Goal: Task Accomplishment & Management: Use online tool/utility

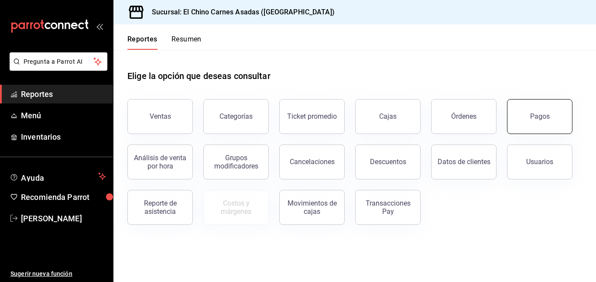
click at [549, 109] on button "Pagos" at bounding box center [539, 116] width 65 height 35
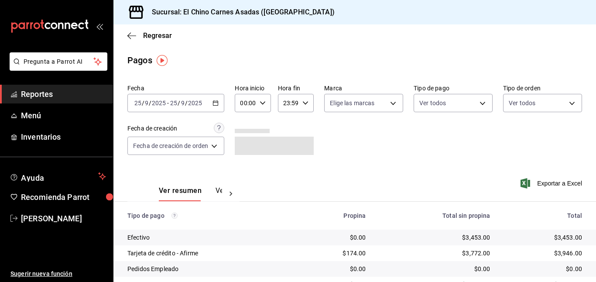
click at [218, 103] on icon "button" at bounding box center [215, 103] width 6 height 6
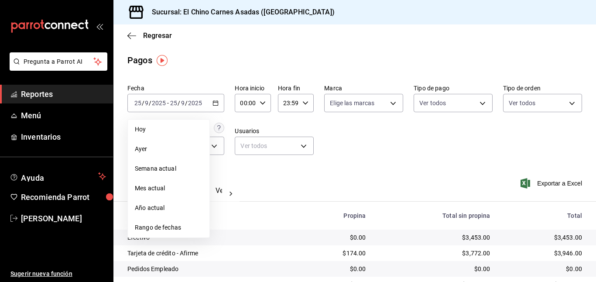
click at [167, 226] on span "Rango de fechas" at bounding box center [169, 227] width 68 height 9
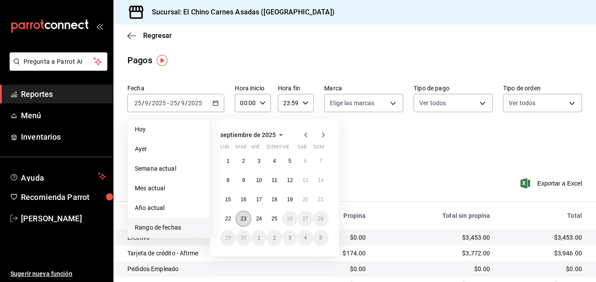
click at [240, 218] on abbr "23" at bounding box center [243, 218] width 6 height 6
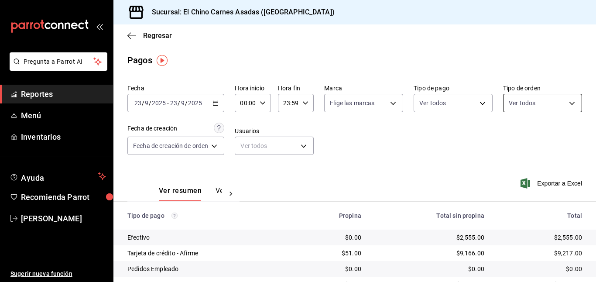
click at [543, 105] on body "Pregunta a Parrot AI Reportes Menú Inventarios Ayuda Recomienda Parrot [PERSON_…" at bounding box center [298, 141] width 596 height 282
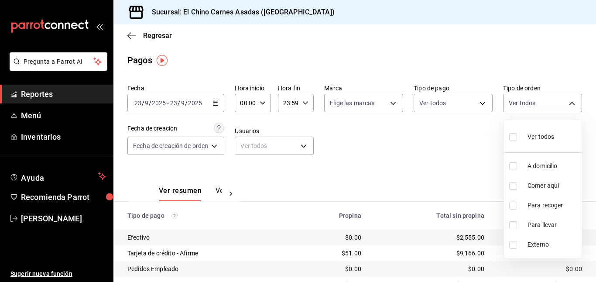
click at [197, 101] on div at bounding box center [298, 141] width 596 height 282
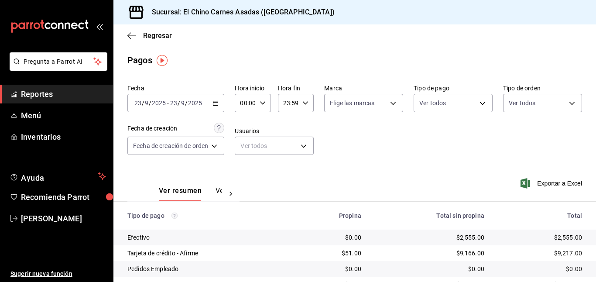
click at [215, 103] on icon "button" at bounding box center [215, 103] width 6 height 6
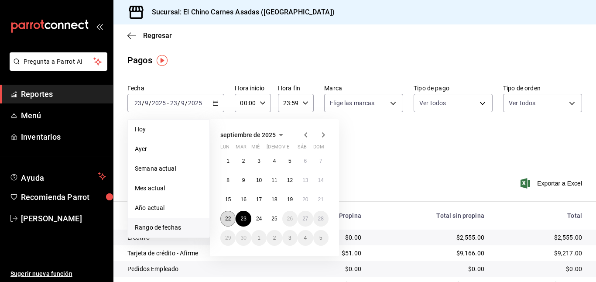
click at [229, 218] on abbr "22" at bounding box center [228, 218] width 6 height 6
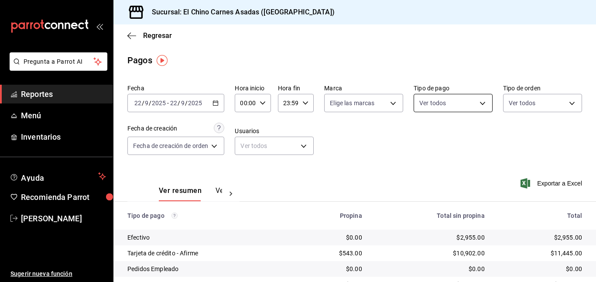
click at [440, 106] on body "Pregunta a Parrot AI Reportes Menú Inventarios Ayuda Recomienda Parrot [PERSON_…" at bounding box center [298, 141] width 596 height 282
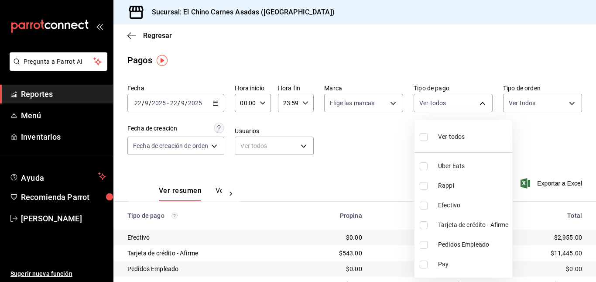
click at [428, 223] on label at bounding box center [424, 225] width 11 height 8
click at [427, 223] on input "checkbox" at bounding box center [423, 225] width 8 height 8
checkbox input "false"
click at [424, 223] on input "checkbox" at bounding box center [423, 225] width 8 height 8
checkbox input "true"
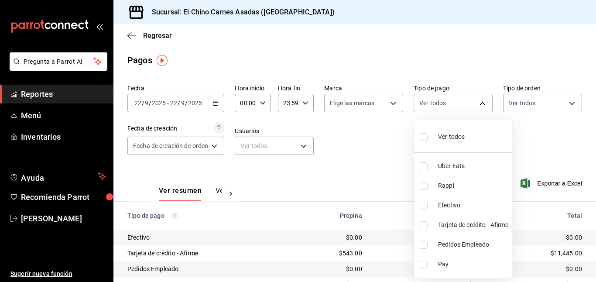
type input "911facc3-db66-4f96-9396-e27ce013f68a"
click at [534, 107] on div at bounding box center [298, 141] width 596 height 282
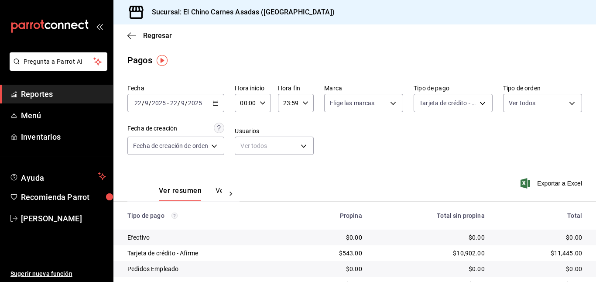
click at [534, 107] on body "Pregunta a Parrot AI Reportes Menú Inventarios Ayuda Recomienda Parrot [PERSON_…" at bounding box center [298, 141] width 596 height 282
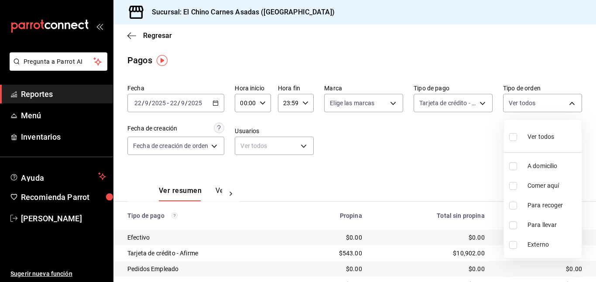
click at [512, 165] on input "checkbox" at bounding box center [513, 166] width 8 height 8
checkbox input "true"
type input "97cbf8b1-65ca-4e3d-86af-5eaa739a991f"
click at [514, 207] on input "checkbox" at bounding box center [513, 205] width 8 height 8
checkbox input "true"
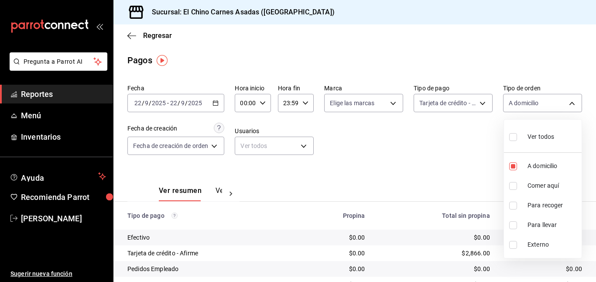
type input "97cbf8b1-65ca-4e3d-86af-5eaa739a991f,9184a79c-109f-4a06-b406-e1ad067f52b1"
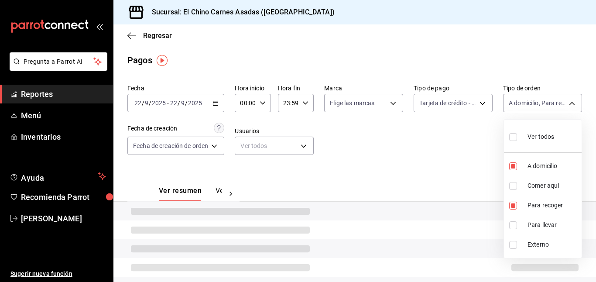
click at [513, 223] on input "checkbox" at bounding box center [513, 225] width 8 height 8
checkbox input "true"
type input "97cbf8b1-65ca-4e3d-86af-5eaa739a991f,9184a79c-109f-4a06-b406-e1ad067f52b1,26f01…"
click at [462, 171] on div at bounding box center [298, 141] width 596 height 282
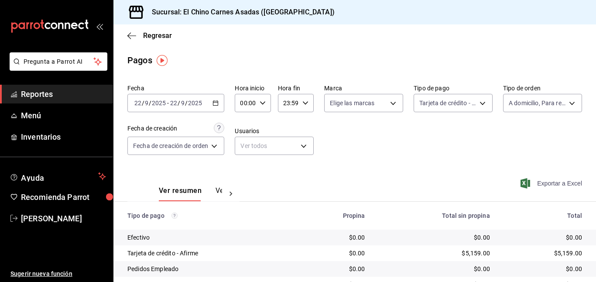
click at [539, 184] on span "Exportar a Excel" at bounding box center [552, 183] width 60 height 10
click at [433, 102] on body "Pregunta a Parrot AI Reportes Menú Inventarios Ayuda Recomienda Parrot [PERSON_…" at bounding box center [298, 141] width 596 height 282
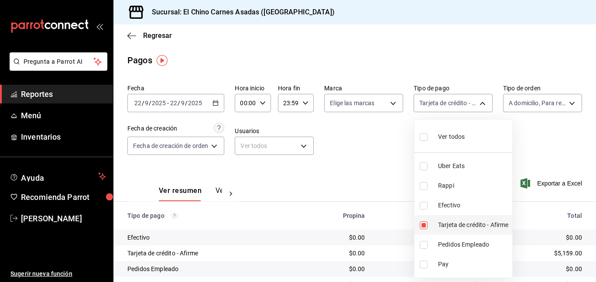
click at [425, 222] on input "checkbox" at bounding box center [423, 225] width 8 height 8
checkbox input "false"
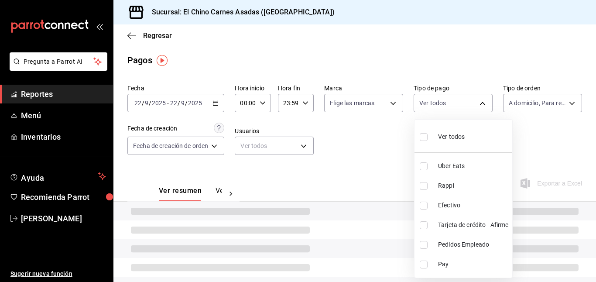
click at [424, 202] on input "checkbox" at bounding box center [423, 205] width 8 height 8
checkbox input "true"
type input "1ec4ab05-2c6d-4a73-bd6f-51d991b2c058"
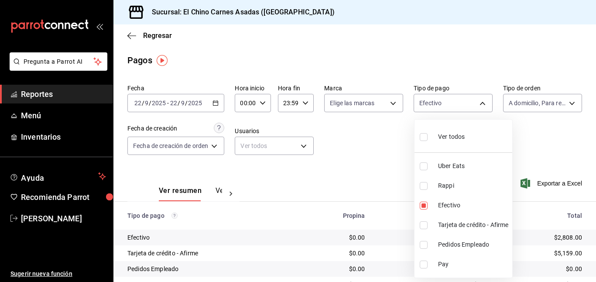
click at [374, 173] on div at bounding box center [298, 141] width 596 height 282
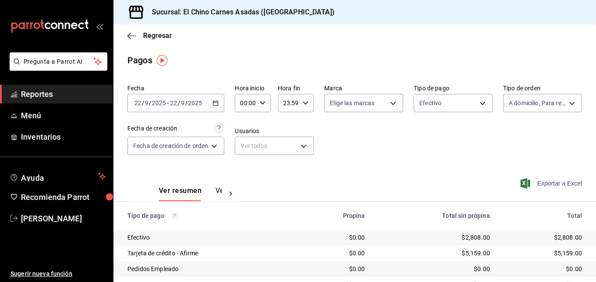
click at [527, 184] on icon "button" at bounding box center [525, 183] width 10 height 10
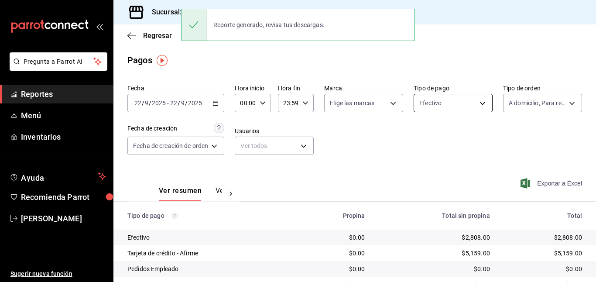
click at [458, 99] on body "Pregunta a Parrot AI Reportes Menú Inventarios Ayuda Recomienda Parrot [PERSON_…" at bounding box center [298, 141] width 596 height 282
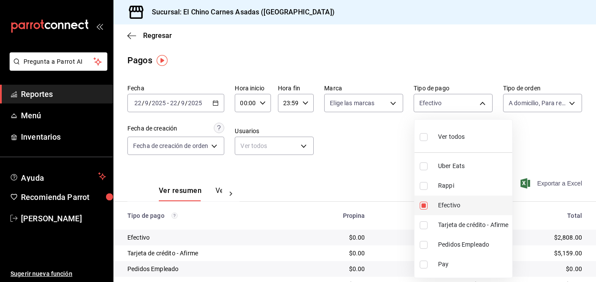
click at [424, 205] on input "checkbox" at bounding box center [423, 205] width 8 height 8
checkbox input "false"
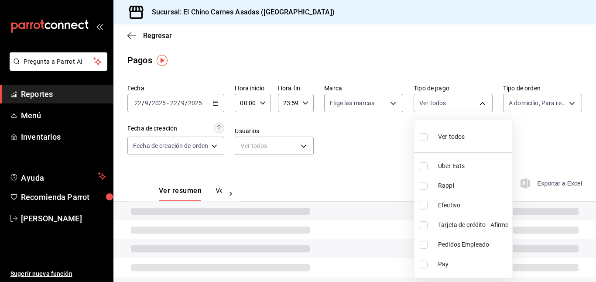
click at [422, 188] on input "checkbox" at bounding box center [423, 186] width 8 height 8
checkbox input "true"
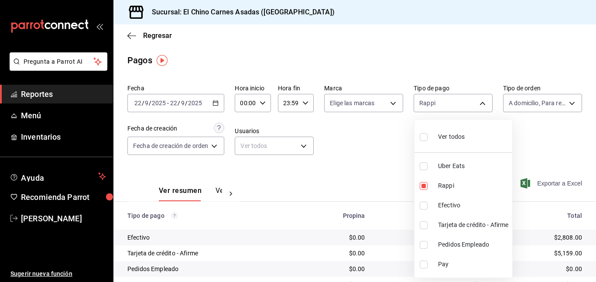
click at [424, 160] on li "Uber Eats" at bounding box center [463, 166] width 98 height 20
type input "c4801f15-3c0b-449a-993a-8f6a6652c3e6,067e2e58-163f-431b-a29b-4254b34a315f"
checkbox input "true"
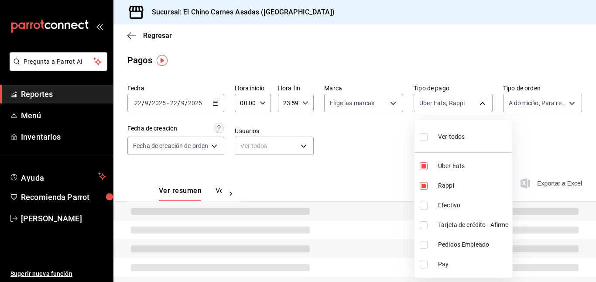
click at [535, 99] on div at bounding box center [298, 141] width 596 height 282
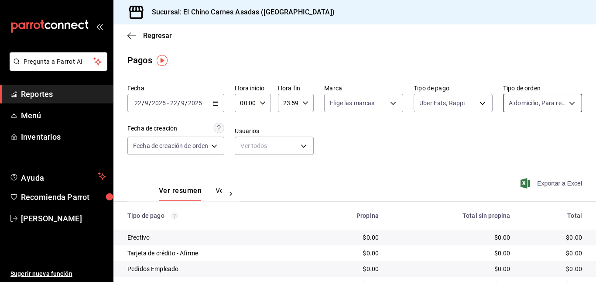
click at [531, 106] on body "Pregunta a Parrot AI Reportes Menú Inventarios Ayuda Recomienda Parrot [PERSON_…" at bounding box center [298, 141] width 596 height 282
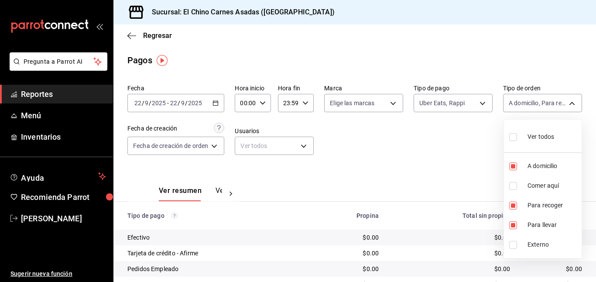
click at [527, 132] on span "Ver todos" at bounding box center [540, 136] width 27 height 9
type input "97cbf8b1-65ca-4e3d-86af-5eaa739a991f,85e642e5-1fae-4f46-8d5d-6355efdb8fdd,9184a…"
checkbox input "true"
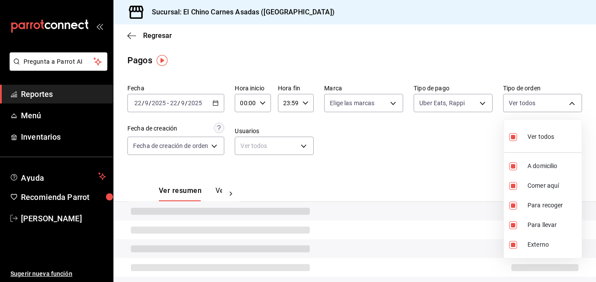
click at [470, 145] on div at bounding box center [298, 141] width 596 height 282
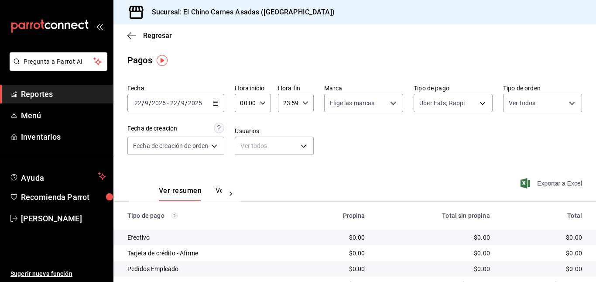
click at [536, 178] on span "Exportar a Excel" at bounding box center [552, 183] width 60 height 10
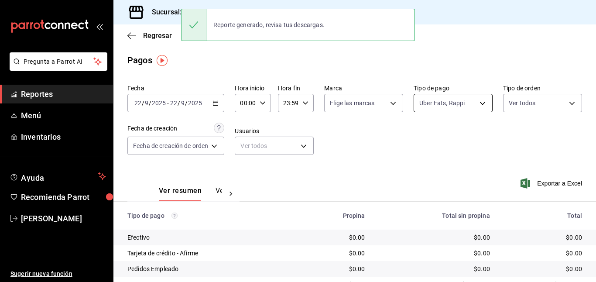
click at [444, 102] on body "Pregunta a Parrot AI Reportes Menú Inventarios Ayuda Recomienda Parrot [PERSON_…" at bounding box center [298, 141] width 596 height 282
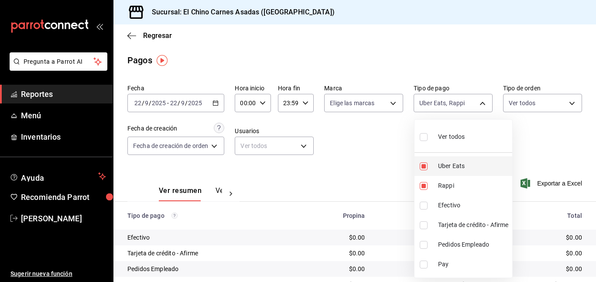
click at [426, 163] on input "checkbox" at bounding box center [423, 166] width 8 height 8
checkbox input "false"
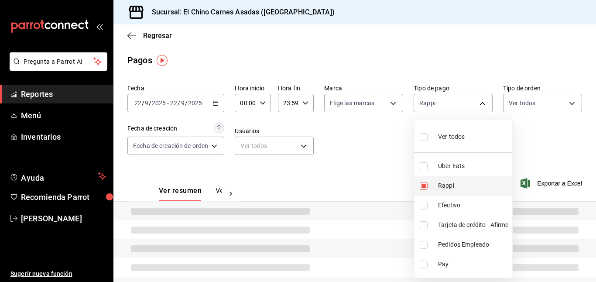
type input "c4801f15-3c0b-449a-993a-8f6a6652c3e6"
click at [426, 188] on input "checkbox" at bounding box center [423, 186] width 8 height 8
checkbox input "false"
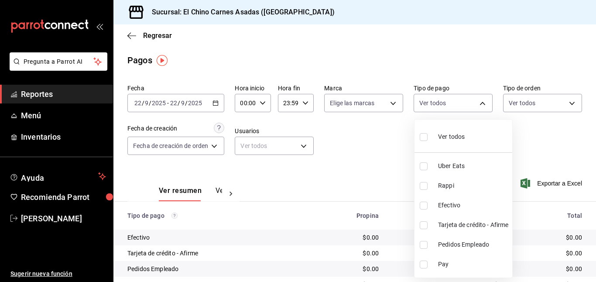
click at [426, 225] on input "checkbox" at bounding box center [423, 225] width 8 height 8
checkbox input "true"
type input "911facc3-db66-4f96-9396-e27ce013f68a"
click at [540, 104] on div at bounding box center [298, 141] width 596 height 282
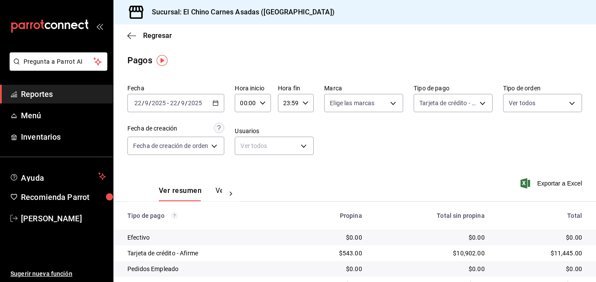
click at [540, 104] on body "Pregunta a Parrot AI Reportes Menú Inventarios Ayuda Recomienda Parrot [PERSON_…" at bounding box center [298, 141] width 596 height 282
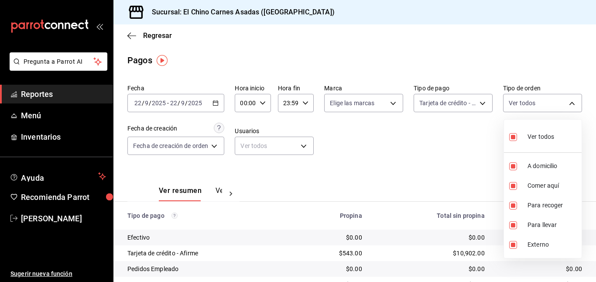
click at [515, 136] on input "checkbox" at bounding box center [513, 137] width 8 height 8
checkbox input "false"
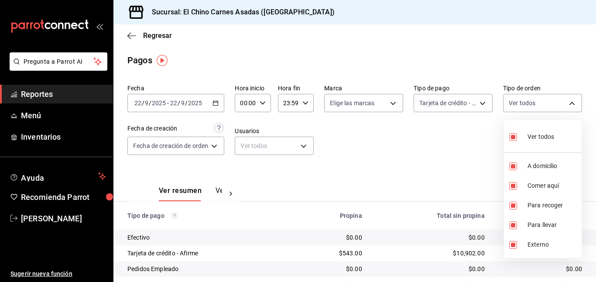
checkbox input "false"
click at [513, 179] on li "Comer aquí" at bounding box center [543, 186] width 78 height 20
type input "85e642e5-1fae-4f46-8d5d-6355efdb8fdd"
checkbox input "true"
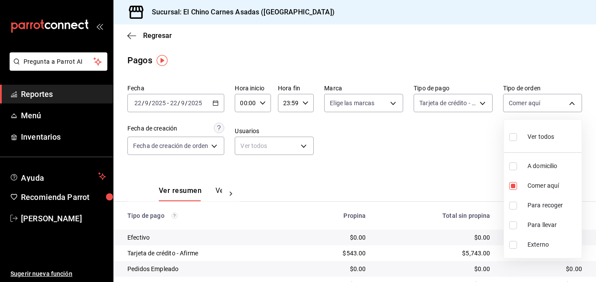
click at [465, 150] on div at bounding box center [298, 141] width 596 height 282
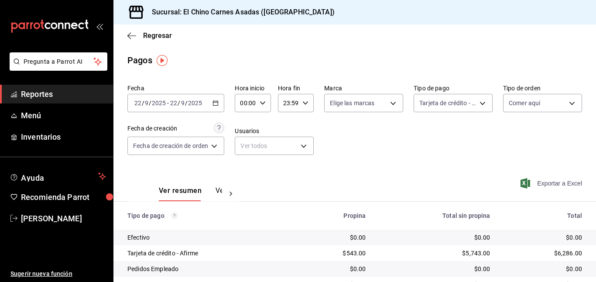
click at [567, 181] on span "Exportar a Excel" at bounding box center [552, 183] width 60 height 10
click at [470, 107] on body "Pregunta a Parrot AI Reportes Menú Inventarios Ayuda Recomienda Parrot [PERSON_…" at bounding box center [298, 141] width 596 height 282
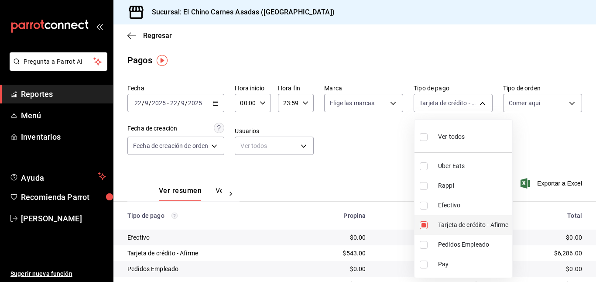
click at [423, 222] on input "checkbox" at bounding box center [423, 225] width 8 height 8
checkbox input "false"
click at [423, 201] on li "Efectivo" at bounding box center [463, 205] width 98 height 20
type input "1ec4ab05-2c6d-4a73-bd6f-51d991b2c058"
checkbox input "true"
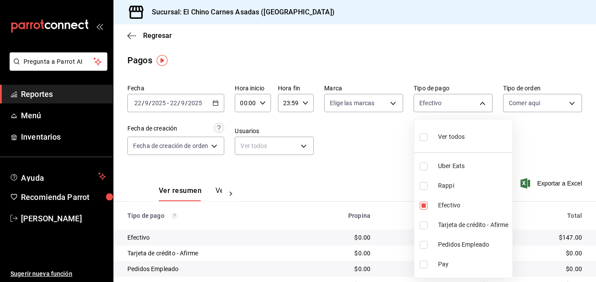
click at [553, 146] on div at bounding box center [298, 141] width 596 height 282
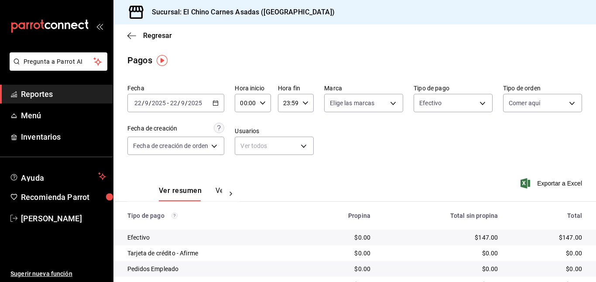
click at [543, 189] on div "Exportar a Excel" at bounding box center [538, 183] width 85 height 36
click at [530, 182] on span "Exportar a Excel" at bounding box center [552, 183] width 60 height 10
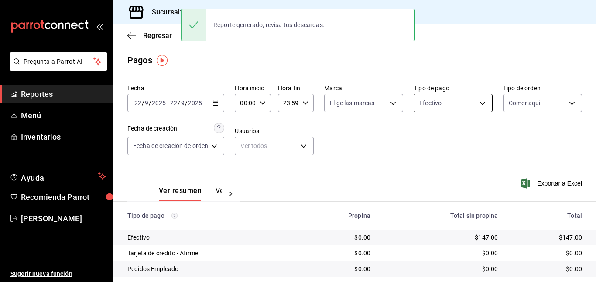
click at [433, 98] on body "Pregunta a Parrot AI Reportes Menú Inventarios Ayuda Recomienda Parrot [PERSON_…" at bounding box center [298, 141] width 596 height 282
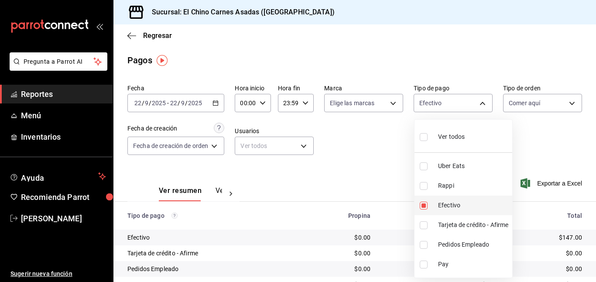
click at [423, 205] on input "checkbox" at bounding box center [423, 205] width 8 height 8
checkbox input "false"
click at [425, 223] on input "checkbox" at bounding box center [423, 225] width 8 height 8
checkbox input "true"
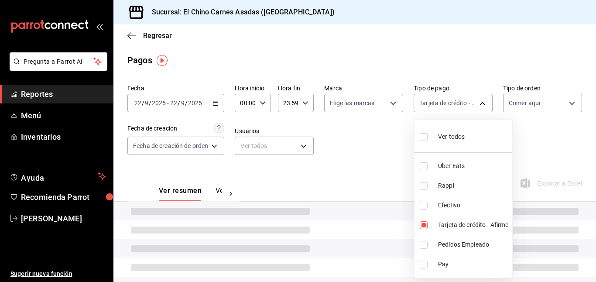
click at [363, 144] on div at bounding box center [298, 141] width 596 height 282
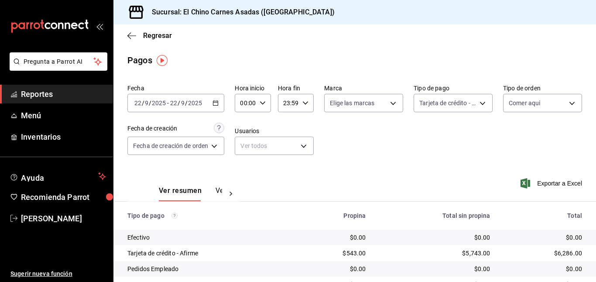
click at [529, 180] on icon "button" at bounding box center [525, 183] width 10 height 10
click at [464, 106] on body "Pregunta a Parrot AI Reportes Menú Inventarios Ayuda Recomienda Parrot [PERSON_…" at bounding box center [298, 141] width 596 height 282
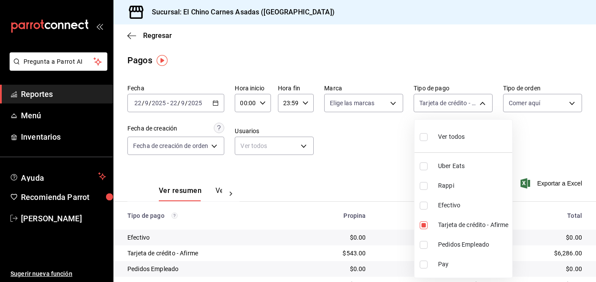
click at [383, 133] on div at bounding box center [298, 141] width 596 height 282
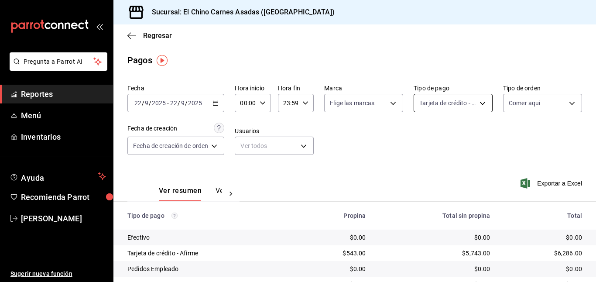
click at [433, 101] on body "Pregunta a Parrot AI Reportes Menú Inventarios Ayuda Recomienda Parrot [PERSON_…" at bounding box center [298, 141] width 596 height 282
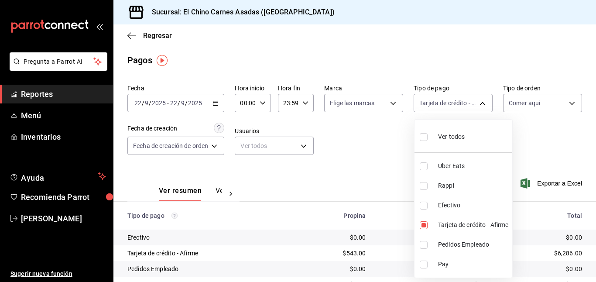
click at [433, 136] on div "Ver todos" at bounding box center [441, 135] width 45 height 19
type input "067e2e58-163f-431b-a29b-4254b34a315f,c4801f15-3c0b-449a-993a-8f6a6652c3e6,1ec4a…"
checkbox input "true"
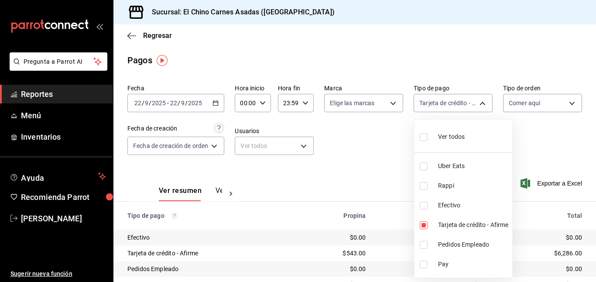
checkbox input "true"
click at [528, 99] on div at bounding box center [298, 141] width 596 height 282
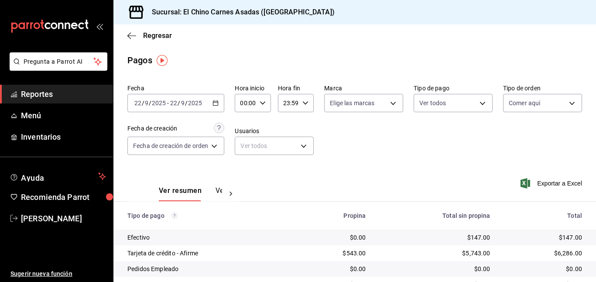
click at [528, 99] on body "Pregunta a Parrot AI Reportes Menú Inventarios Ayuda Recomienda Parrot [PERSON_…" at bounding box center [298, 141] width 596 height 282
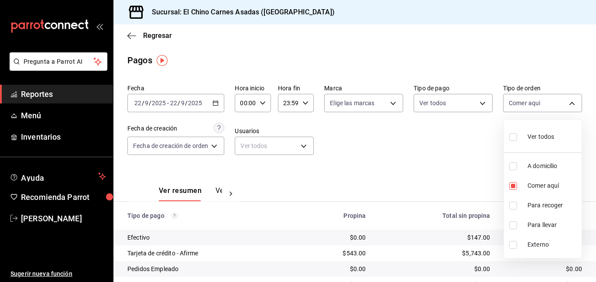
click at [535, 130] on div "Ver todos" at bounding box center [531, 135] width 45 height 19
type input "97cbf8b1-65ca-4e3d-86af-5eaa739a991f,85e642e5-1fae-4f46-8d5d-6355efdb8fdd,9184a…"
checkbox input "true"
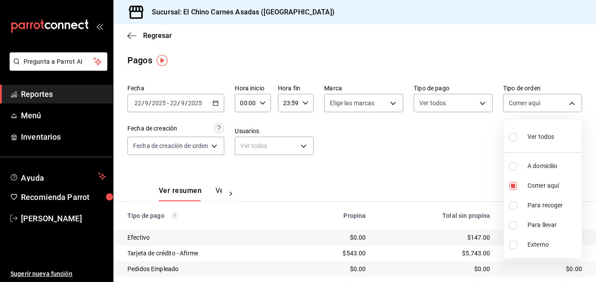
checkbox input "true"
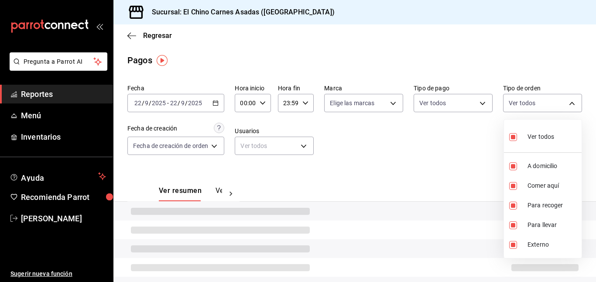
click at [426, 148] on div at bounding box center [298, 141] width 596 height 282
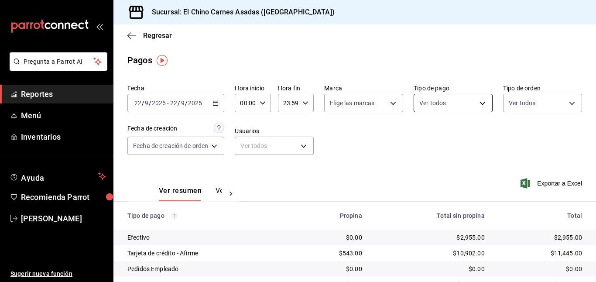
click at [458, 104] on body "Pregunta a Parrot AI Reportes Menú Inventarios Ayuda Recomienda Parrot [PERSON_…" at bounding box center [298, 141] width 596 height 282
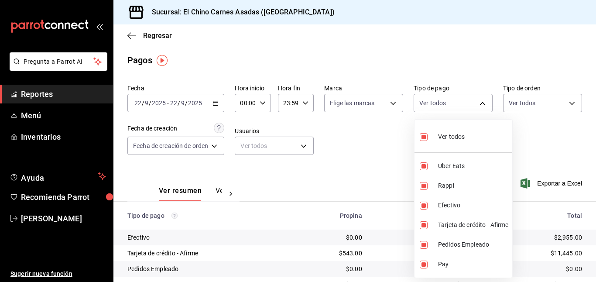
click at [208, 97] on div at bounding box center [298, 141] width 596 height 282
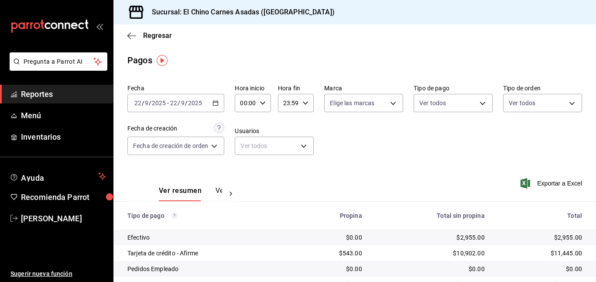
click at [208, 97] on div "[DATE] [DATE] - [DATE] [DATE]" at bounding box center [175, 103] width 97 height 18
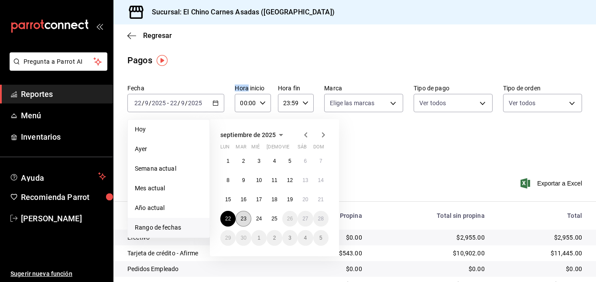
click at [242, 214] on button "23" at bounding box center [242, 219] width 15 height 16
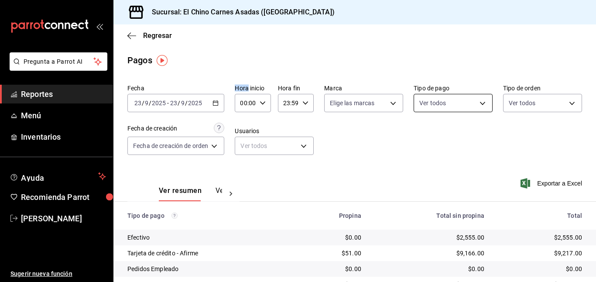
click at [455, 104] on body "Pregunta a Parrot AI Reportes Menú Inventarios Ayuda Recomienda Parrot [PERSON_…" at bounding box center [298, 141] width 596 height 282
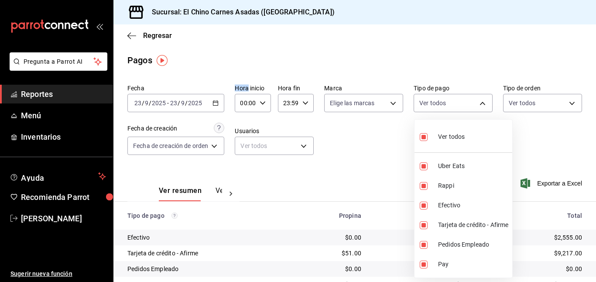
click at [426, 135] on input "checkbox" at bounding box center [423, 137] width 8 height 8
checkbox input "false"
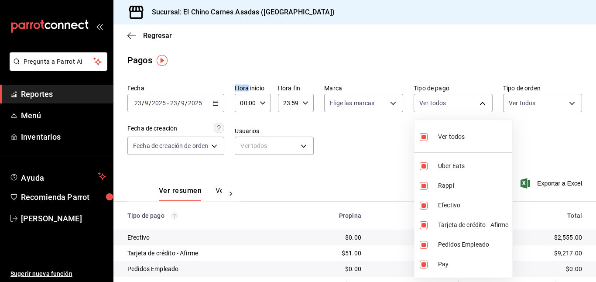
checkbox input "false"
click at [426, 224] on input "checkbox" at bounding box center [423, 225] width 8 height 8
checkbox input "true"
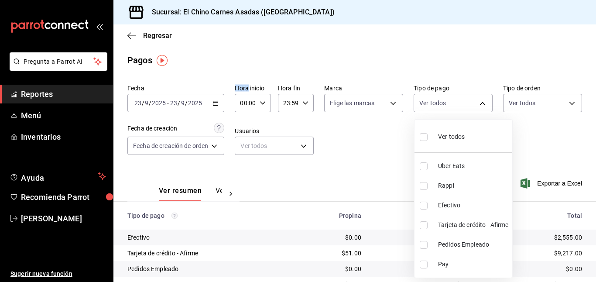
type input "911facc3-db66-4f96-9396-e27ce013f68a"
click at [544, 100] on div at bounding box center [298, 141] width 596 height 282
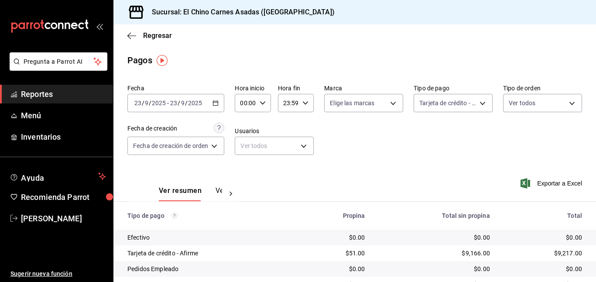
click at [544, 100] on body "Pregunta a Parrot AI Reportes Menú Inventarios Ayuda Recomienda Parrot [PERSON_…" at bounding box center [298, 141] width 596 height 282
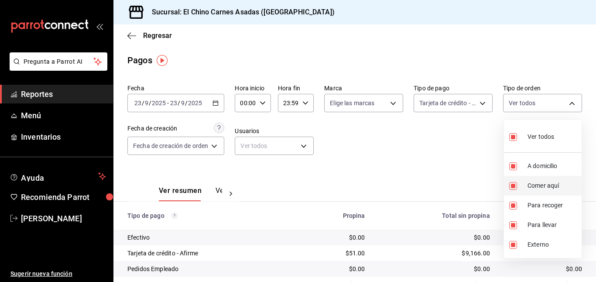
click at [512, 184] on input "checkbox" at bounding box center [513, 186] width 8 height 8
checkbox input "false"
type input "97cbf8b1-65ca-4e3d-86af-5eaa739a991f,9184a79c-109f-4a06-b406-e1ad067f52b1,26f01…"
checkbox input "false"
click at [514, 244] on input "checkbox" at bounding box center [513, 245] width 8 height 8
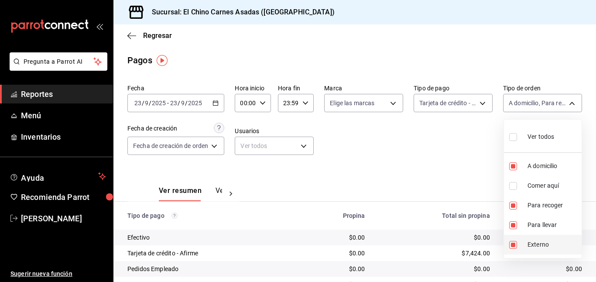
checkbox input "false"
type input "97cbf8b1-65ca-4e3d-86af-5eaa739a991f,9184a79c-109f-4a06-b406-e1ad067f52b1,26f01…"
click at [464, 177] on div at bounding box center [298, 141] width 596 height 282
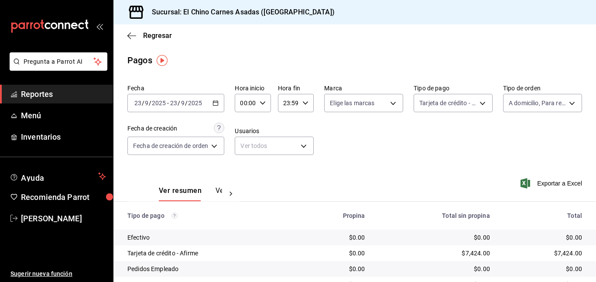
click at [525, 184] on icon "button" at bounding box center [525, 183] width 10 height 10
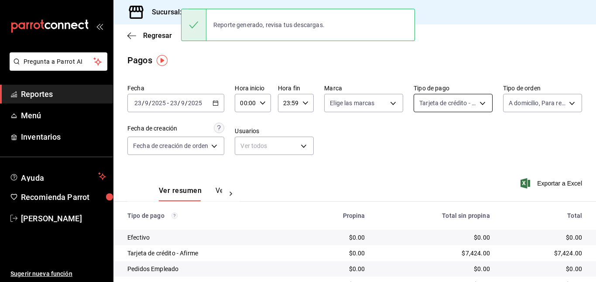
click at [440, 102] on body "Pregunta a Parrot AI Reportes Menú Inventarios Ayuda Recomienda Parrot [PERSON_…" at bounding box center [298, 141] width 596 height 282
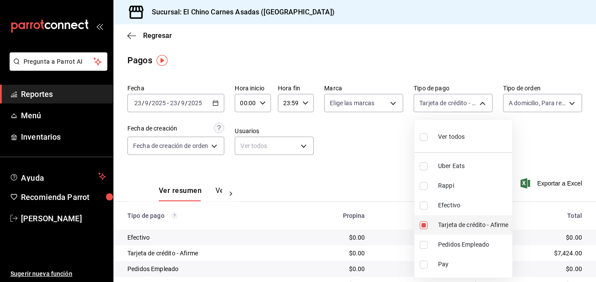
click at [424, 221] on input "checkbox" at bounding box center [423, 225] width 8 height 8
checkbox input "false"
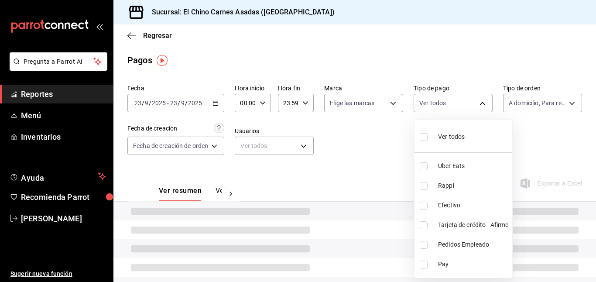
click at [425, 207] on input "checkbox" at bounding box center [423, 205] width 8 height 8
checkbox input "true"
type input "1ec4ab05-2c6d-4a73-bd6f-51d991b2c058"
click at [361, 146] on div at bounding box center [298, 141] width 596 height 282
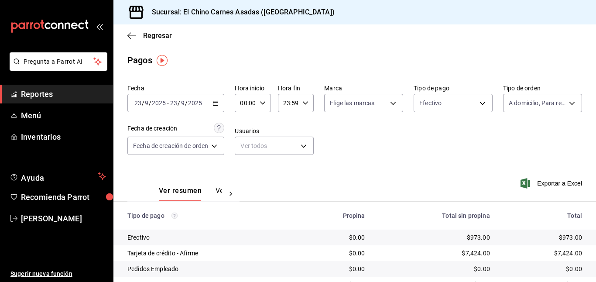
click at [522, 180] on icon "button" at bounding box center [525, 183] width 10 height 10
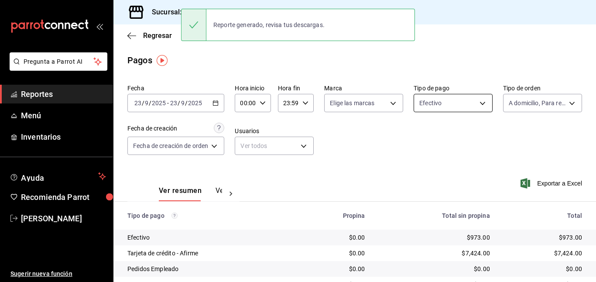
click at [453, 94] on body "Pregunta a Parrot AI Reportes Menú Inventarios Ayuda Recomienda Parrot [PERSON_…" at bounding box center [298, 141] width 596 height 282
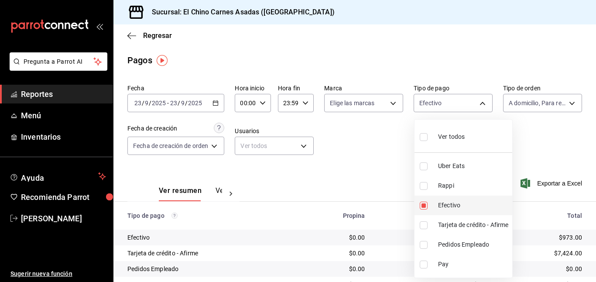
click at [426, 207] on input "checkbox" at bounding box center [423, 205] width 8 height 8
checkbox input "false"
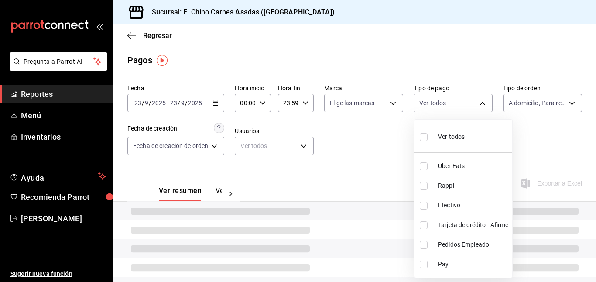
click at [423, 191] on li "Rappi" at bounding box center [463, 186] width 98 height 20
type input "c4801f15-3c0b-449a-993a-8f6a6652c3e6"
checkbox input "true"
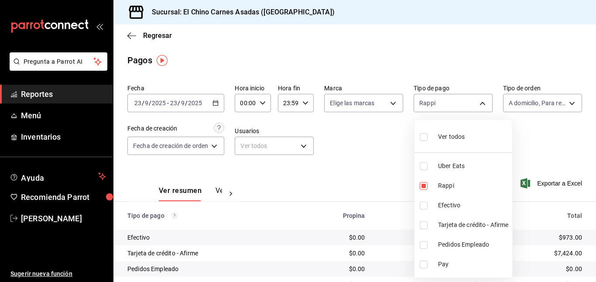
click at [421, 161] on li "Uber Eats" at bounding box center [463, 166] width 98 height 20
type input "c4801f15-3c0b-449a-993a-8f6a6652c3e6,067e2e58-163f-431b-a29b-4254b34a315f"
checkbox input "true"
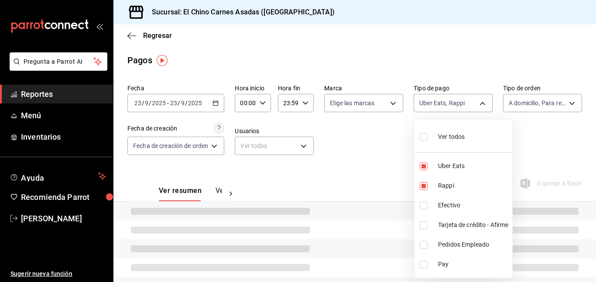
click at [373, 150] on div at bounding box center [298, 141] width 596 height 282
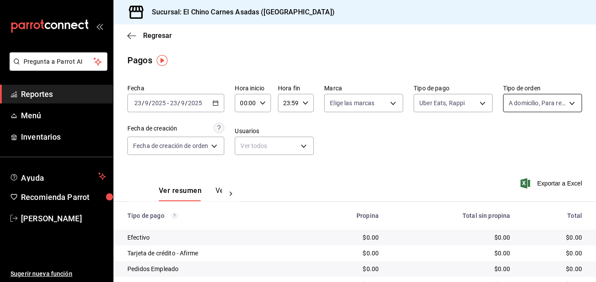
click at [522, 101] on body "Pregunta a Parrot AI Reportes Menú Inventarios Ayuda Recomienda Parrot [PERSON_…" at bounding box center [298, 141] width 596 height 282
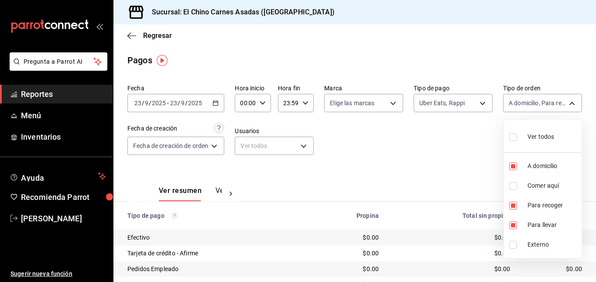
click at [527, 131] on div "Ver todos" at bounding box center [531, 135] width 45 height 19
type input "97cbf8b1-65ca-4e3d-86af-5eaa739a991f,85e642e5-1fae-4f46-8d5d-6355efdb8fdd,9184a…"
checkbox input "true"
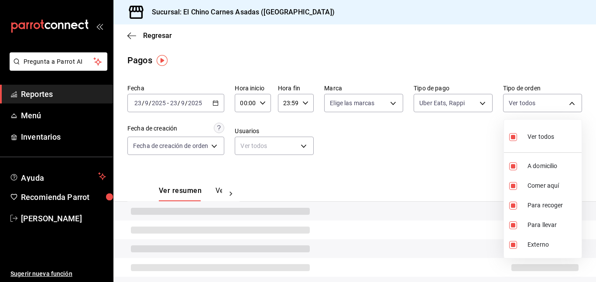
click at [460, 143] on div at bounding box center [298, 141] width 596 height 282
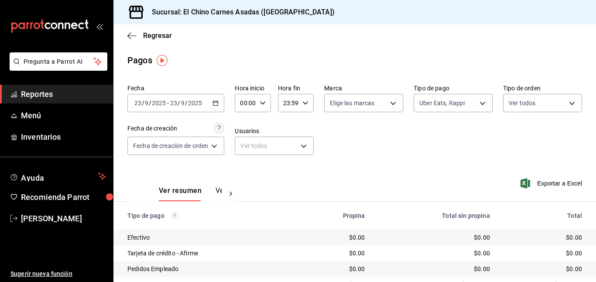
click at [529, 183] on icon "button" at bounding box center [525, 183] width 10 height 10
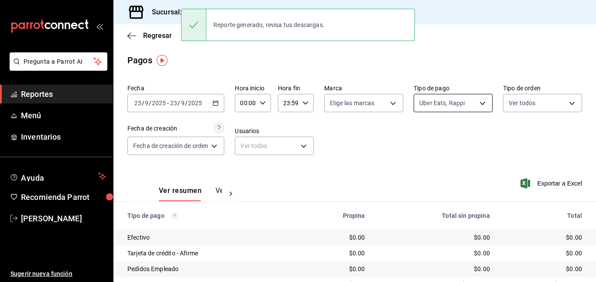
click at [453, 99] on body "Pregunta a Parrot AI Reportes Menú Inventarios Ayuda Recomienda Parrot [PERSON_…" at bounding box center [298, 141] width 596 height 282
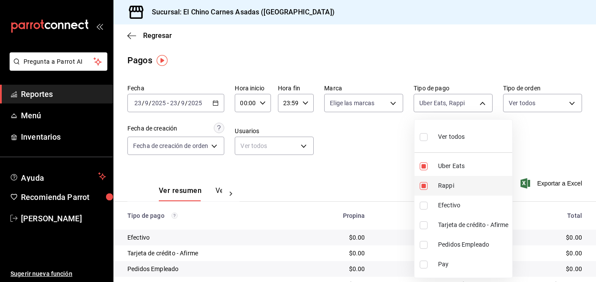
click at [424, 186] on input "checkbox" at bounding box center [423, 186] width 8 height 8
checkbox input "false"
type input "067e2e58-163f-431b-a29b-4254b34a315f"
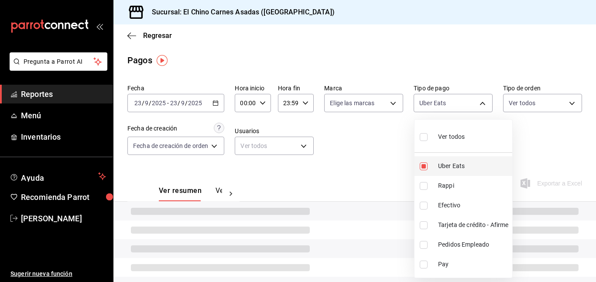
click at [425, 164] on input "checkbox" at bounding box center [423, 166] width 8 height 8
checkbox input "false"
click at [387, 149] on div at bounding box center [298, 141] width 596 height 282
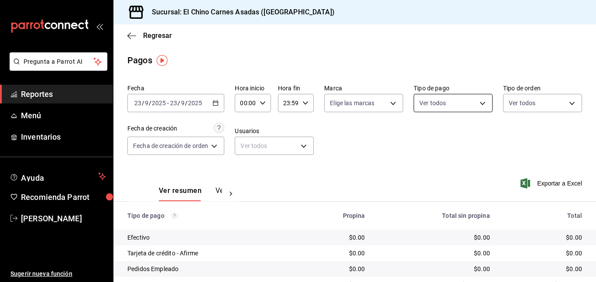
click at [460, 97] on body "Pregunta a Parrot AI Reportes Menú Inventarios Ayuda Recomienda Parrot [PERSON_…" at bounding box center [298, 141] width 596 height 282
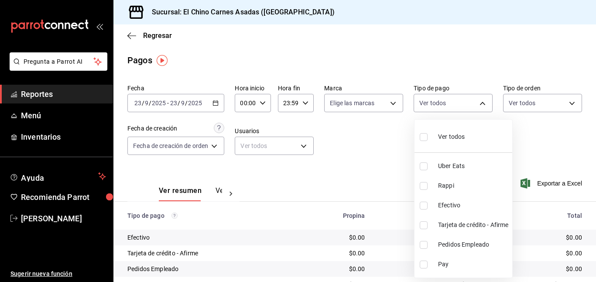
click at [425, 221] on input "checkbox" at bounding box center [423, 225] width 8 height 8
checkbox input "true"
type input "911facc3-db66-4f96-9396-e27ce013f68a"
click at [527, 99] on div at bounding box center [298, 141] width 596 height 282
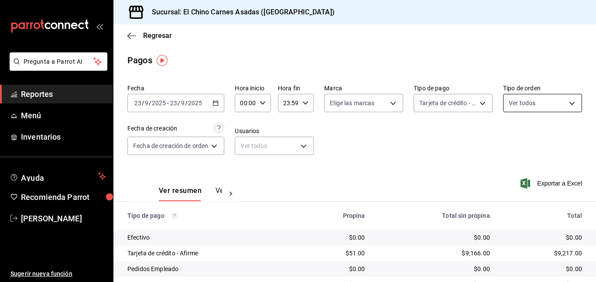
click at [528, 101] on body "Pregunta a Parrot AI Reportes Menú Inventarios Ayuda Recomienda Parrot [PERSON_…" at bounding box center [298, 141] width 596 height 282
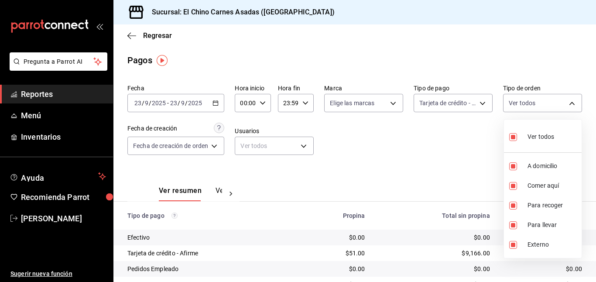
click at [513, 133] on input "checkbox" at bounding box center [513, 137] width 8 height 8
checkbox input "false"
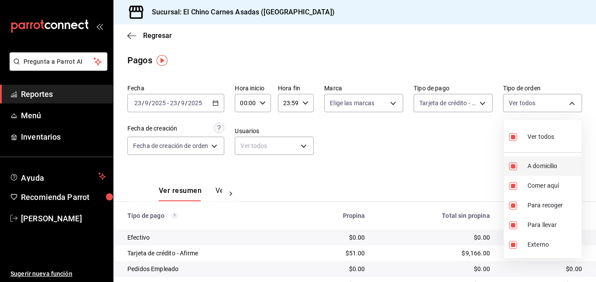
checkbox input "false"
click at [512, 182] on input "checkbox" at bounding box center [513, 186] width 8 height 8
checkbox input "true"
type input "85e642e5-1fae-4f46-8d5d-6355efdb8fdd"
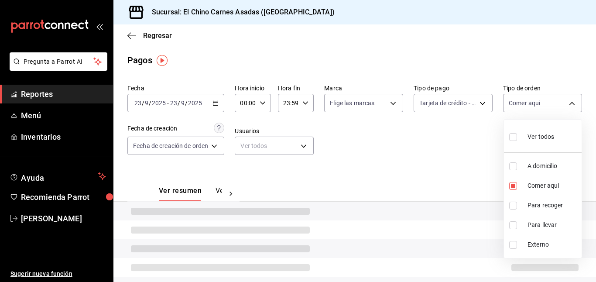
click at [457, 153] on div at bounding box center [298, 141] width 596 height 282
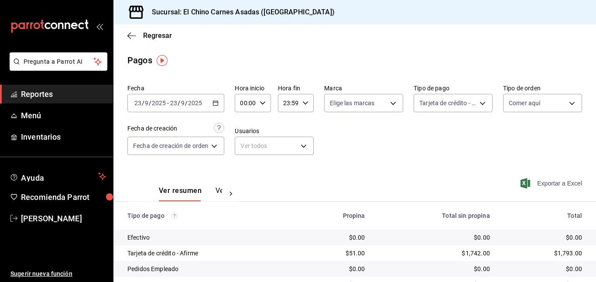
click at [537, 183] on span "Exportar a Excel" at bounding box center [552, 183] width 60 height 10
click at [475, 102] on body "Pregunta a Parrot AI Reportes Menú Inventarios Ayuda Recomienda Parrot [PERSON_…" at bounding box center [298, 141] width 596 height 282
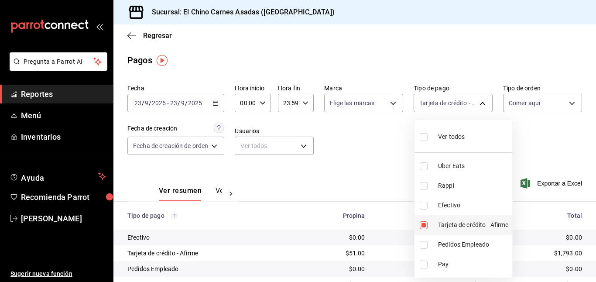
click at [422, 224] on input "checkbox" at bounding box center [423, 225] width 8 height 8
checkbox input "false"
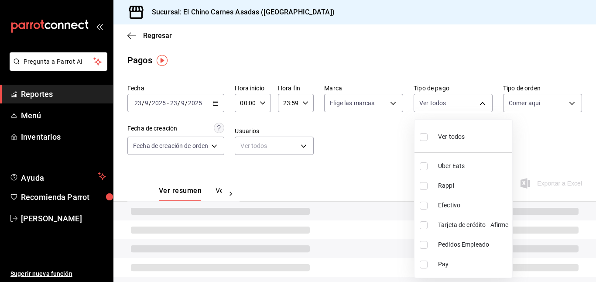
click at [425, 204] on input "checkbox" at bounding box center [423, 205] width 8 height 8
checkbox input "true"
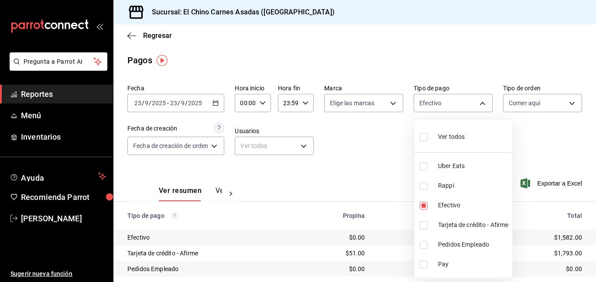
click at [408, 196] on div at bounding box center [298, 141] width 596 height 282
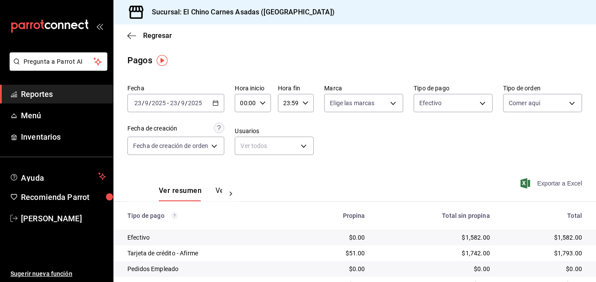
click at [534, 180] on span "Exportar a Excel" at bounding box center [552, 183] width 60 height 10
click at [524, 179] on icon "button" at bounding box center [525, 183] width 10 height 10
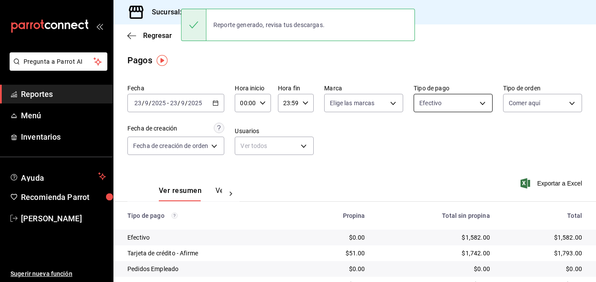
click at [437, 108] on body "Pregunta a Parrot AI Reportes Menú Inventarios Ayuda Recomienda Parrot [PERSON_…" at bounding box center [298, 141] width 596 height 282
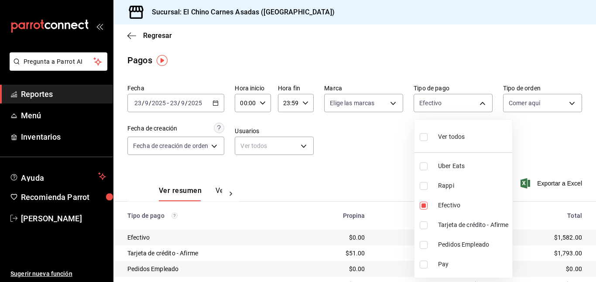
click at [442, 133] on span "Ver todos" at bounding box center [451, 136] width 27 height 9
type input "067e2e58-163f-431b-a29b-4254b34a315f,c4801f15-3c0b-449a-993a-8f6a6652c3e6,1ec4a…"
checkbox input "true"
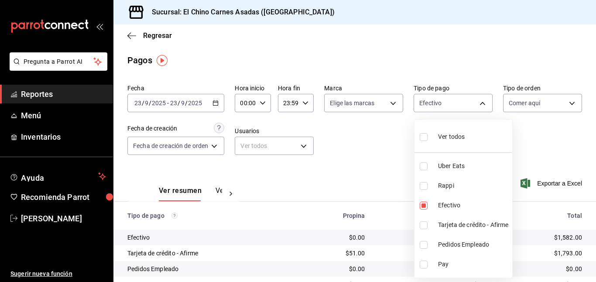
checkbox input "true"
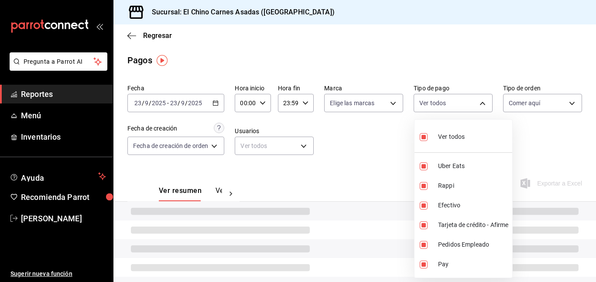
click at [524, 105] on div at bounding box center [298, 141] width 596 height 282
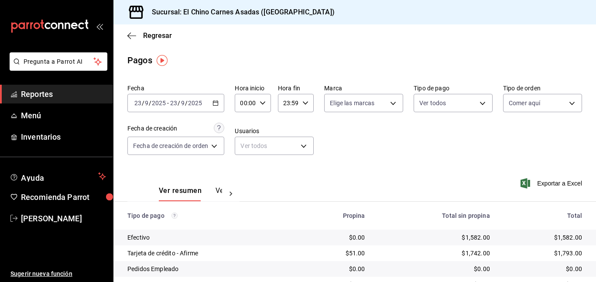
click at [524, 105] on body "Pregunta a Parrot AI Reportes Menú Inventarios Ayuda Recomienda Parrot [PERSON_…" at bounding box center [298, 141] width 596 height 282
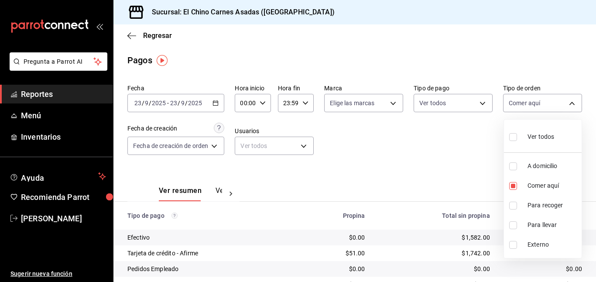
click at [530, 135] on span "Ver todos" at bounding box center [540, 136] width 27 height 9
type input "97cbf8b1-65ca-4e3d-86af-5eaa739a991f,85e642e5-1fae-4f46-8d5d-6355efdb8fdd,9184a…"
checkbox input "true"
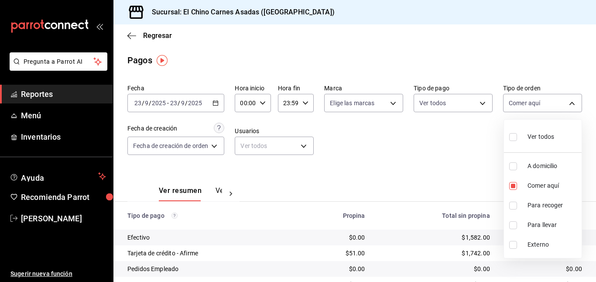
checkbox input "true"
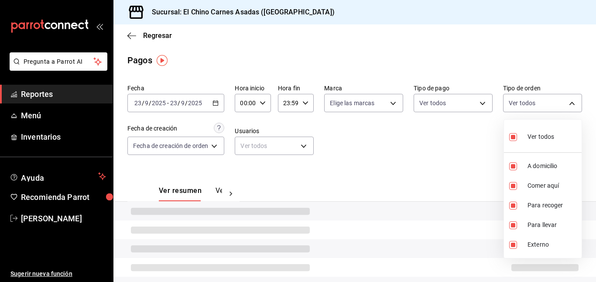
click at [457, 136] on div at bounding box center [298, 141] width 596 height 282
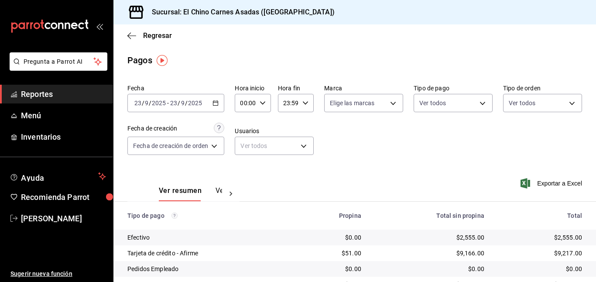
click at [217, 102] on \(Stroke\) "button" at bounding box center [215, 102] width 5 height 0
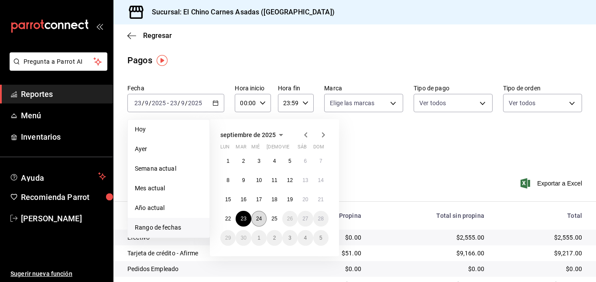
click at [262, 214] on button "24" at bounding box center [258, 219] width 15 height 16
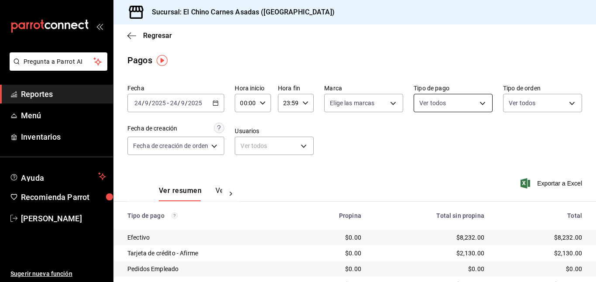
click at [436, 101] on body "Pregunta a Parrot AI Reportes Menú Inventarios Ayuda Recomienda Parrot [PERSON_…" at bounding box center [298, 141] width 596 height 282
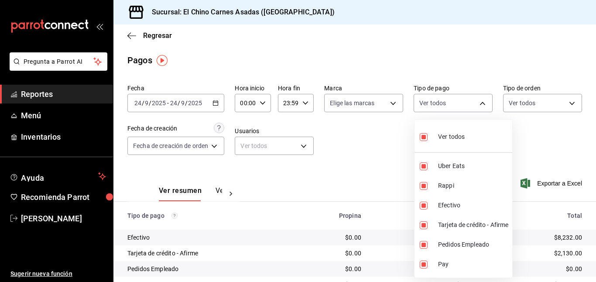
click at [422, 132] on label at bounding box center [424, 136] width 11 height 13
click at [422, 133] on input "checkbox" at bounding box center [423, 137] width 8 height 8
checkbox input "true"
type input "067e2e58-163f-431b-a29b-4254b34a315f,c4801f15-3c0b-449a-993a-8f6a6652c3e6,1ec4a…"
checkbox input "true"
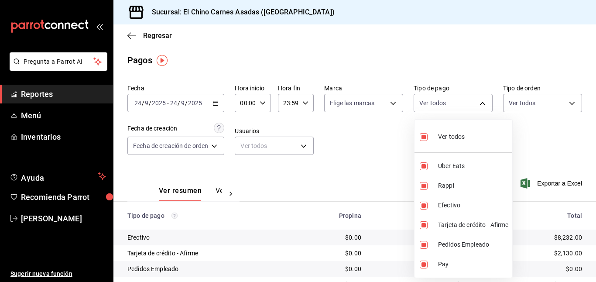
checkbox input "true"
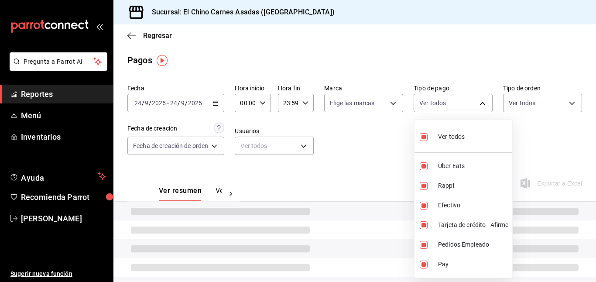
click at [422, 132] on label at bounding box center [424, 136] width 11 height 13
click at [422, 133] on input "checkbox" at bounding box center [423, 137] width 8 height 8
checkbox input "true"
type input "067e2e58-163f-431b-a29b-4254b34a315f,c4801f15-3c0b-449a-993a-8f6a6652c3e6,1ec4a…"
checkbox input "true"
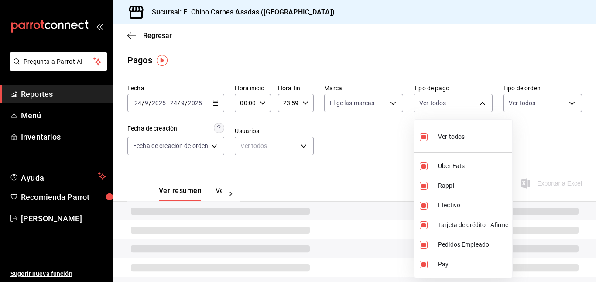
checkbox input "true"
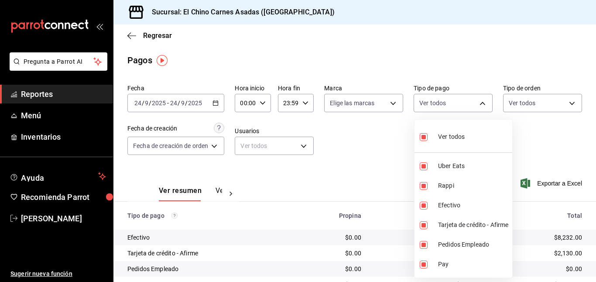
click at [423, 133] on input "checkbox" at bounding box center [423, 137] width 8 height 8
checkbox input "false"
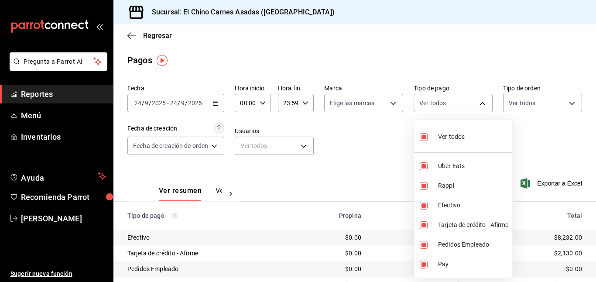
checkbox input "false"
click at [423, 221] on input "checkbox" at bounding box center [423, 225] width 8 height 8
checkbox input "true"
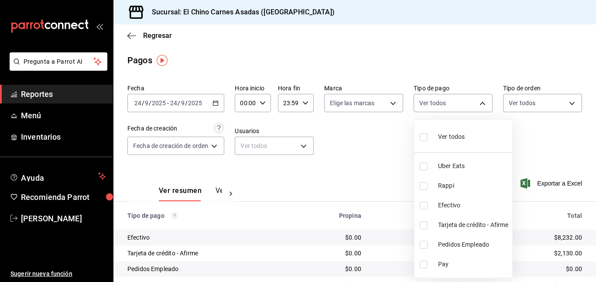
type input "911facc3-db66-4f96-9396-e27ce013f68a"
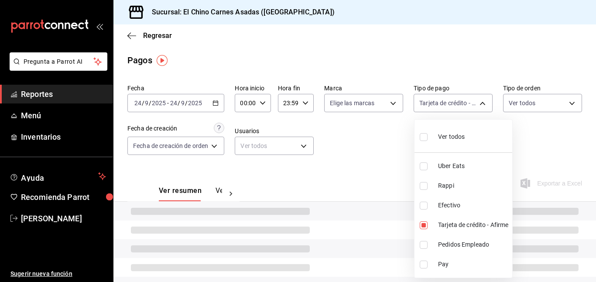
click at [518, 101] on div at bounding box center [298, 141] width 596 height 282
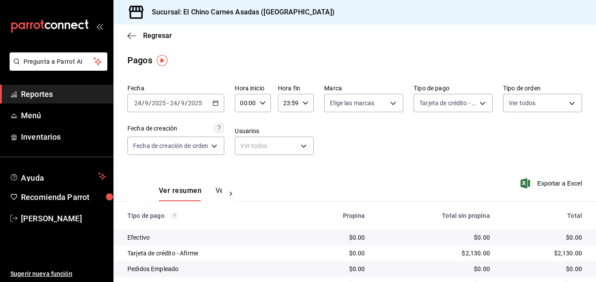
click at [518, 101] on body "Pregunta a Parrot AI Reportes Menú Inventarios Ayuda Recomienda Parrot [PERSON_…" at bounding box center [298, 141] width 596 height 282
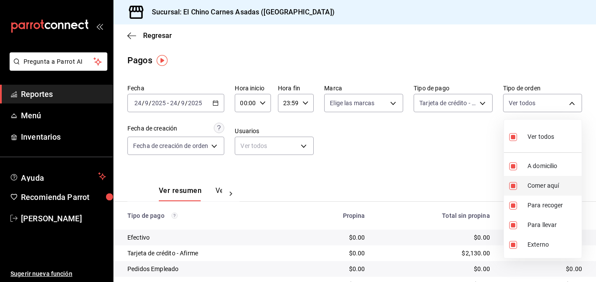
click at [511, 182] on input "checkbox" at bounding box center [513, 186] width 8 height 8
checkbox input "false"
type input "97cbf8b1-65ca-4e3d-86af-5eaa739a991f,9184a79c-109f-4a06-b406-e1ad067f52b1,26f01…"
checkbox input "false"
click at [514, 241] on input "checkbox" at bounding box center [513, 245] width 8 height 8
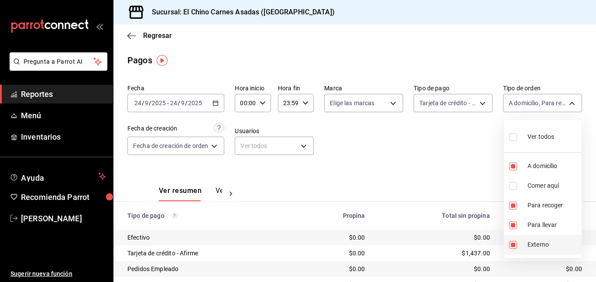
checkbox input "false"
type input "97cbf8b1-65ca-4e3d-86af-5eaa739a991f,9184a79c-109f-4a06-b406-e1ad067f52b1,26f01…"
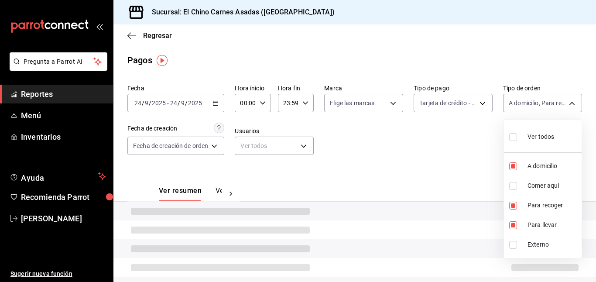
click at [420, 132] on div at bounding box center [298, 141] width 596 height 282
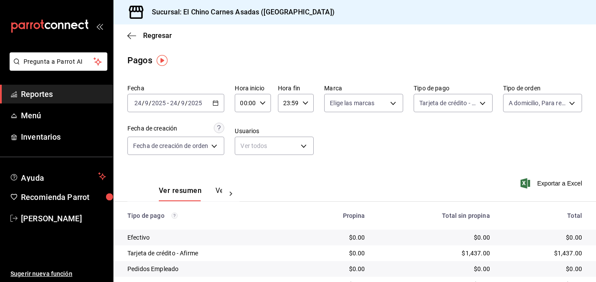
click at [524, 178] on icon "button" at bounding box center [525, 183] width 10 height 10
click at [460, 102] on body "Pregunta a Parrot AI Reportes Menú Inventarios Ayuda Recomienda Parrot [PERSON_…" at bounding box center [298, 141] width 596 height 282
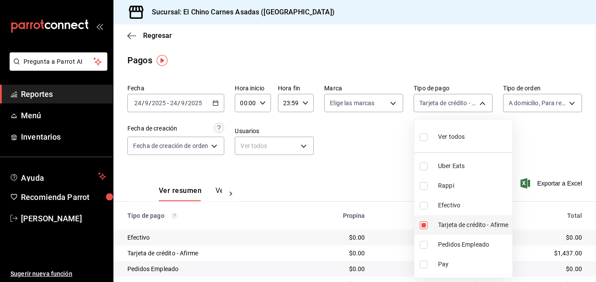
click at [423, 223] on input "checkbox" at bounding box center [423, 225] width 8 height 8
checkbox input "false"
click at [423, 204] on input "checkbox" at bounding box center [423, 205] width 8 height 8
checkbox input "true"
type input "1ec4ab05-2c6d-4a73-bd6f-51d991b2c058"
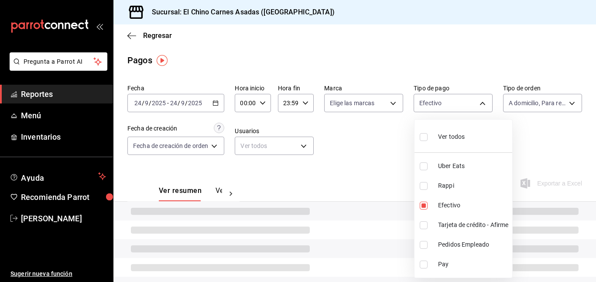
click at [544, 145] on div at bounding box center [298, 141] width 596 height 282
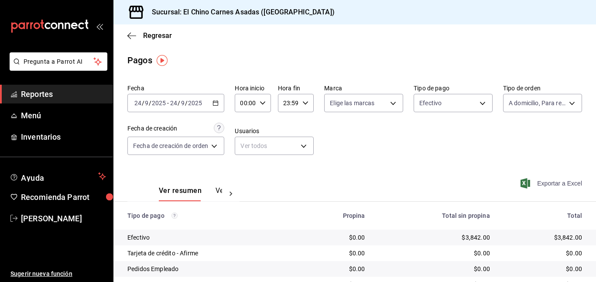
click at [541, 184] on span "Exportar a Excel" at bounding box center [552, 183] width 60 height 10
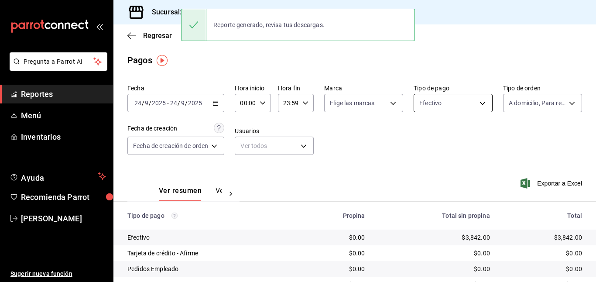
click at [467, 101] on body "Pregunta a Parrot AI Reportes Menú Inventarios Ayuda Recomienda Parrot [PERSON_…" at bounding box center [298, 141] width 596 height 282
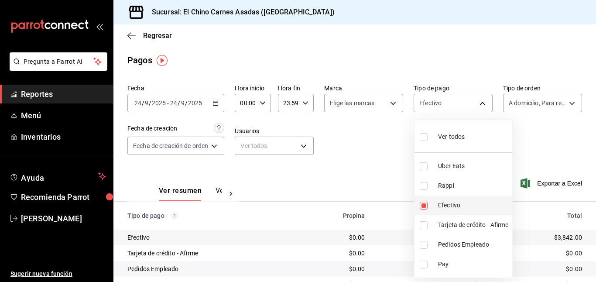
click at [425, 204] on input "checkbox" at bounding box center [423, 205] width 8 height 8
checkbox input "false"
click at [422, 184] on input "checkbox" at bounding box center [423, 186] width 8 height 8
checkbox input "true"
type input "c4801f15-3c0b-449a-993a-8f6a6652c3e6"
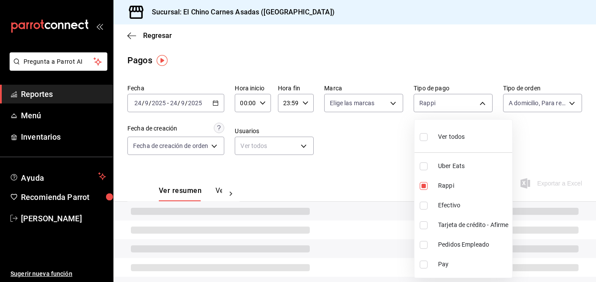
click at [422, 163] on input "checkbox" at bounding box center [423, 166] width 8 height 8
checkbox input "true"
type input "c4801f15-3c0b-449a-993a-8f6a6652c3e6,067e2e58-163f-431b-a29b-4254b34a315f"
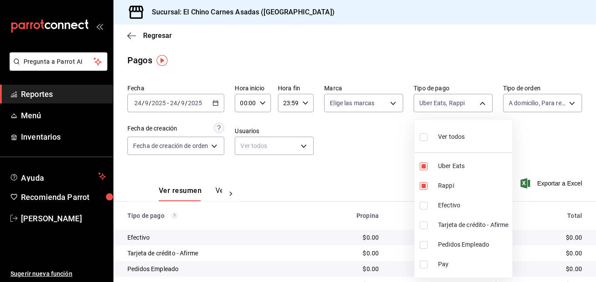
click at [521, 100] on div at bounding box center [298, 141] width 596 height 282
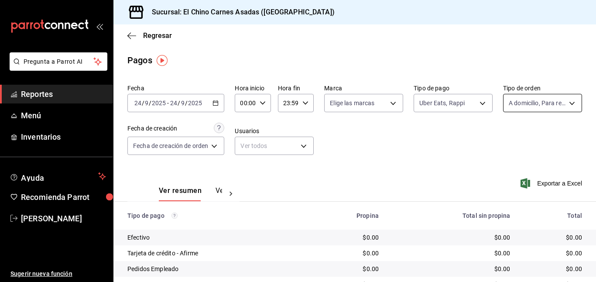
click at [521, 101] on body "Pregunta a Parrot AI Reportes Menú Inventarios Ayuda Recomienda Parrot [PERSON_…" at bounding box center [298, 141] width 596 height 282
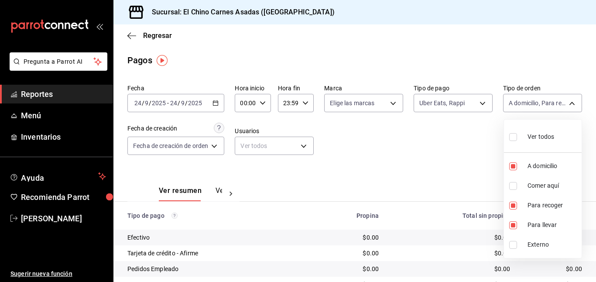
click at [515, 135] on input "checkbox" at bounding box center [513, 137] width 8 height 8
checkbox input "true"
type input "97cbf8b1-65ca-4e3d-86af-5eaa739a991f,85e642e5-1fae-4f46-8d5d-6355efdb8fdd,9184a…"
checkbox input "true"
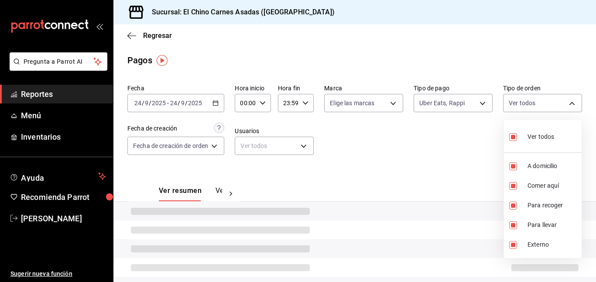
click at [480, 136] on div at bounding box center [298, 141] width 596 height 282
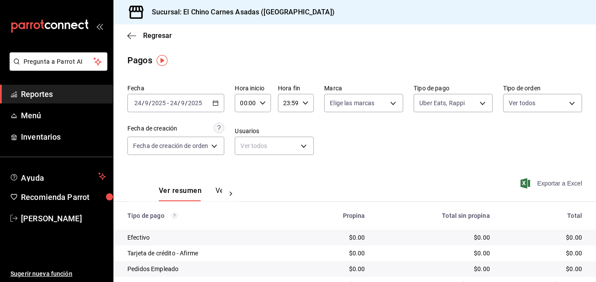
click at [551, 182] on span "Exportar a Excel" at bounding box center [552, 183] width 60 height 10
click at [441, 101] on body "Pregunta a Parrot AI Reportes Menú Inventarios Ayuda Recomienda Parrot [PERSON_…" at bounding box center [298, 141] width 596 height 282
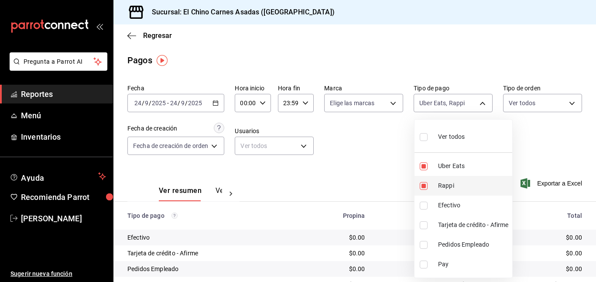
click at [427, 183] on label at bounding box center [424, 186] width 11 height 8
click at [427, 183] on input "checkbox" at bounding box center [423, 186] width 8 height 8
checkbox input "true"
type input "067e2e58-163f-431b-a29b-4254b34a315f,c4801f15-3c0b-449a-993a-8f6a6652c3e6"
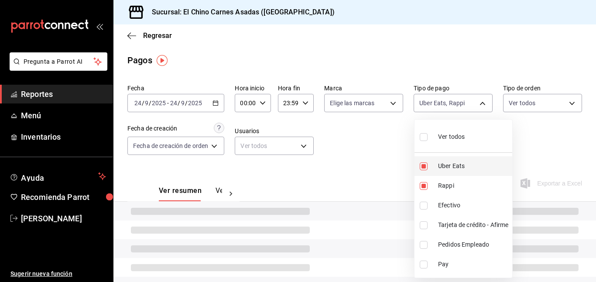
click at [425, 162] on input "checkbox" at bounding box center [423, 166] width 8 height 8
checkbox input "false"
type input "c4801f15-3c0b-449a-993a-8f6a6652c3e6"
click at [426, 184] on input "checkbox" at bounding box center [423, 186] width 8 height 8
checkbox input "false"
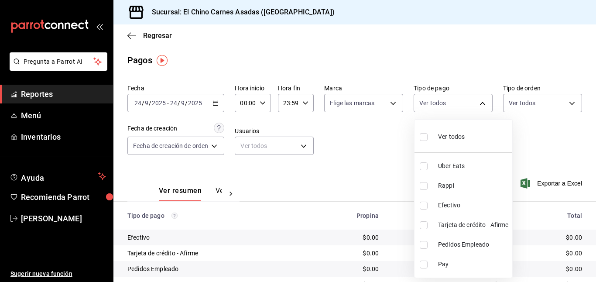
click at [424, 224] on input "checkbox" at bounding box center [423, 225] width 8 height 8
checkbox input "true"
type input "911facc3-db66-4f96-9396-e27ce013f68a"
click at [535, 105] on div at bounding box center [298, 141] width 596 height 282
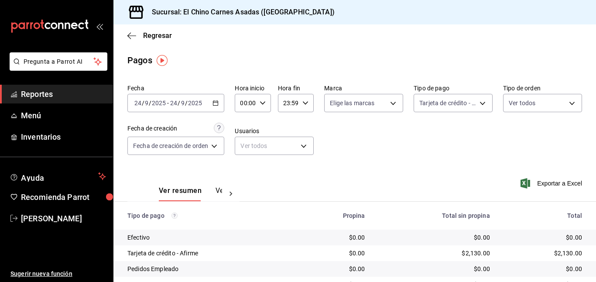
click at [535, 105] on body "Pregunta a Parrot AI Reportes Menú Inventarios Ayuda Recomienda Parrot [PERSON_…" at bounding box center [298, 141] width 596 height 282
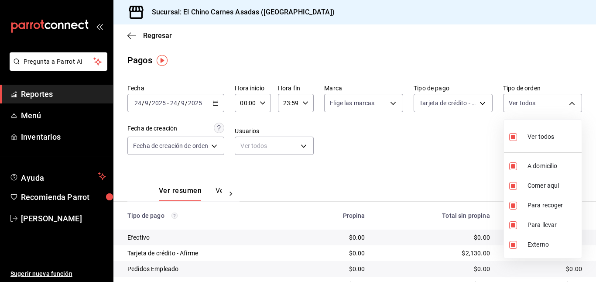
click at [512, 134] on input "checkbox" at bounding box center [513, 137] width 8 height 8
checkbox input "false"
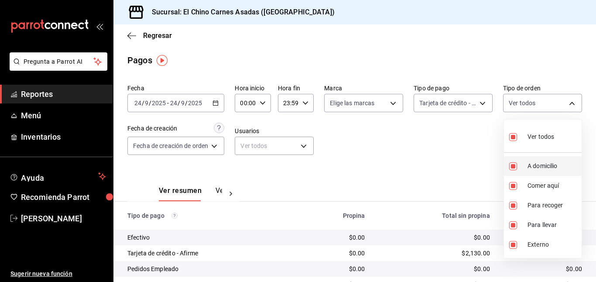
checkbox input "false"
click at [514, 183] on input "checkbox" at bounding box center [513, 186] width 8 height 8
checkbox input "true"
type input "85e642e5-1fae-4f46-8d5d-6355efdb8fdd"
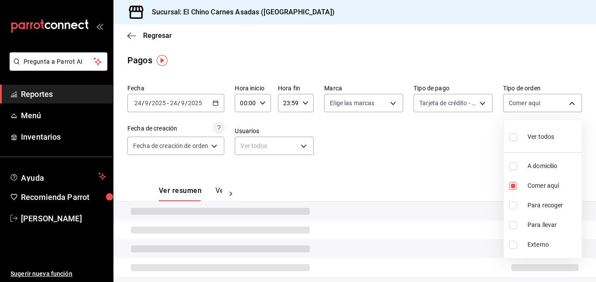
click at [463, 151] on div at bounding box center [298, 141] width 596 height 282
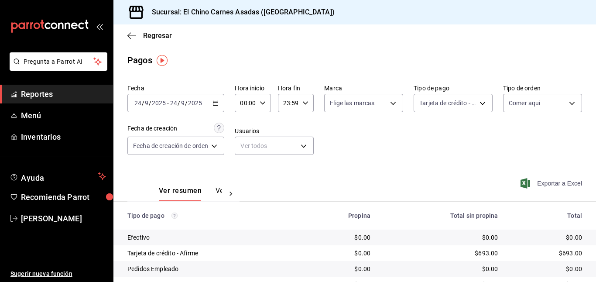
click at [532, 179] on span "Exportar a Excel" at bounding box center [552, 183] width 60 height 10
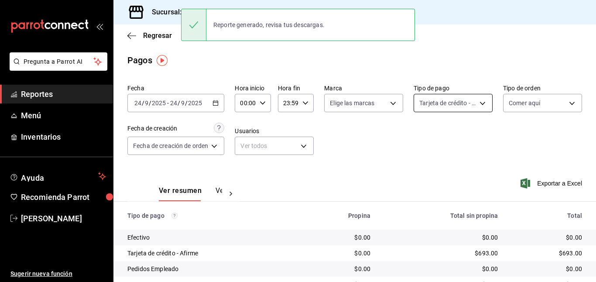
click at [457, 101] on body "Pregunta a Parrot AI Reportes Menú Inventarios Ayuda Recomienda Parrot [PERSON_…" at bounding box center [298, 141] width 596 height 282
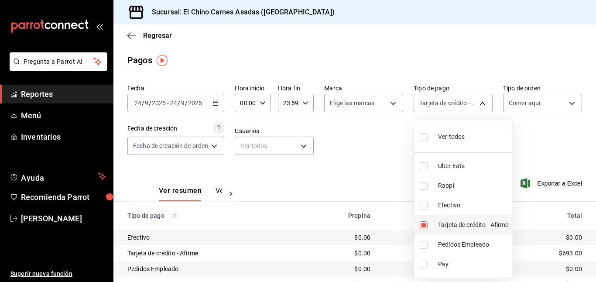
click at [422, 224] on input "checkbox" at bounding box center [423, 225] width 8 height 8
checkbox input "false"
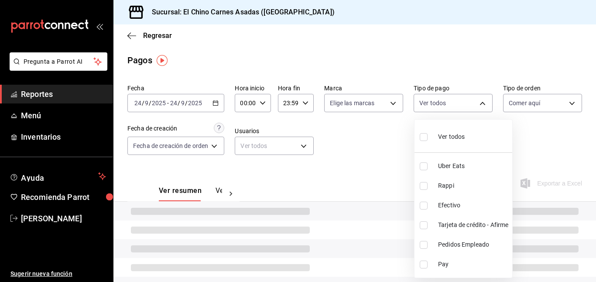
click at [423, 208] on input "checkbox" at bounding box center [423, 205] width 8 height 8
checkbox input "true"
type input "1ec4ab05-2c6d-4a73-bd6f-51d991b2c058"
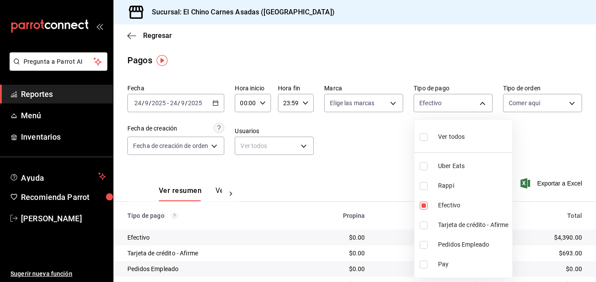
click at [365, 165] on div at bounding box center [298, 141] width 596 height 282
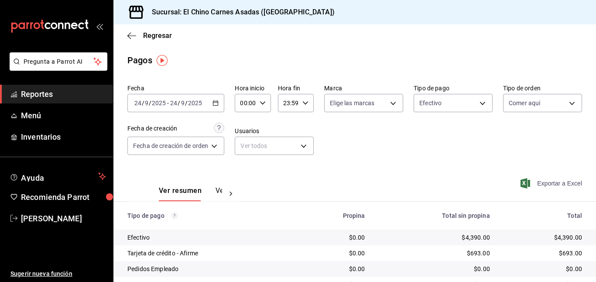
click at [547, 179] on span "Exportar a Excel" at bounding box center [552, 183] width 60 height 10
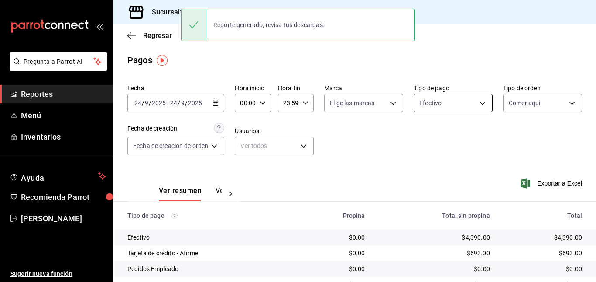
click at [436, 98] on body "Pregunta a Parrot AI Reportes Menú Inventarios Ayuda Recomienda Parrot [PERSON_…" at bounding box center [298, 141] width 596 height 282
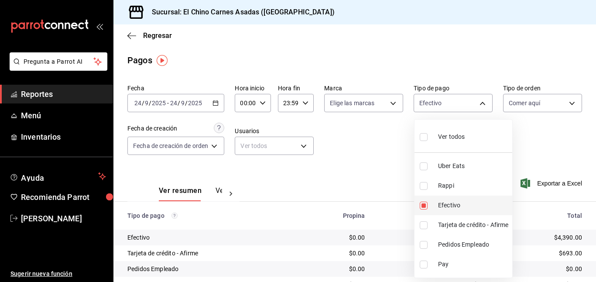
click at [427, 201] on input "checkbox" at bounding box center [423, 205] width 8 height 8
checkbox input "false"
click at [447, 138] on span "Ver todos" at bounding box center [451, 136] width 27 height 9
type input "067e2e58-163f-431b-a29b-4254b34a315f,c4801f15-3c0b-449a-993a-8f6a6652c3e6,1ec4a…"
checkbox input "true"
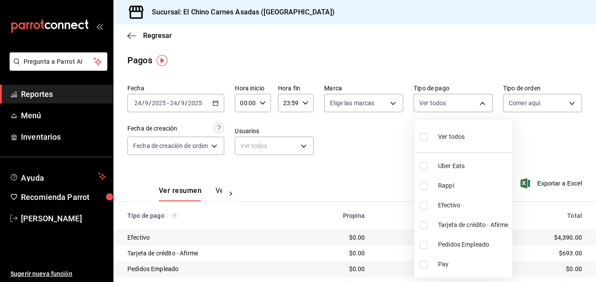
checkbox input "true"
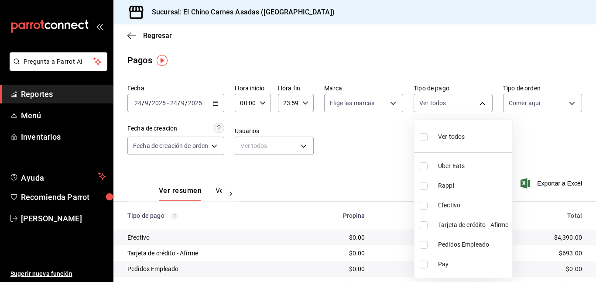
checkbox input "true"
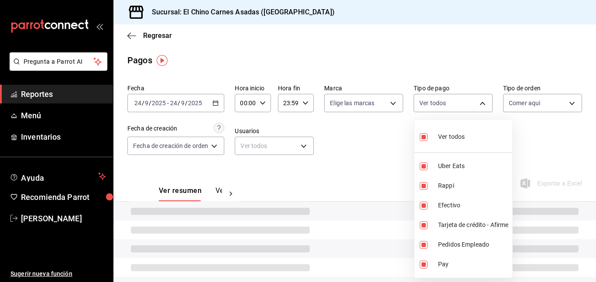
click at [542, 97] on div at bounding box center [298, 141] width 596 height 282
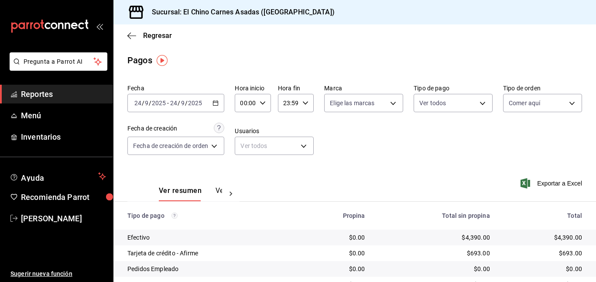
click at [542, 97] on body "Pregunta a Parrot AI Reportes Menú Inventarios Ayuda Recomienda Parrot [PERSON_…" at bounding box center [298, 141] width 596 height 282
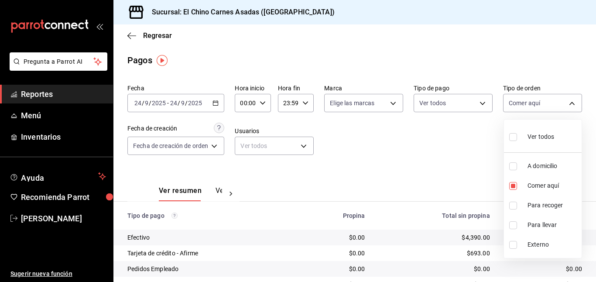
click at [542, 97] on div at bounding box center [298, 141] width 596 height 282
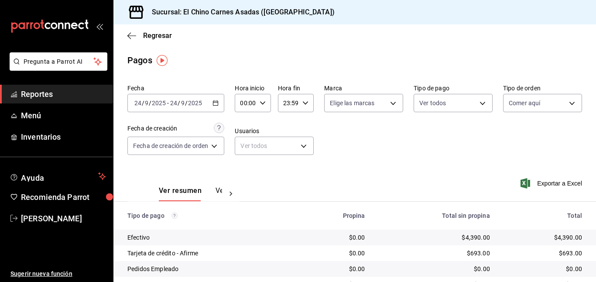
click at [542, 97] on body "Pregunta a Parrot AI Reportes Menú Inventarios Ayuda Recomienda Parrot [PERSON_…" at bounding box center [298, 141] width 596 height 282
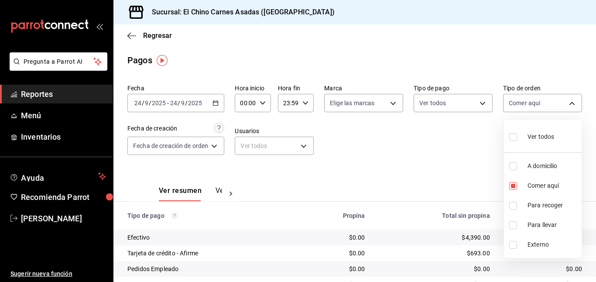
click at [545, 138] on span "Ver todos" at bounding box center [540, 136] width 27 height 9
type input "97cbf8b1-65ca-4e3d-86af-5eaa739a991f,85e642e5-1fae-4f46-8d5d-6355efdb8fdd,9184a…"
checkbox input "true"
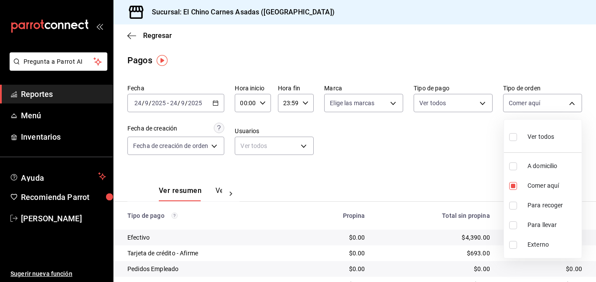
checkbox input "true"
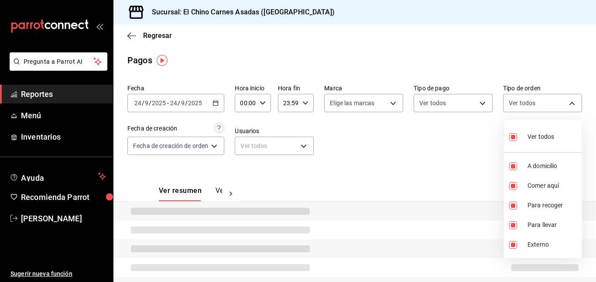
click at [406, 136] on div at bounding box center [298, 141] width 596 height 282
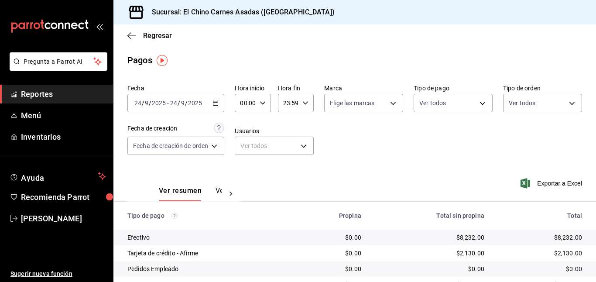
click at [217, 104] on icon "button" at bounding box center [215, 103] width 6 height 6
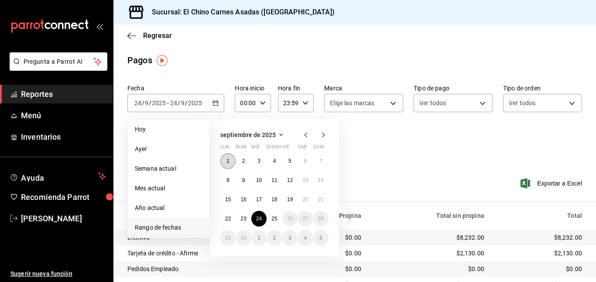
click at [228, 161] on abbr "1" at bounding box center [227, 161] width 3 height 6
click at [408, 174] on div "Ver resumen Ver pagos Exportar a Excel" at bounding box center [354, 188] width 482 height 46
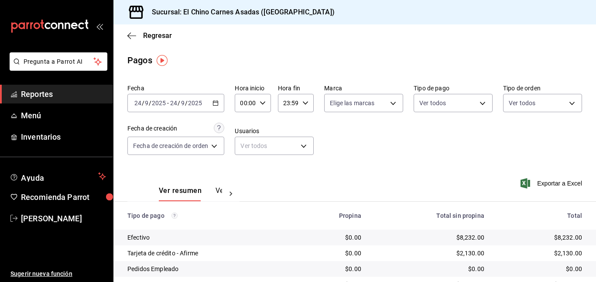
click at [215, 102] on icon "button" at bounding box center [215, 103] width 6 height 6
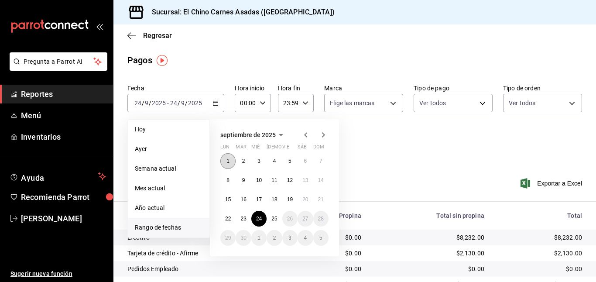
click at [229, 158] on abbr "1" at bounding box center [227, 161] width 3 height 6
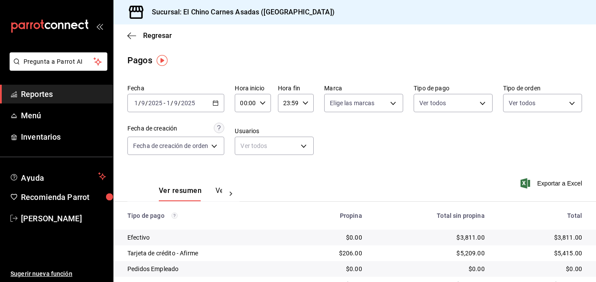
click at [218, 101] on icon "button" at bounding box center [215, 103] width 6 height 6
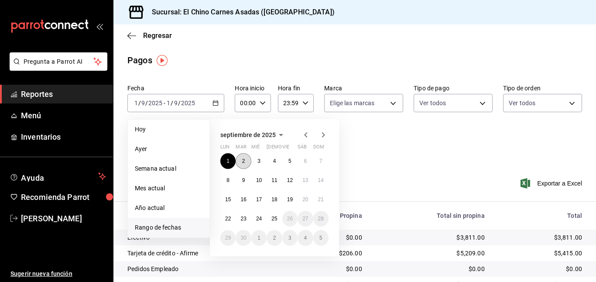
click at [240, 157] on button "2" at bounding box center [242, 161] width 15 height 16
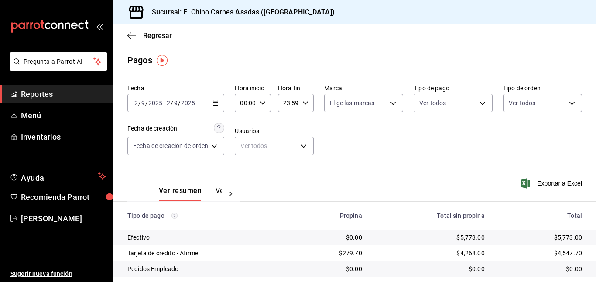
click at [217, 100] on icon "button" at bounding box center [215, 103] width 6 height 6
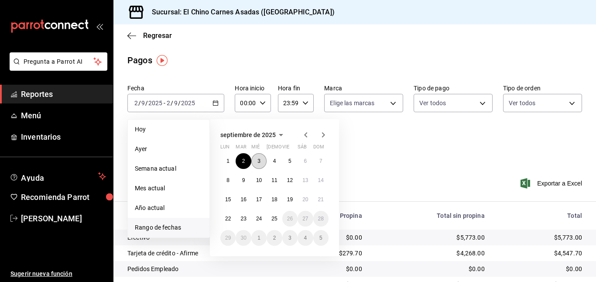
click at [258, 160] on abbr "3" at bounding box center [258, 161] width 3 height 6
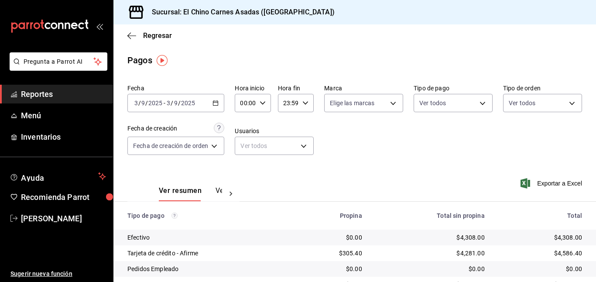
click at [217, 101] on \(Stroke\) "button" at bounding box center [215, 103] width 5 height 5
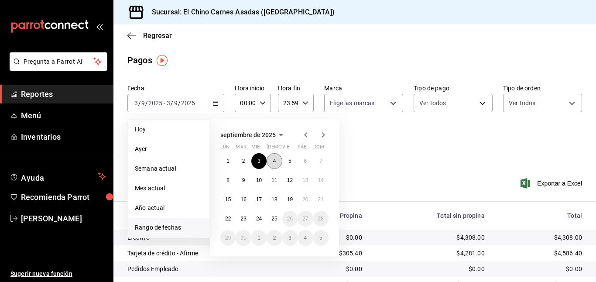
click at [274, 158] on abbr "4" at bounding box center [274, 161] width 3 height 6
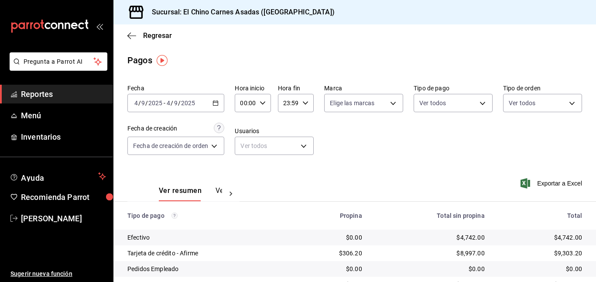
click at [216, 100] on icon "button" at bounding box center [215, 103] width 6 height 6
click at [213, 101] on icon "button" at bounding box center [215, 103] width 6 height 6
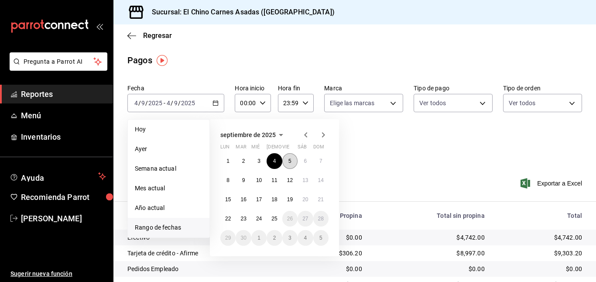
click at [288, 159] on abbr "5" at bounding box center [289, 161] width 3 height 6
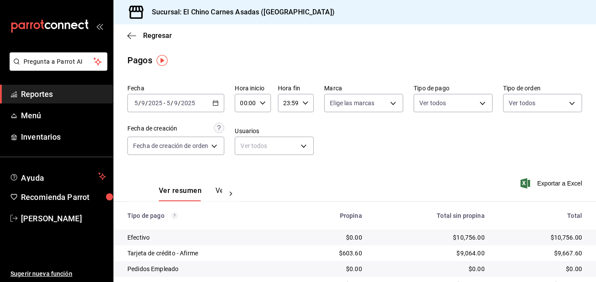
click at [217, 103] on icon "button" at bounding box center [215, 103] width 6 height 6
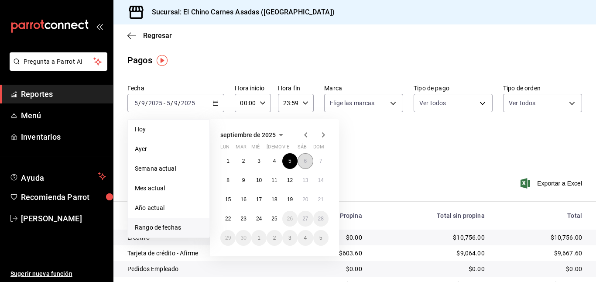
click at [303, 162] on abbr "6" at bounding box center [304, 161] width 3 height 6
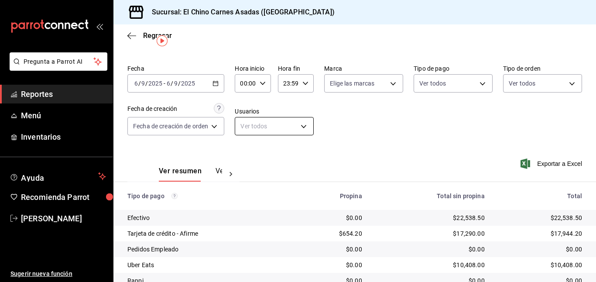
scroll to position [0, 0]
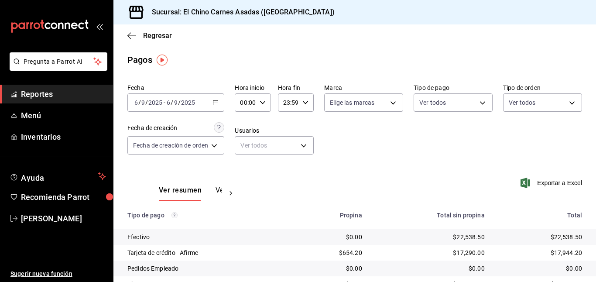
click at [216, 104] on icon "button" at bounding box center [215, 102] width 6 height 6
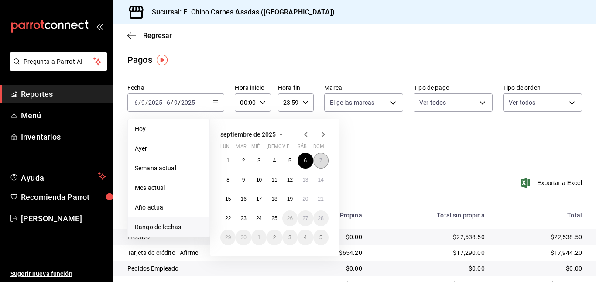
click at [320, 164] on button "7" at bounding box center [320, 161] width 15 height 16
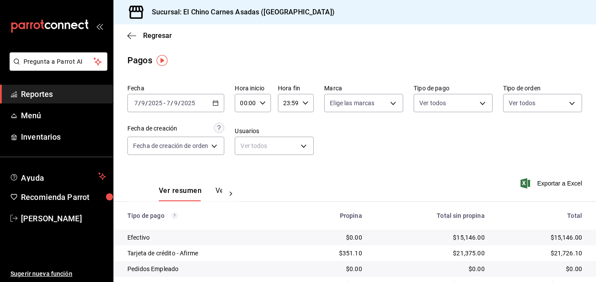
click at [216, 100] on icon "button" at bounding box center [215, 103] width 6 height 6
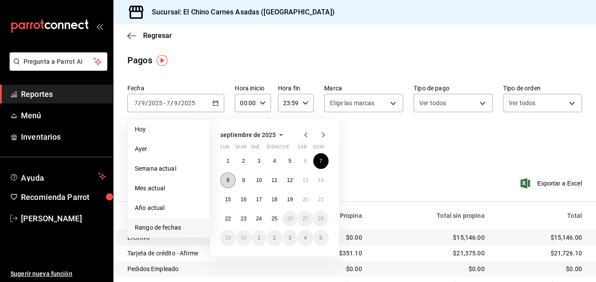
click at [226, 177] on abbr "8" at bounding box center [227, 180] width 3 height 6
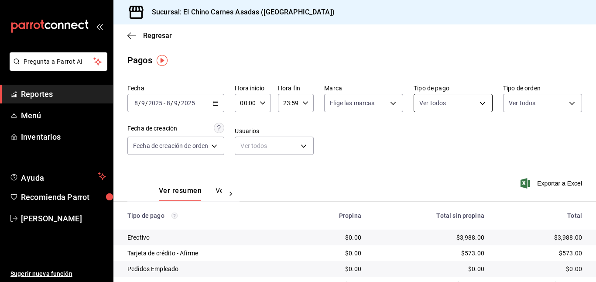
click at [447, 97] on body "Pregunta a Parrot AI Reportes Menú Inventarios Ayuda Recomienda Parrot [PERSON_…" at bounding box center [298, 141] width 596 height 282
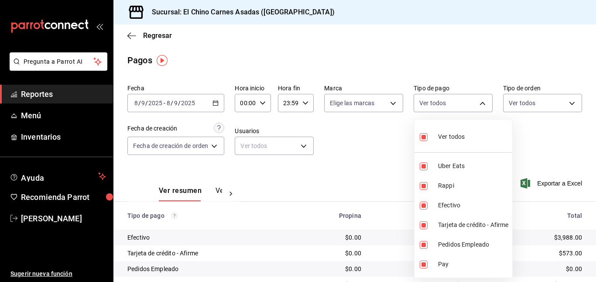
click at [216, 100] on div at bounding box center [298, 141] width 596 height 282
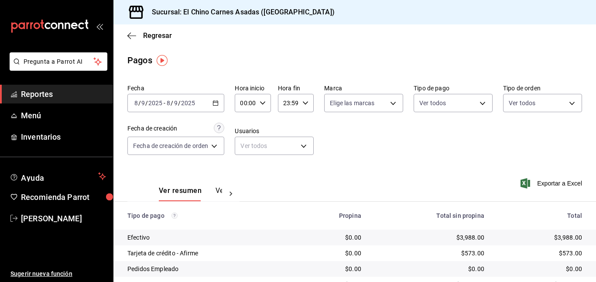
click at [217, 101] on \(Stroke\) "button" at bounding box center [215, 103] width 5 height 5
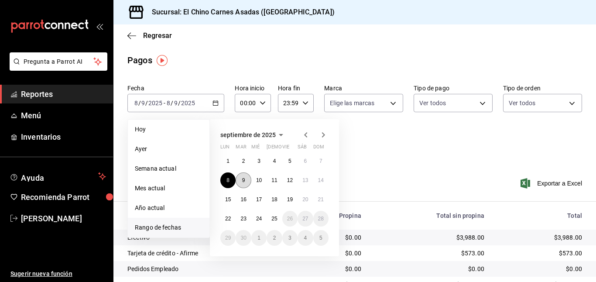
click at [246, 177] on button "9" at bounding box center [242, 180] width 15 height 16
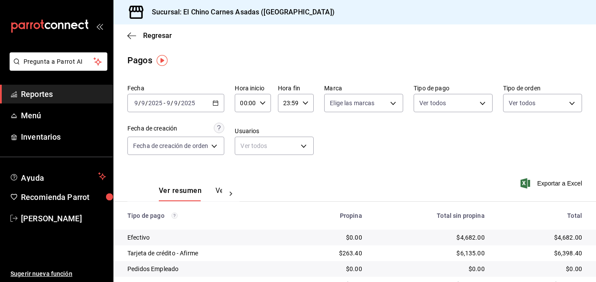
click at [217, 101] on \(Stroke\) "button" at bounding box center [215, 103] width 5 height 5
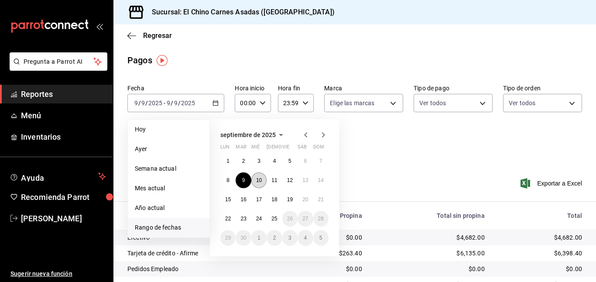
click at [261, 174] on button "10" at bounding box center [258, 180] width 15 height 16
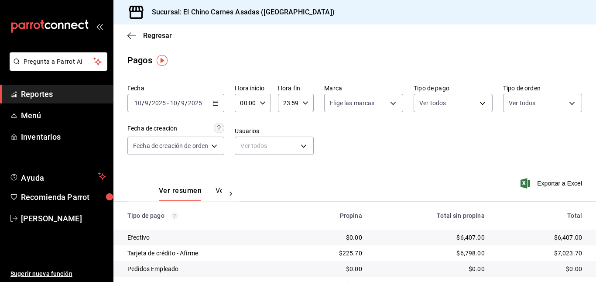
click at [217, 102] on \(Stroke\) "button" at bounding box center [215, 102] width 5 height 0
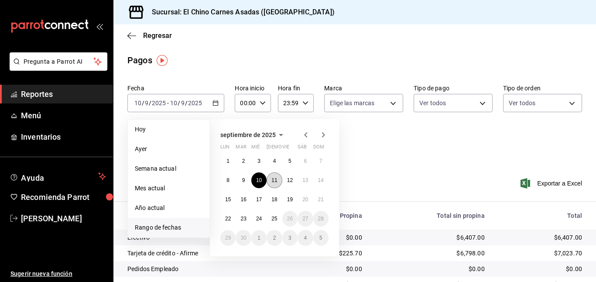
click at [273, 177] on abbr "11" at bounding box center [274, 180] width 6 height 6
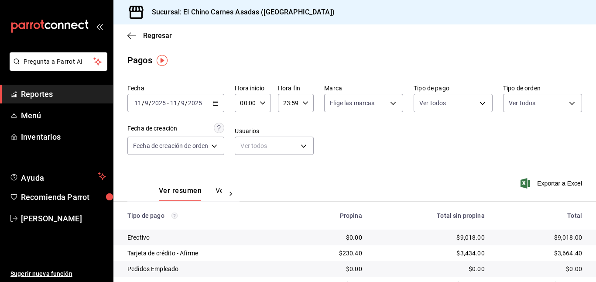
click at [215, 101] on \(Stroke\) "button" at bounding box center [215, 103] width 5 height 5
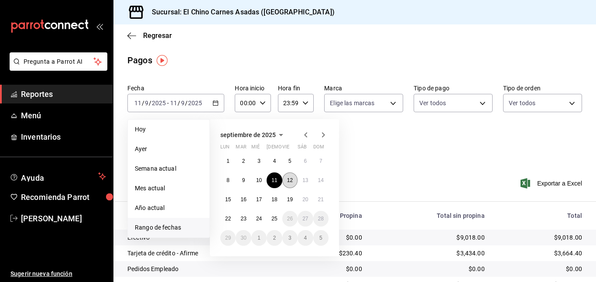
click at [292, 179] on abbr "12" at bounding box center [290, 180] width 6 height 6
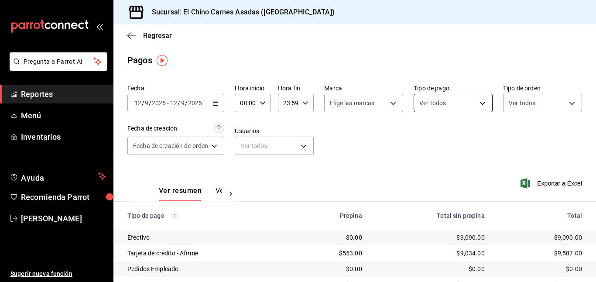
click at [446, 108] on body "Pregunta a Parrot AI Reportes Menú Inventarios Ayuda Recomienda Parrot [PERSON_…" at bounding box center [298, 141] width 596 height 282
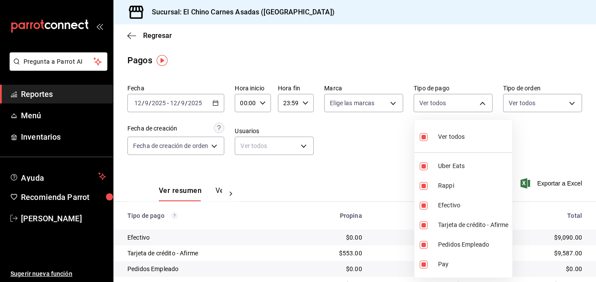
click at [217, 102] on div at bounding box center [298, 141] width 596 height 282
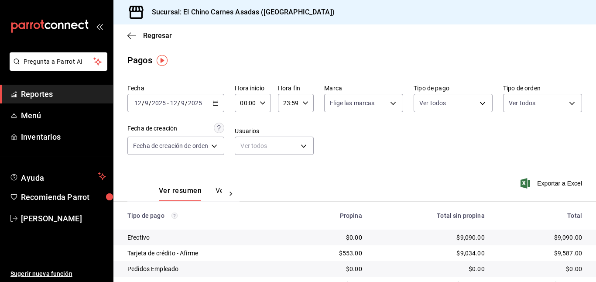
click at [217, 102] on icon "button" at bounding box center [215, 103] width 6 height 6
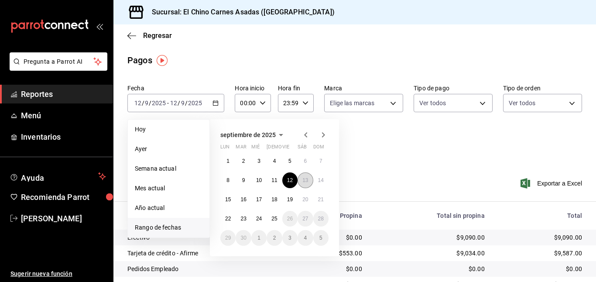
click at [309, 178] on button "13" at bounding box center [304, 180] width 15 height 16
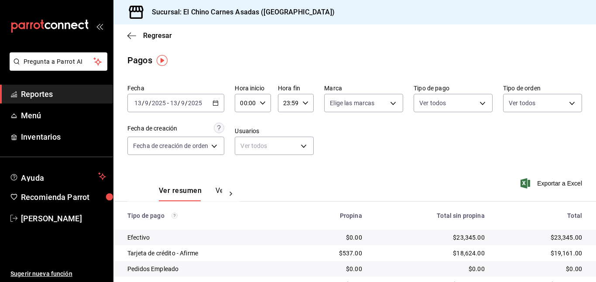
click at [216, 100] on icon "button" at bounding box center [215, 103] width 6 height 6
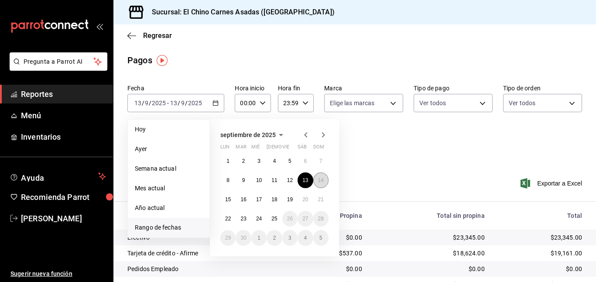
click at [318, 179] on abbr "14" at bounding box center [321, 180] width 6 height 6
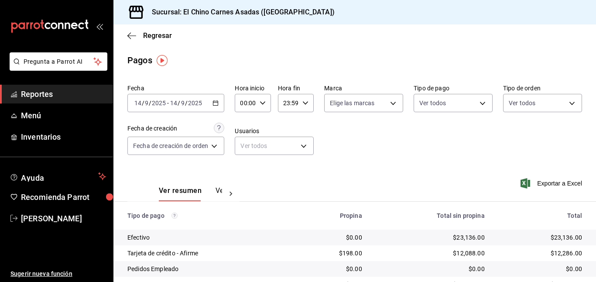
click at [223, 104] on div "[DATE] [DATE] - [DATE] [DATE]" at bounding box center [175, 103] width 97 height 18
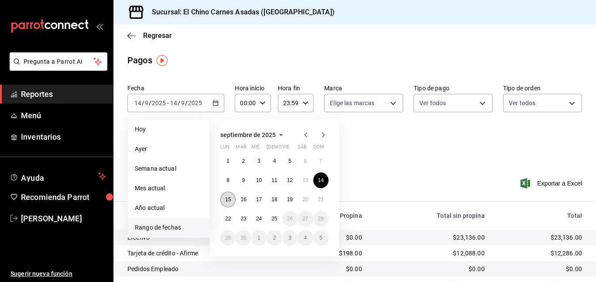
click at [229, 198] on abbr "15" at bounding box center [228, 199] width 6 height 6
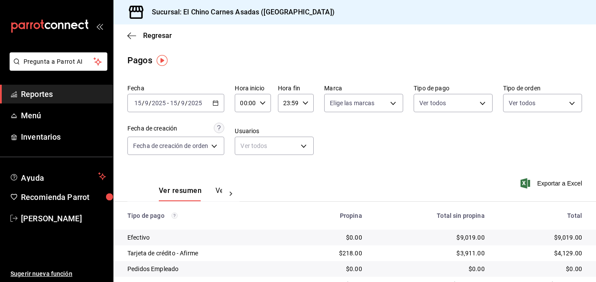
click at [216, 99] on div "[DATE] [DATE] - [DATE] [DATE]" at bounding box center [175, 103] width 97 height 18
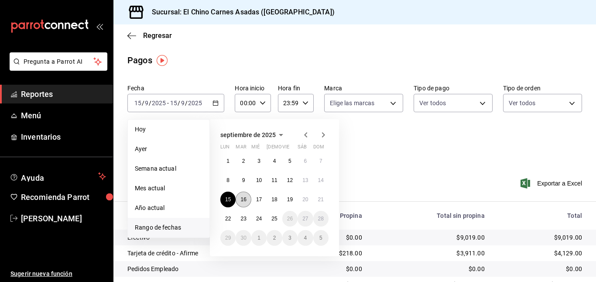
click at [245, 200] on abbr "16" at bounding box center [243, 199] width 6 height 6
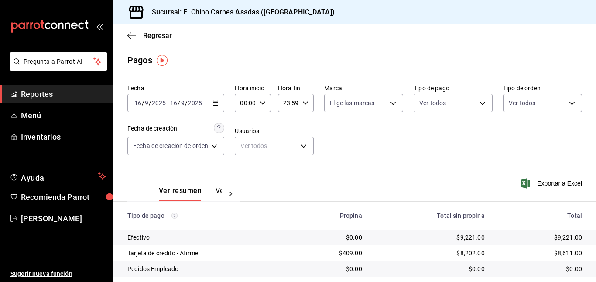
click at [217, 102] on \(Stroke\) "button" at bounding box center [215, 102] width 5 height 0
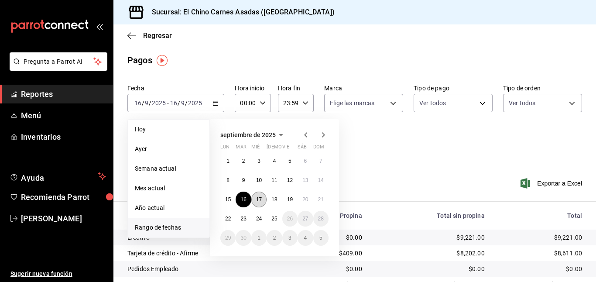
click at [262, 194] on button "17" at bounding box center [258, 199] width 15 height 16
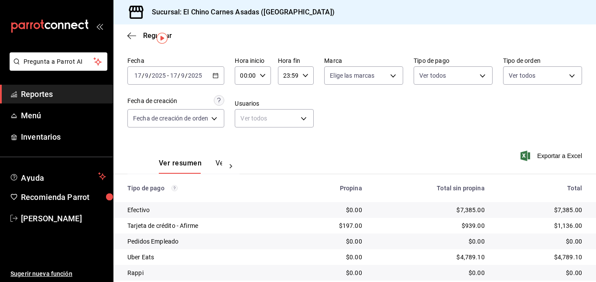
scroll to position [21, 0]
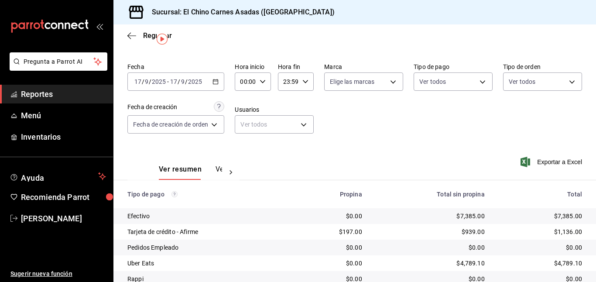
click at [214, 79] on \(Stroke\) "button" at bounding box center [215, 81] width 5 height 5
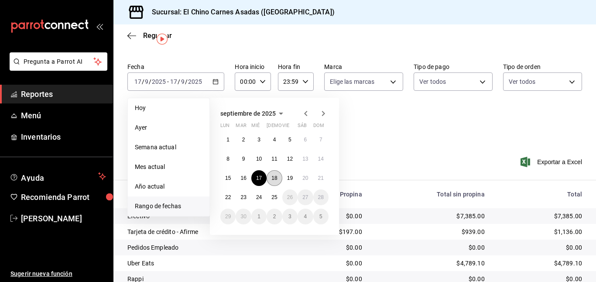
click at [274, 177] on abbr "18" at bounding box center [274, 178] width 6 height 6
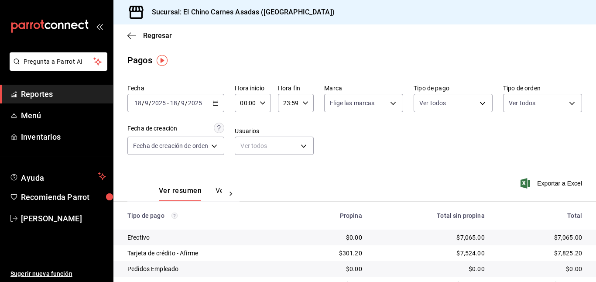
click at [215, 100] on icon "button" at bounding box center [215, 103] width 6 height 6
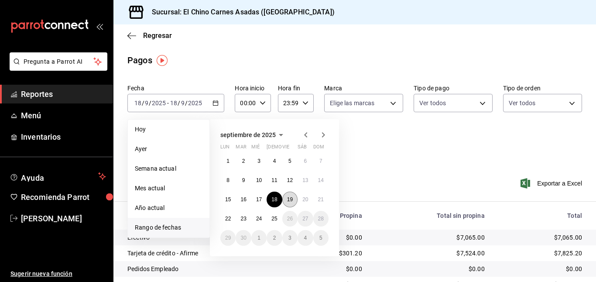
click at [290, 197] on abbr "19" at bounding box center [290, 199] width 6 height 6
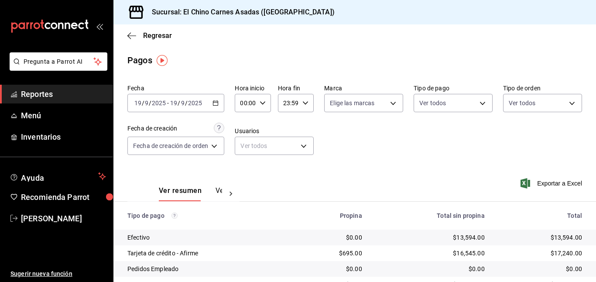
click at [217, 101] on icon "button" at bounding box center [215, 103] width 6 height 6
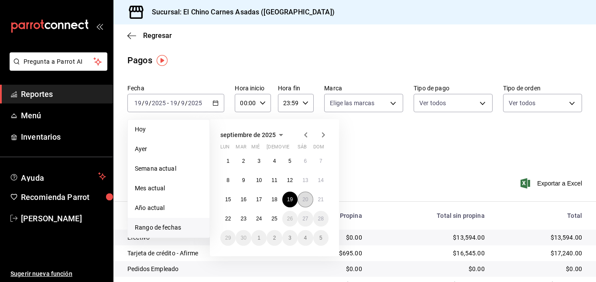
click at [304, 194] on button "20" at bounding box center [304, 199] width 15 height 16
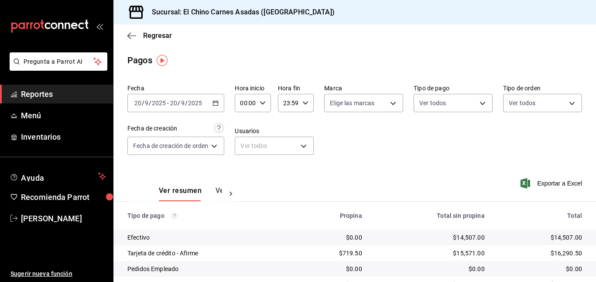
click at [215, 101] on \(Stroke\) "button" at bounding box center [215, 103] width 5 height 5
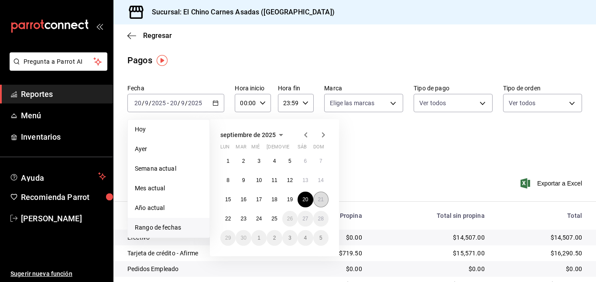
click at [323, 197] on abbr "21" at bounding box center [321, 199] width 6 height 6
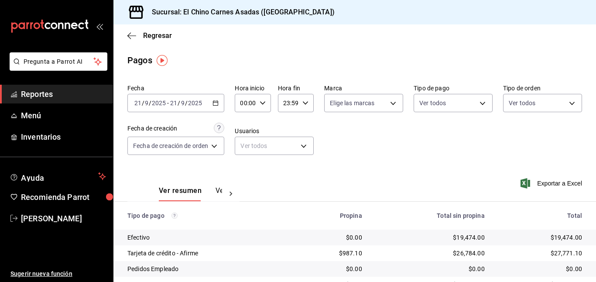
click at [216, 103] on icon "button" at bounding box center [215, 103] width 6 height 6
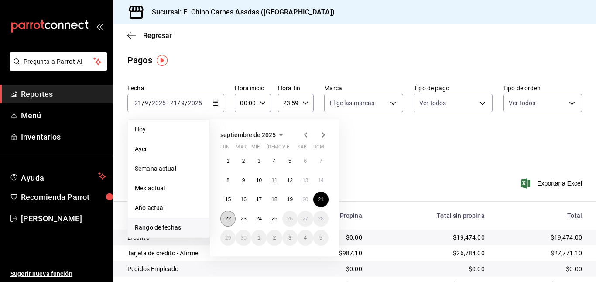
click at [227, 216] on abbr "22" at bounding box center [228, 218] width 6 height 6
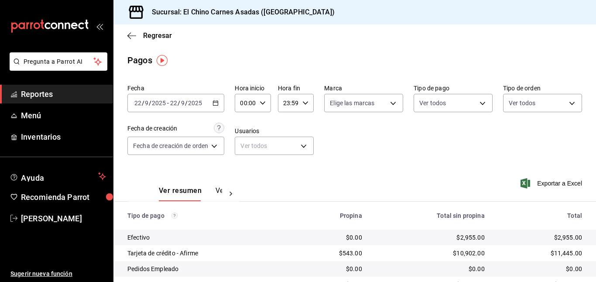
click at [217, 102] on \(Stroke\) "button" at bounding box center [215, 102] width 5 height 0
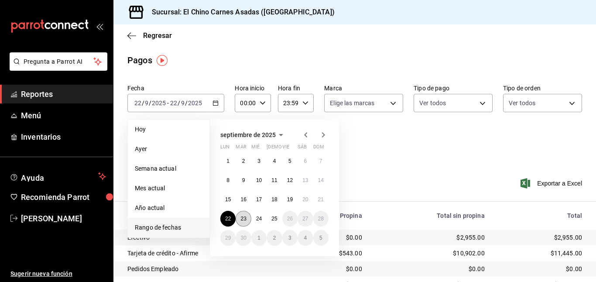
click at [244, 214] on button "23" at bounding box center [242, 219] width 15 height 16
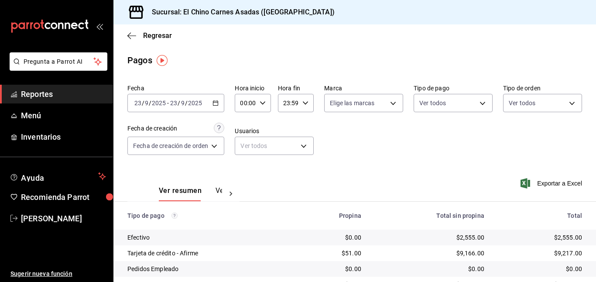
click at [215, 102] on \(Stroke\) "button" at bounding box center [215, 102] width 5 height 0
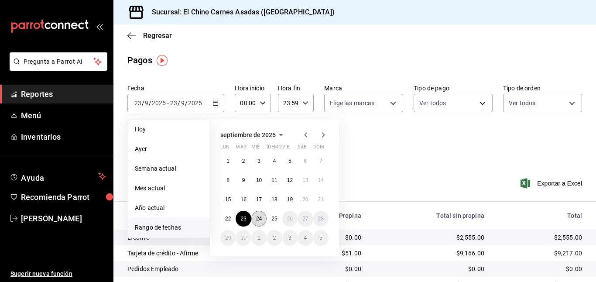
click at [258, 217] on abbr "24" at bounding box center [259, 218] width 6 height 6
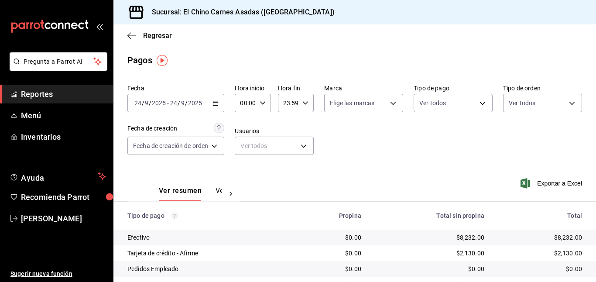
click at [214, 100] on icon "button" at bounding box center [215, 103] width 6 height 6
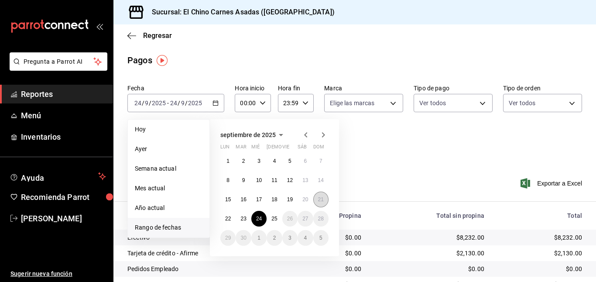
click at [318, 197] on abbr "21" at bounding box center [321, 199] width 6 height 6
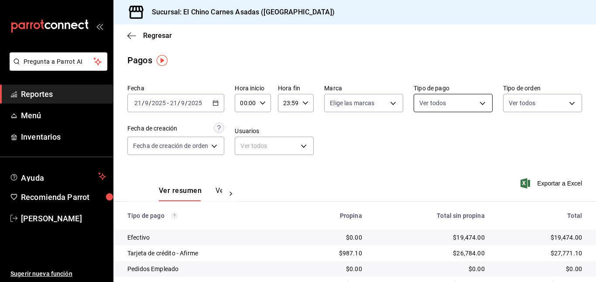
click at [468, 104] on body "Pregunta a Parrot AI Reportes Menú Inventarios Ayuda Recomienda Parrot [PERSON_…" at bounding box center [298, 141] width 596 height 282
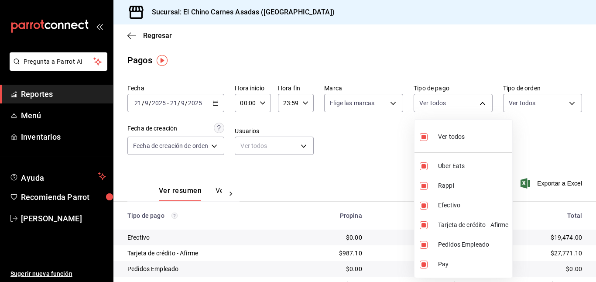
click at [449, 138] on span "Ver todos" at bounding box center [451, 136] width 27 height 9
checkbox input "false"
click at [424, 225] on input "checkbox" at bounding box center [423, 225] width 8 height 8
click at [528, 108] on div at bounding box center [298, 141] width 596 height 282
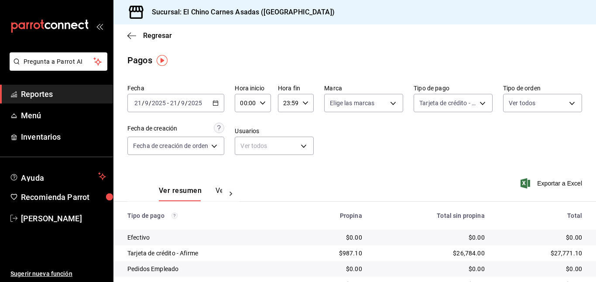
click at [528, 108] on body "Pregunta a Parrot AI Reportes Menú Inventarios Ayuda Recomienda Parrot [PERSON_…" at bounding box center [298, 141] width 596 height 282
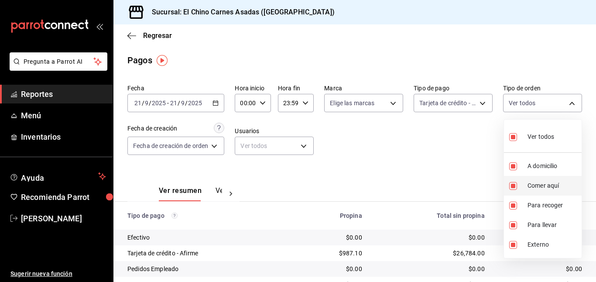
click at [515, 188] on input "checkbox" at bounding box center [513, 186] width 8 height 8
click at [512, 246] on input "checkbox" at bounding box center [513, 245] width 8 height 8
click at [456, 174] on div at bounding box center [298, 141] width 596 height 282
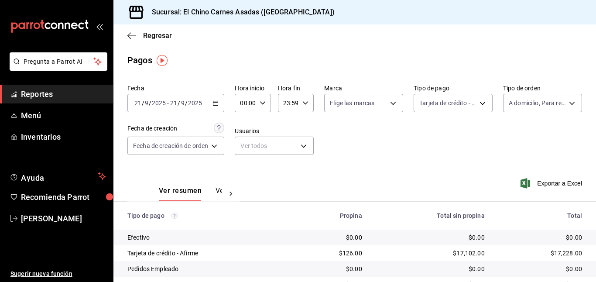
click at [525, 178] on icon "button" at bounding box center [525, 183] width 10 height 10
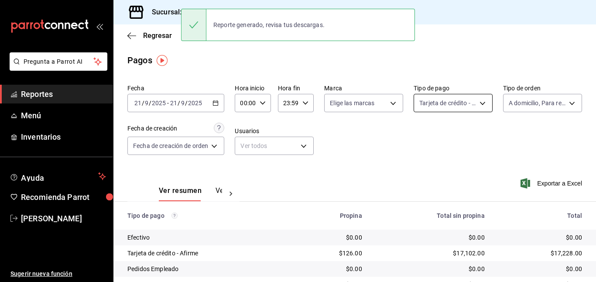
click at [460, 94] on body "Pregunta a Parrot AI Reportes Menú Inventarios Ayuda Recomienda Parrot [PERSON_…" at bounding box center [298, 141] width 596 height 282
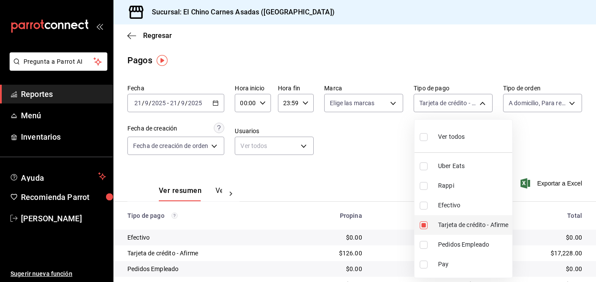
click at [427, 224] on input "checkbox" at bounding box center [423, 225] width 8 height 8
click at [423, 204] on input "checkbox" at bounding box center [423, 205] width 8 height 8
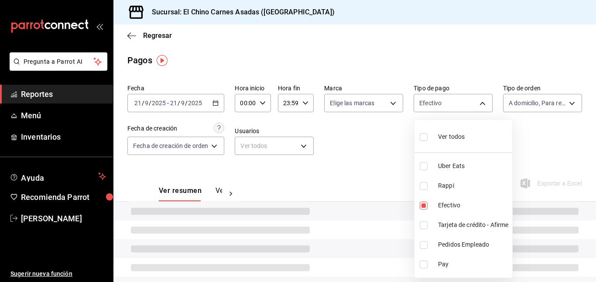
click at [550, 141] on div at bounding box center [298, 141] width 596 height 282
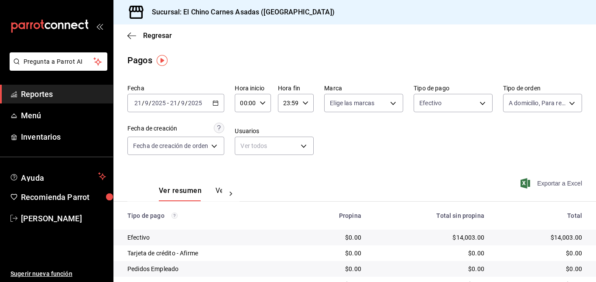
click at [547, 184] on span "Exportar a Excel" at bounding box center [552, 183] width 60 height 10
click at [439, 101] on body "Pregunta a Parrot AI Reportes Menú Inventarios Ayuda Recomienda Parrot [PERSON_…" at bounding box center [298, 141] width 596 height 282
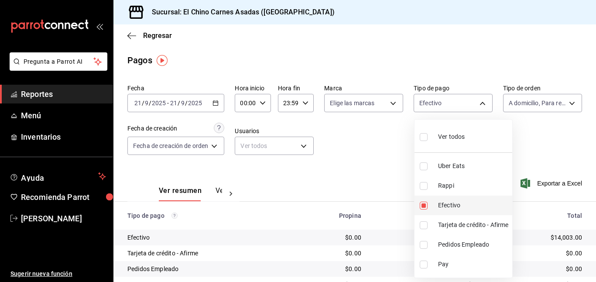
click at [426, 203] on input "checkbox" at bounding box center [423, 205] width 8 height 8
click at [423, 183] on input "checkbox" at bounding box center [423, 186] width 8 height 8
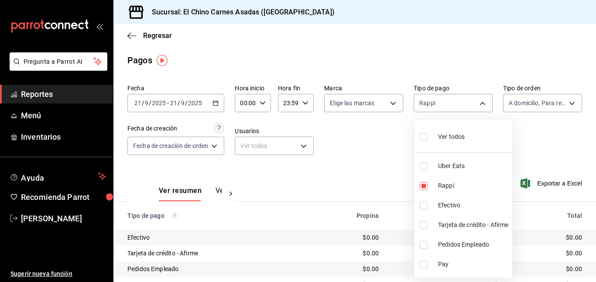
click at [421, 164] on input "checkbox" at bounding box center [423, 166] width 8 height 8
click at [365, 151] on div at bounding box center [298, 141] width 596 height 282
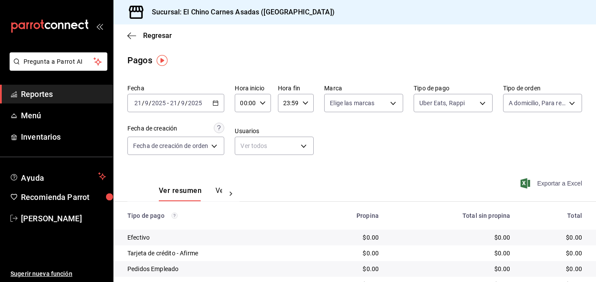
click at [530, 185] on span "Exportar a Excel" at bounding box center [552, 183] width 60 height 10
click at [525, 99] on body "Pregunta a Parrot AI Reportes Menú Inventarios Ayuda Recomienda Parrot [PERSON_…" at bounding box center [298, 141] width 596 height 282
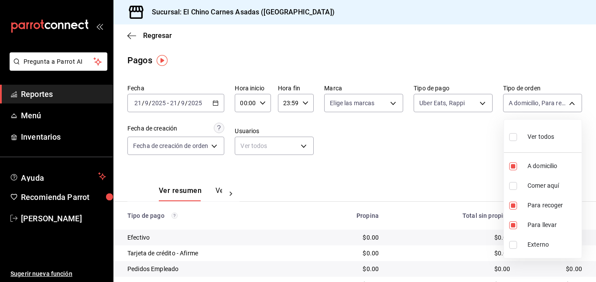
click at [532, 138] on span "Ver todos" at bounding box center [540, 136] width 27 height 9
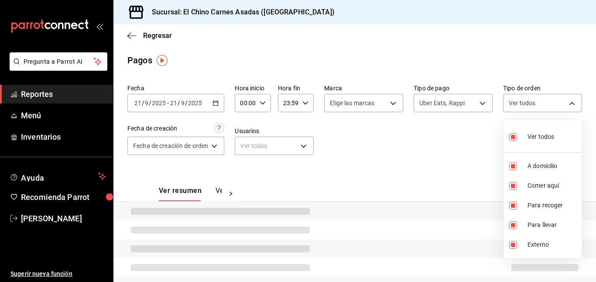
click at [434, 143] on div at bounding box center [298, 141] width 596 height 282
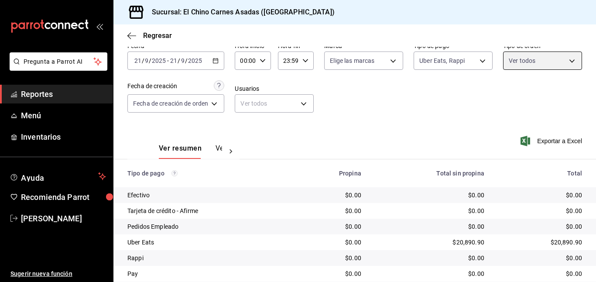
scroll to position [42, 0]
click at [525, 134] on div "Exportar a Excel" at bounding box center [538, 141] width 85 height 36
click at [525, 138] on icon "button" at bounding box center [525, 141] width 10 height 10
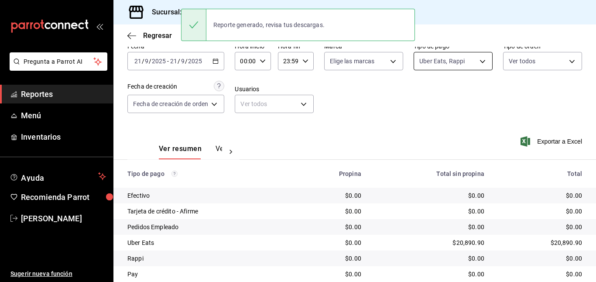
click at [457, 55] on body "Pregunta a Parrot AI Reportes Menú Inventarios Ayuda Recomienda Parrot [PERSON_…" at bounding box center [298, 141] width 596 height 282
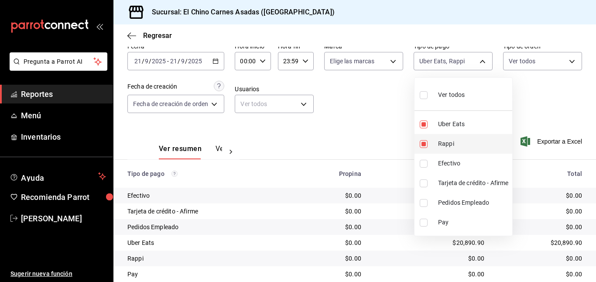
click at [425, 142] on input "checkbox" at bounding box center [423, 144] width 8 height 8
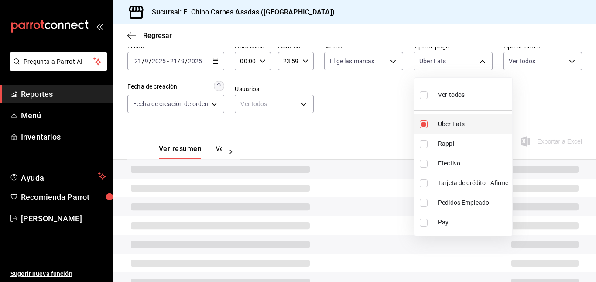
click at [423, 118] on li "Uber Eats" at bounding box center [463, 124] width 98 height 20
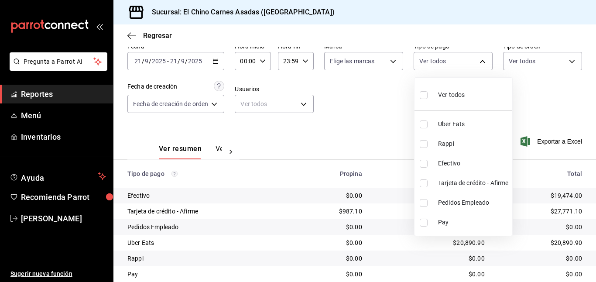
click at [421, 157] on li "Efectivo" at bounding box center [463, 163] width 98 height 20
click at [423, 163] on input "checkbox" at bounding box center [423, 164] width 8 height 8
click at [424, 179] on input "checkbox" at bounding box center [423, 183] width 8 height 8
click at [374, 132] on div at bounding box center [298, 141] width 596 height 282
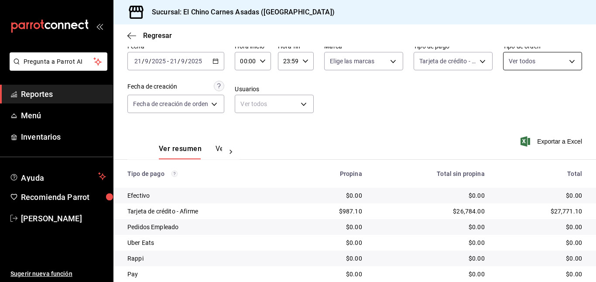
click at [522, 67] on body "Pregunta a Parrot AI Reportes Menú Inventarios Ayuda Recomienda Parrot [PERSON_…" at bounding box center [298, 141] width 596 height 282
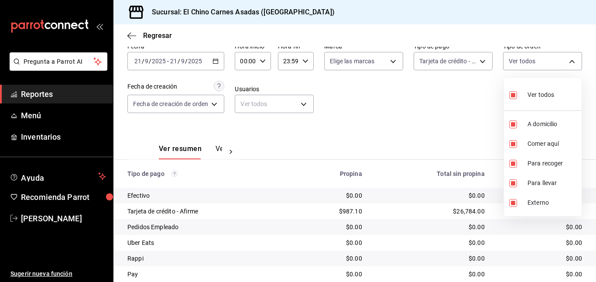
click at [515, 93] on input "checkbox" at bounding box center [513, 95] width 8 height 8
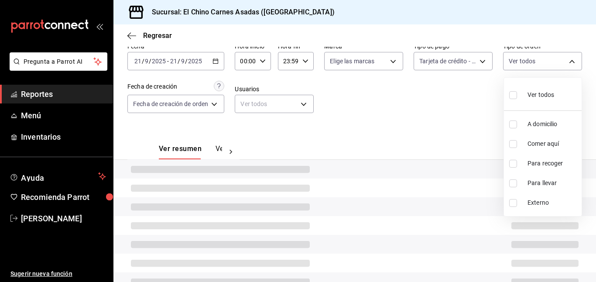
click at [512, 139] on li "Comer aquí" at bounding box center [543, 144] width 78 height 20
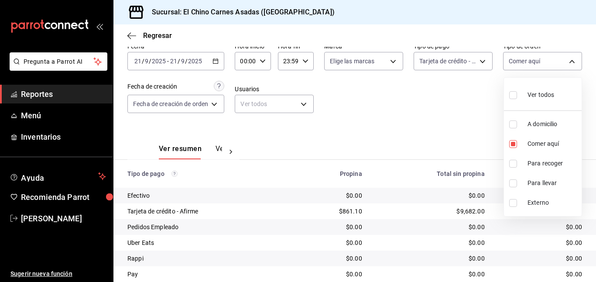
click at [458, 97] on div at bounding box center [298, 141] width 596 height 282
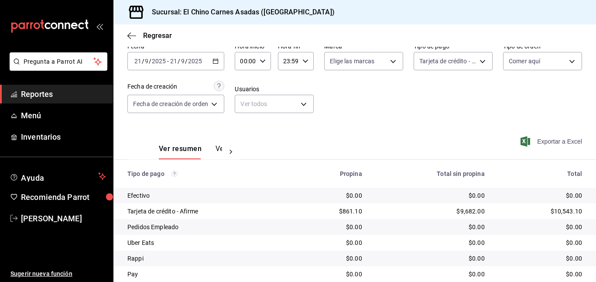
click at [552, 141] on span "Exportar a Excel" at bounding box center [552, 141] width 60 height 10
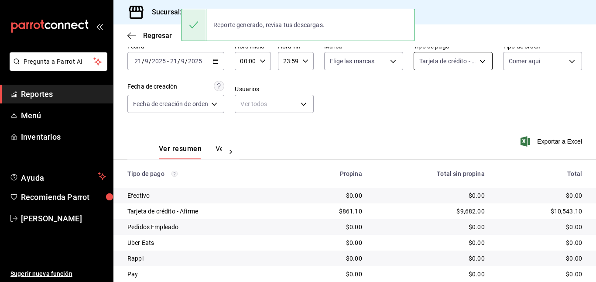
click at [454, 59] on body "Pregunta a Parrot AI Reportes Menú Inventarios Ayuda Recomienda Parrot [PERSON_…" at bounding box center [298, 141] width 596 height 282
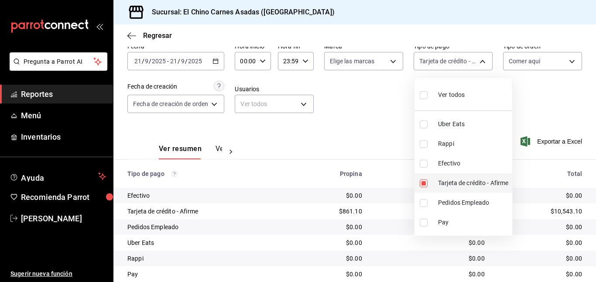
click at [422, 181] on input "checkbox" at bounding box center [423, 183] width 8 height 8
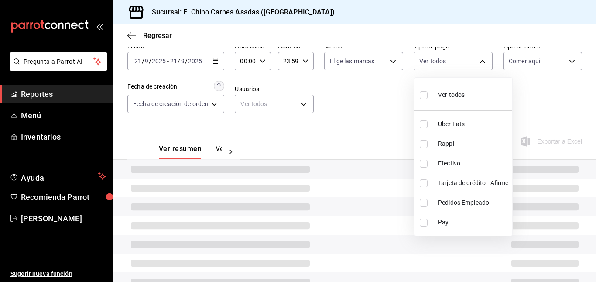
click at [423, 163] on input "checkbox" at bounding box center [423, 164] width 8 height 8
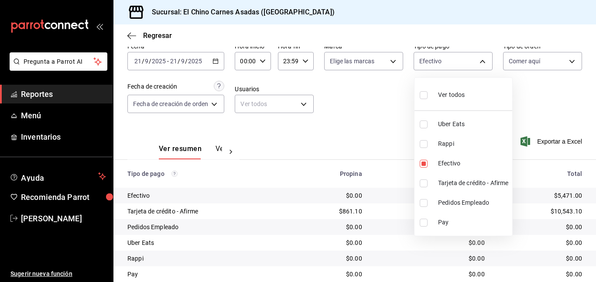
click at [374, 138] on div at bounding box center [298, 141] width 596 height 282
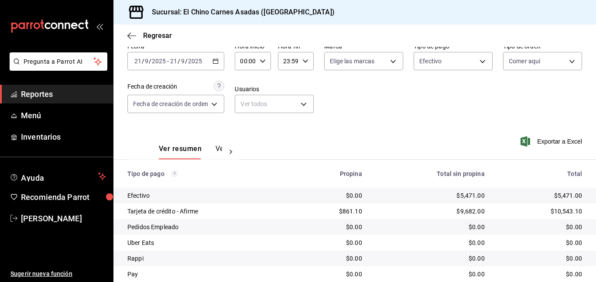
click at [524, 140] on icon "button" at bounding box center [525, 141] width 10 height 10
click at [448, 66] on body "Pregunta a Parrot AI Reportes Menú Inventarios Ayuda Recomienda Parrot [PERSON_…" at bounding box center [298, 141] width 596 height 282
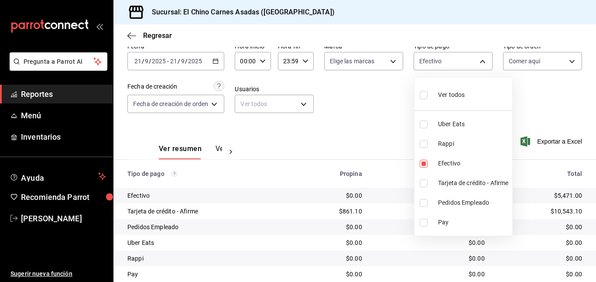
click at [449, 93] on span "Ver todos" at bounding box center [451, 94] width 27 height 9
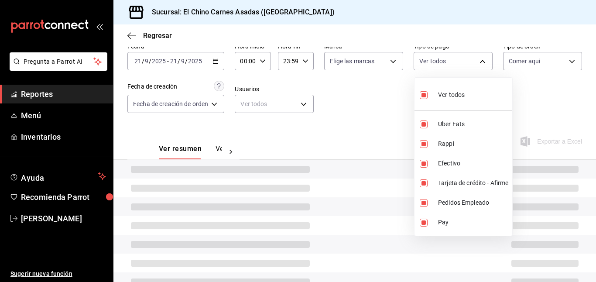
click at [532, 60] on div at bounding box center [298, 141] width 596 height 282
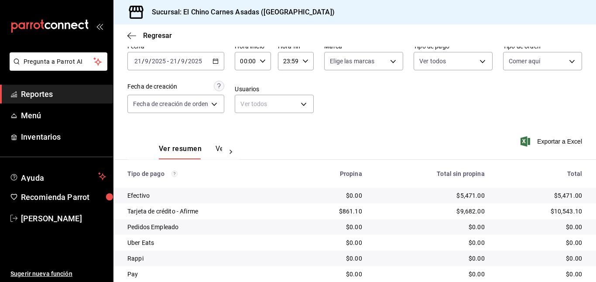
click at [532, 60] on body "Pregunta a Parrot AI Reportes Menú Inventarios Ayuda Recomienda Parrot [PERSON_…" at bounding box center [298, 141] width 596 height 282
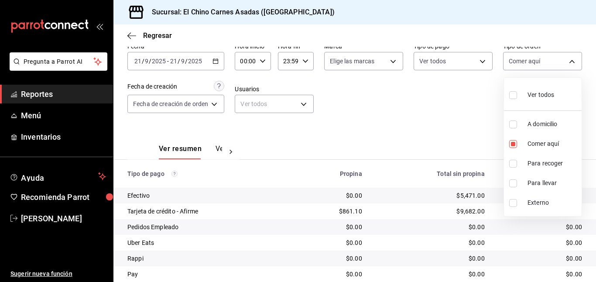
click at [535, 91] on span "Ver todos" at bounding box center [540, 94] width 27 height 9
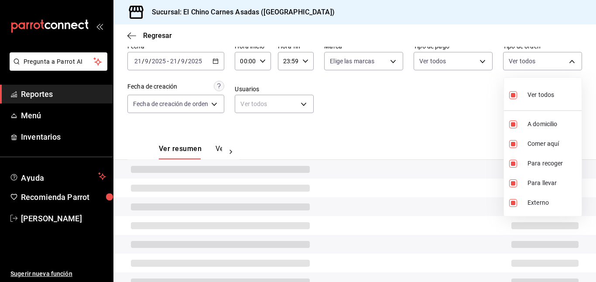
click at [429, 89] on div at bounding box center [298, 141] width 596 height 282
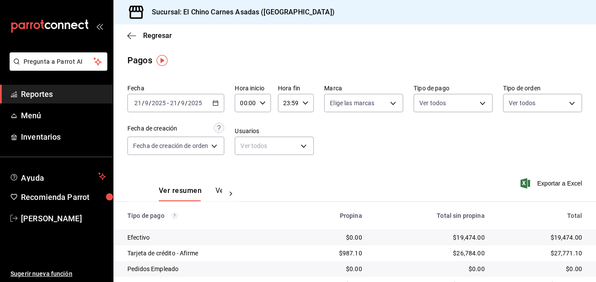
click at [218, 101] on icon "button" at bounding box center [215, 103] width 6 height 6
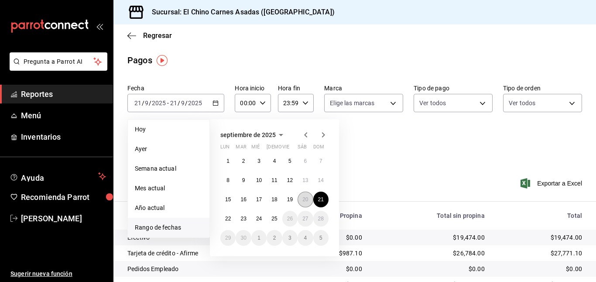
click at [306, 198] on abbr "20" at bounding box center [305, 199] width 6 height 6
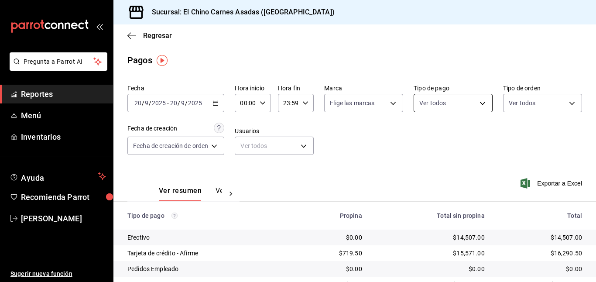
click at [431, 103] on body "Pregunta a Parrot AI Reportes Menú Inventarios Ayuda Recomienda Parrot [PERSON_…" at bounding box center [298, 141] width 596 height 282
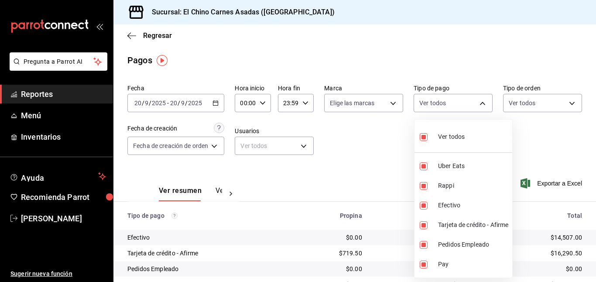
click at [423, 133] on input "checkbox" at bounding box center [423, 137] width 8 height 8
click at [421, 221] on input "checkbox" at bounding box center [423, 225] width 8 height 8
click at [540, 100] on div at bounding box center [298, 141] width 596 height 282
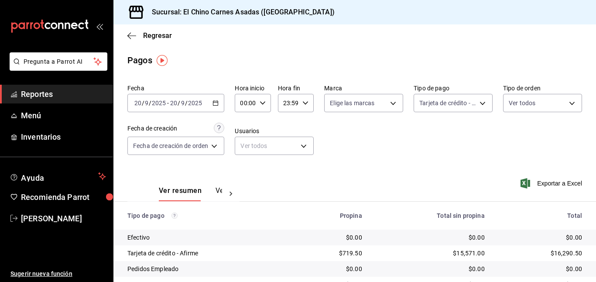
click at [540, 100] on body "Pregunta a Parrot AI Reportes Menú Inventarios Ayuda Recomienda Parrot [PERSON_…" at bounding box center [298, 141] width 596 height 282
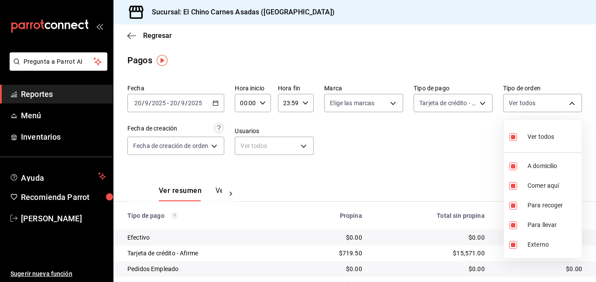
click at [513, 135] on input "checkbox" at bounding box center [513, 137] width 8 height 8
click at [513, 165] on input "checkbox" at bounding box center [513, 166] width 8 height 8
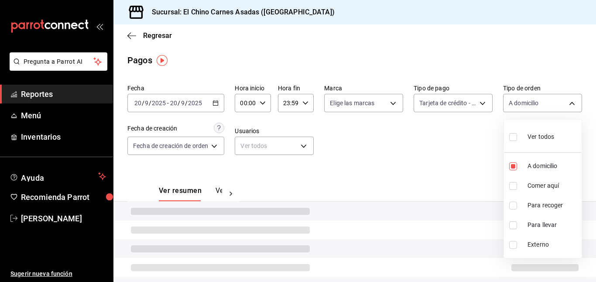
click at [513, 203] on input "checkbox" at bounding box center [513, 205] width 8 height 8
click at [515, 223] on input "checkbox" at bounding box center [513, 225] width 8 height 8
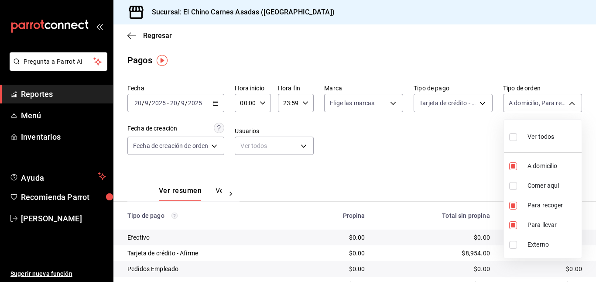
click at [468, 157] on div at bounding box center [298, 141] width 596 height 282
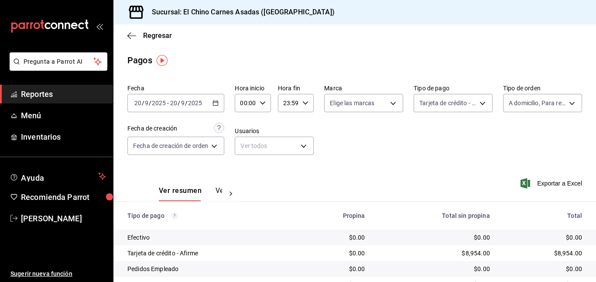
click at [528, 181] on icon "button" at bounding box center [525, 183] width 10 height 10
click at [435, 94] on body "Pregunta a Parrot AI Reportes Menú Inventarios Ayuda Recomienda Parrot [PERSON_…" at bounding box center [298, 141] width 596 height 282
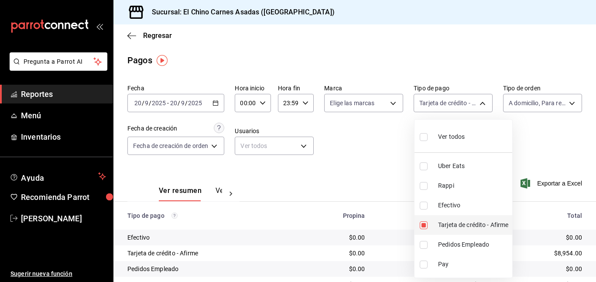
click at [423, 221] on input "checkbox" at bounding box center [423, 225] width 8 height 8
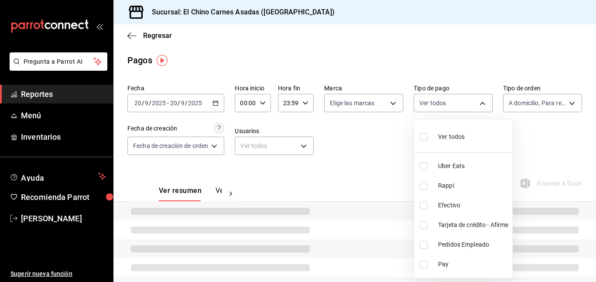
click at [422, 200] on li "Efectivo" at bounding box center [463, 205] width 98 height 20
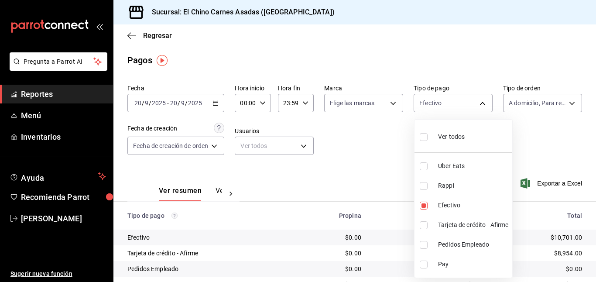
click at [362, 146] on div at bounding box center [298, 141] width 596 height 282
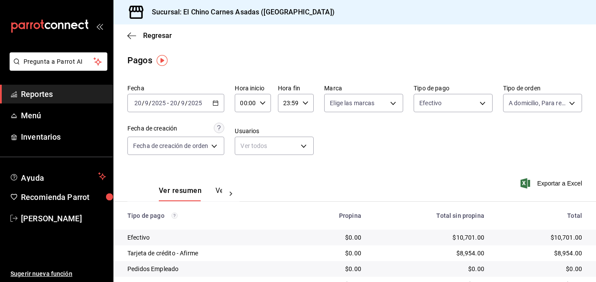
click at [522, 179] on icon "button" at bounding box center [525, 183] width 10 height 10
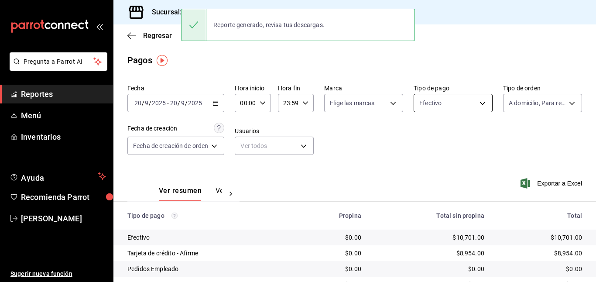
click at [430, 102] on body "Pregunta a Parrot AI Reportes Menú Inventarios Ayuda Recomienda Parrot [PERSON_…" at bounding box center [298, 141] width 596 height 282
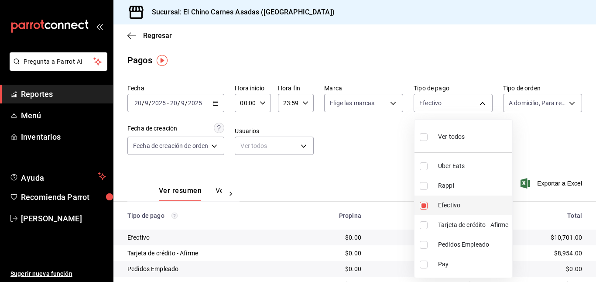
click at [426, 201] on input "checkbox" at bounding box center [423, 205] width 8 height 8
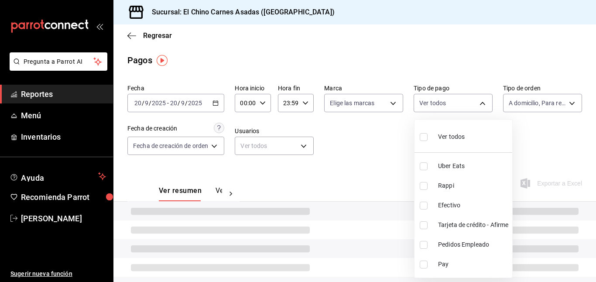
click at [423, 184] on input "checkbox" at bounding box center [423, 186] width 8 height 8
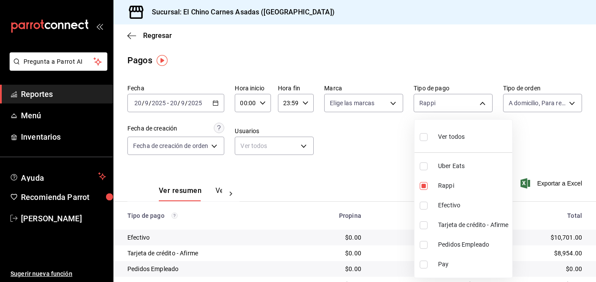
click at [423, 161] on li "Uber Eats" at bounding box center [463, 166] width 98 height 20
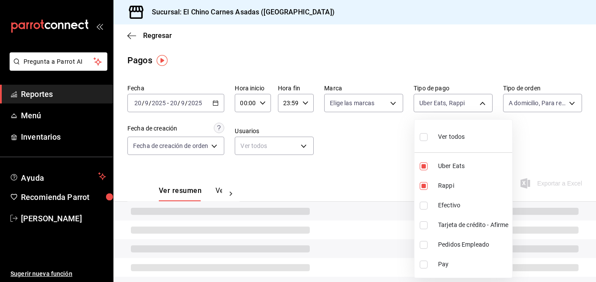
click at [547, 100] on div at bounding box center [298, 141] width 596 height 282
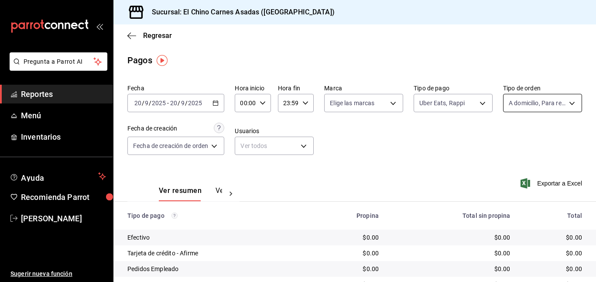
click at [539, 97] on body "Pregunta a Parrot AI Reportes Menú Inventarios Ayuda Recomienda Parrot [PERSON_…" at bounding box center [298, 141] width 596 height 282
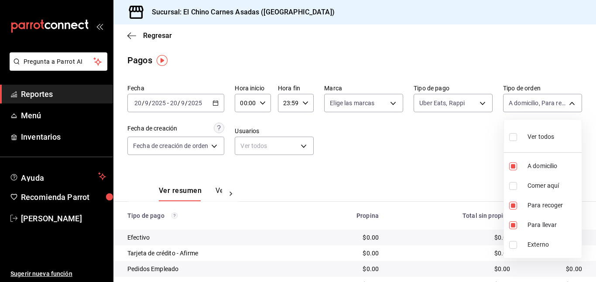
click at [511, 133] on input "checkbox" at bounding box center [513, 137] width 8 height 8
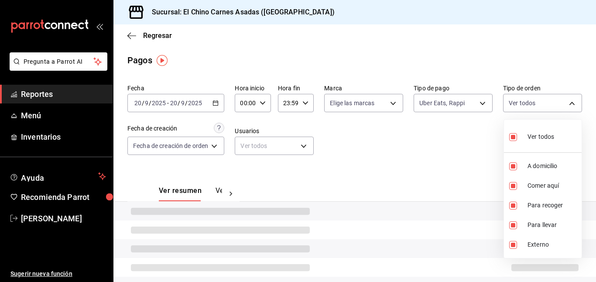
click at [455, 144] on div at bounding box center [298, 141] width 596 height 282
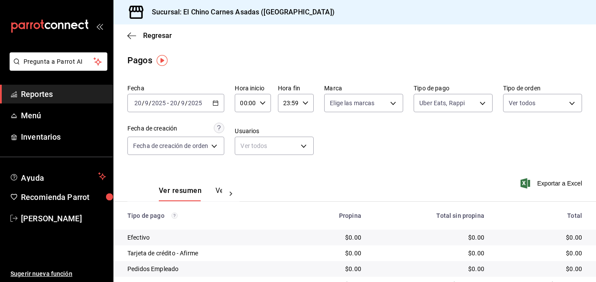
click at [525, 182] on icon "button" at bounding box center [525, 183] width 10 height 10
click at [441, 103] on body "Pregunta a Parrot AI Reportes Menú Inventarios Ayuda Recomienda Parrot [PERSON_…" at bounding box center [298, 141] width 596 height 282
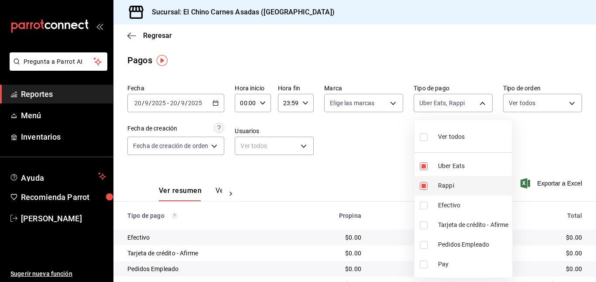
click at [424, 181] on li "Rappi" at bounding box center [463, 186] width 98 height 20
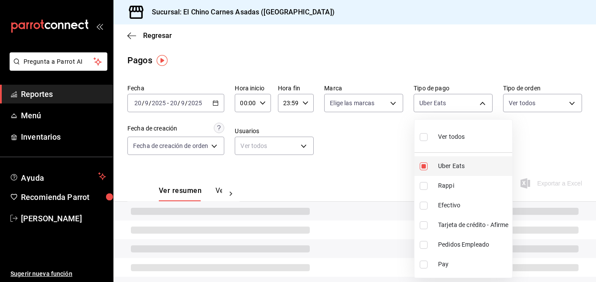
click at [422, 166] on input "checkbox" at bounding box center [423, 166] width 8 height 8
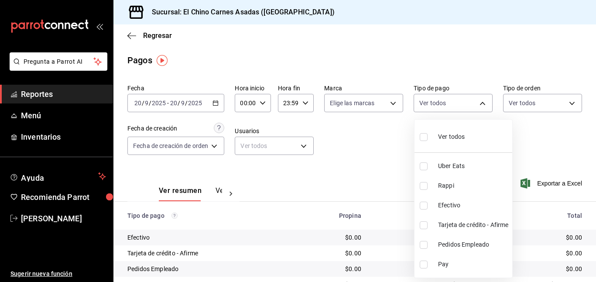
click at [423, 223] on input "checkbox" at bounding box center [423, 225] width 8 height 8
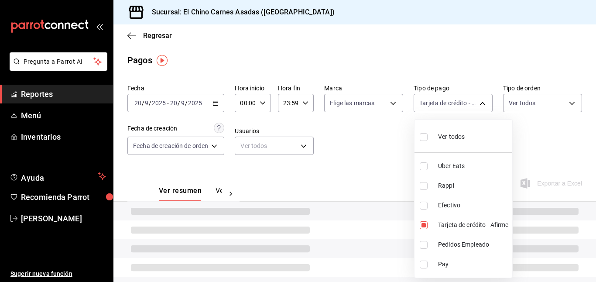
click at [392, 155] on div at bounding box center [298, 141] width 596 height 282
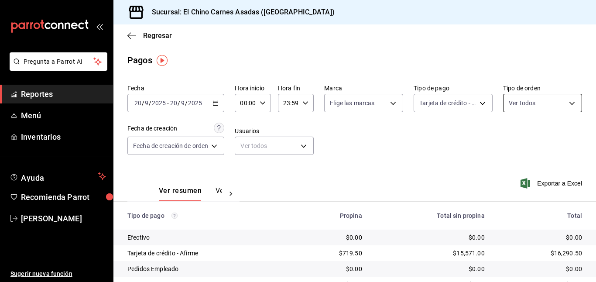
click at [516, 102] on body "Pregunta a Parrot AI Reportes Menú Inventarios Ayuda Recomienda Parrot [PERSON_…" at bounding box center [298, 141] width 596 height 282
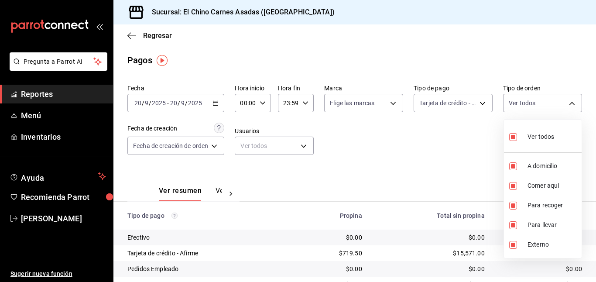
click at [512, 137] on input "checkbox" at bounding box center [513, 137] width 8 height 8
click at [512, 185] on input "checkbox" at bounding box center [513, 186] width 8 height 8
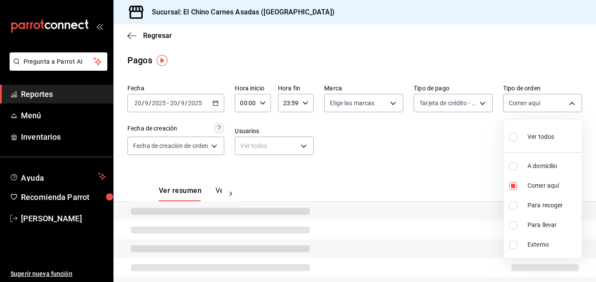
click at [441, 122] on div at bounding box center [298, 141] width 596 height 282
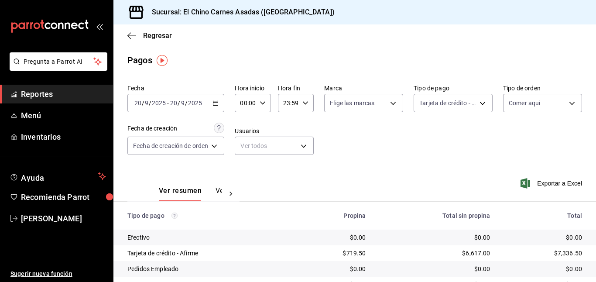
click at [522, 183] on icon "button" at bounding box center [525, 183] width 10 height 10
click at [437, 104] on body "Pregunta a Parrot AI Reportes Menú Inventarios Ayuda Recomienda Parrot [PERSON_…" at bounding box center [298, 141] width 596 height 282
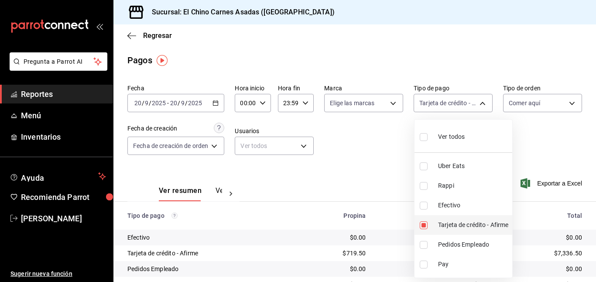
click at [425, 221] on input "checkbox" at bounding box center [423, 225] width 8 height 8
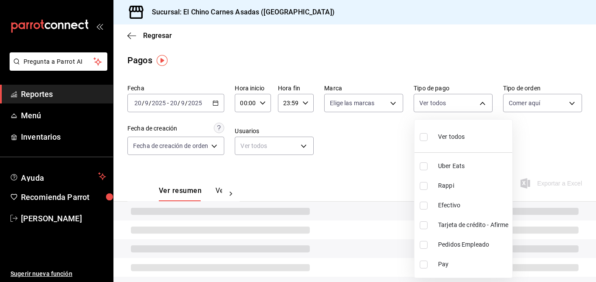
click at [423, 205] on input "checkbox" at bounding box center [423, 205] width 8 height 8
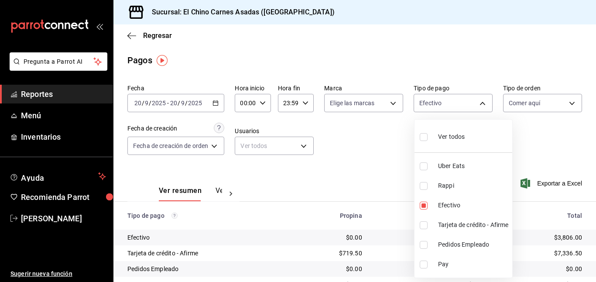
click at [377, 144] on div at bounding box center [298, 141] width 596 height 282
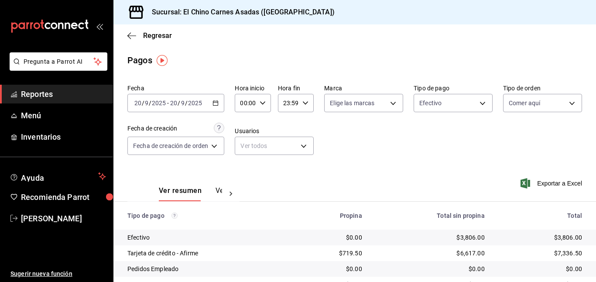
click at [522, 181] on icon "button" at bounding box center [525, 183] width 10 height 10
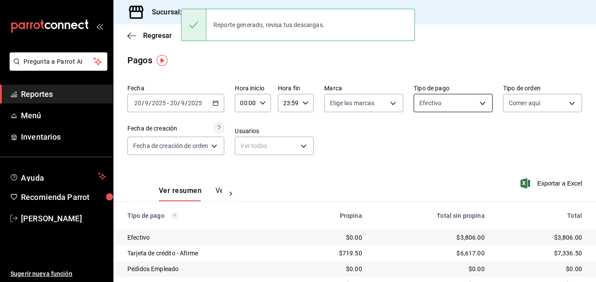
click at [453, 101] on body "Pregunta a Parrot AI Reportes Menú Inventarios Ayuda Recomienda Parrot [PERSON_…" at bounding box center [298, 141] width 596 height 282
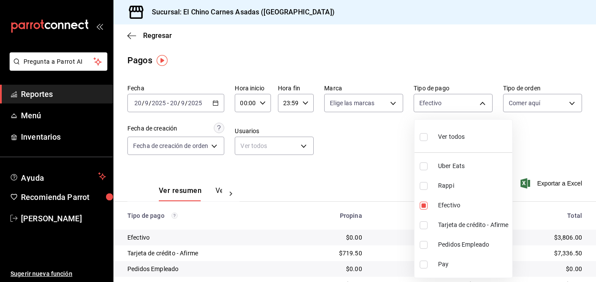
click at [454, 131] on div "Ver todos" at bounding box center [441, 135] width 45 height 19
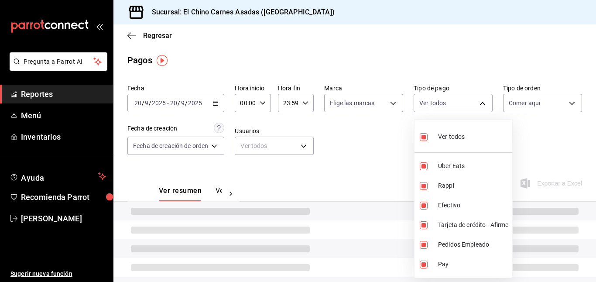
click at [525, 103] on div at bounding box center [298, 141] width 596 height 282
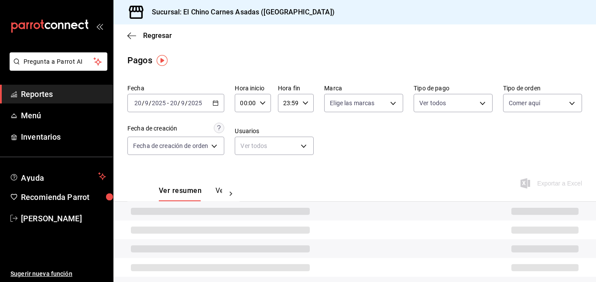
click at [525, 103] on body "Pregunta a Parrot AI Reportes Menú Inventarios Ayuda Recomienda Parrot [PERSON_…" at bounding box center [298, 141] width 596 height 282
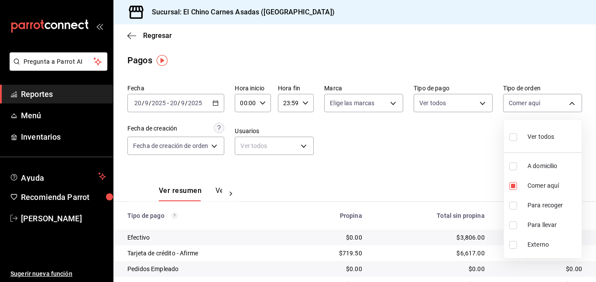
click at [528, 130] on div "Ver todos" at bounding box center [531, 135] width 45 height 19
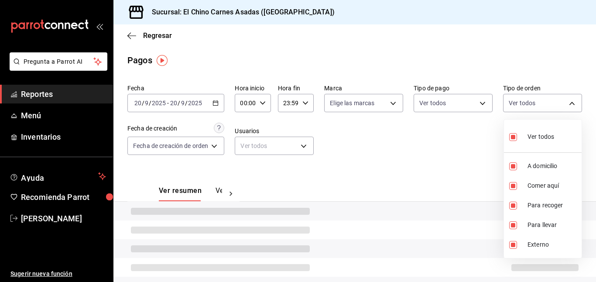
click at [416, 150] on div at bounding box center [298, 141] width 596 height 282
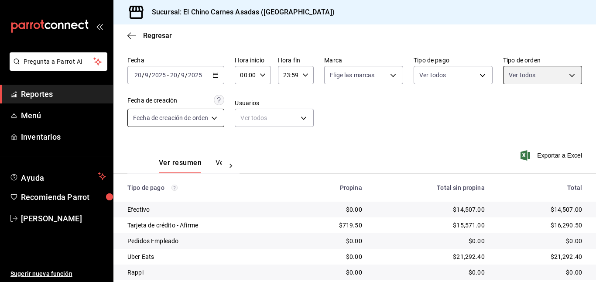
scroll to position [24, 0]
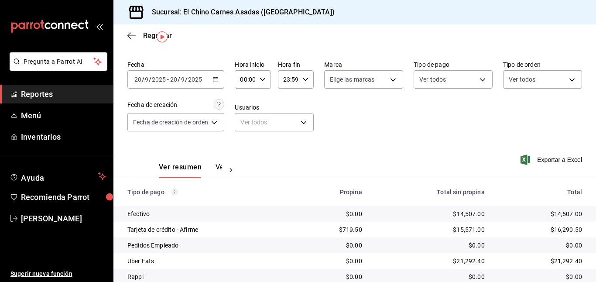
click at [215, 75] on div "[DATE] [DATE] - [DATE] [DATE]" at bounding box center [175, 79] width 97 height 18
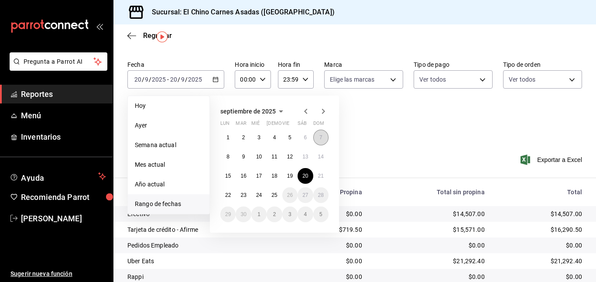
click at [322, 134] on button "7" at bounding box center [320, 138] width 15 height 16
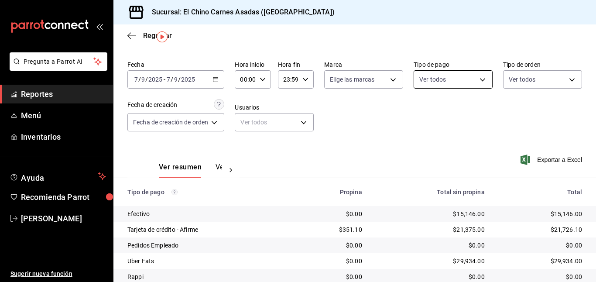
click at [469, 73] on body "Pregunta a Parrot AI Reportes Menú Inventarios Ayuda Recomienda Parrot [PERSON_…" at bounding box center [298, 141] width 596 height 282
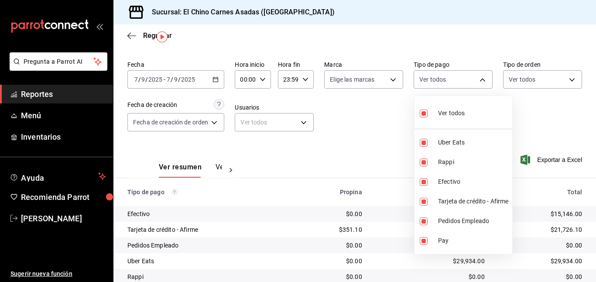
click at [437, 116] on div "Ver todos" at bounding box center [441, 112] width 45 height 19
click at [425, 199] on input "checkbox" at bounding box center [423, 202] width 8 height 8
click at [541, 76] on div at bounding box center [298, 141] width 596 height 282
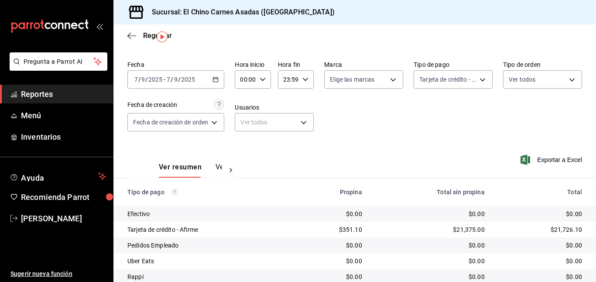
click at [541, 76] on body "Pregunta a Parrot AI Reportes Menú Inventarios Ayuda Recomienda Parrot [PERSON_…" at bounding box center [298, 141] width 596 height 282
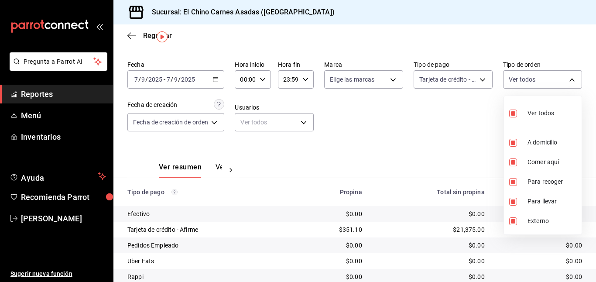
click at [509, 111] on input "checkbox" at bounding box center [513, 113] width 8 height 8
click at [513, 140] on input "checkbox" at bounding box center [513, 143] width 8 height 8
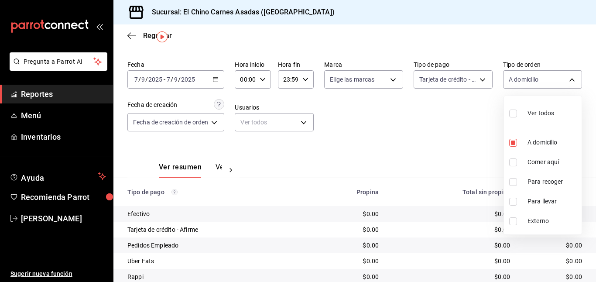
click at [514, 181] on input "checkbox" at bounding box center [513, 182] width 8 height 8
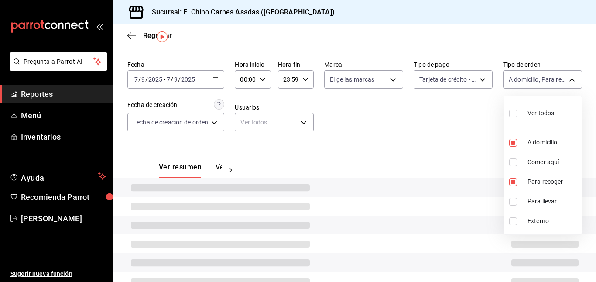
click at [515, 202] on input "checkbox" at bounding box center [513, 202] width 8 height 8
click at [480, 161] on div at bounding box center [298, 141] width 596 height 282
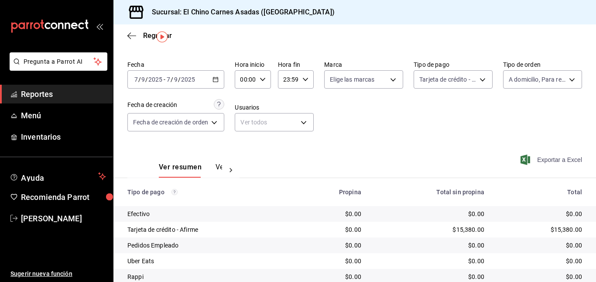
click at [537, 160] on span "Exportar a Excel" at bounding box center [552, 159] width 60 height 10
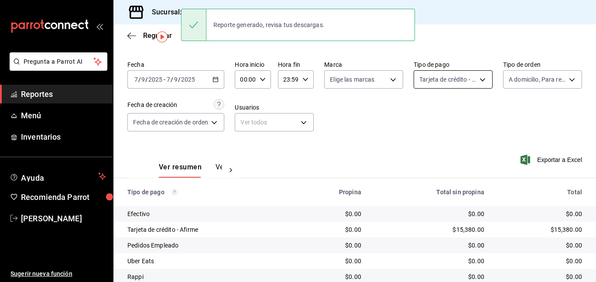
click at [441, 80] on body "Pregunta a Parrot AI Reportes Menú Inventarios Ayuda Recomienda Parrot [PERSON_…" at bounding box center [298, 141] width 596 height 282
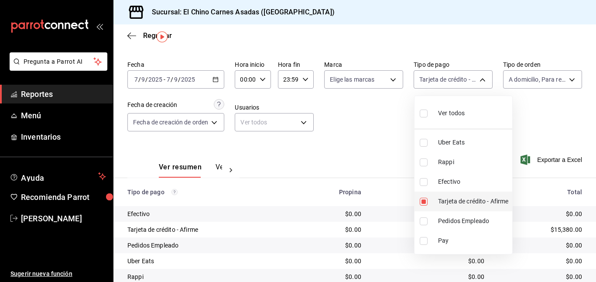
click at [424, 198] on input "checkbox" at bounding box center [423, 202] width 8 height 8
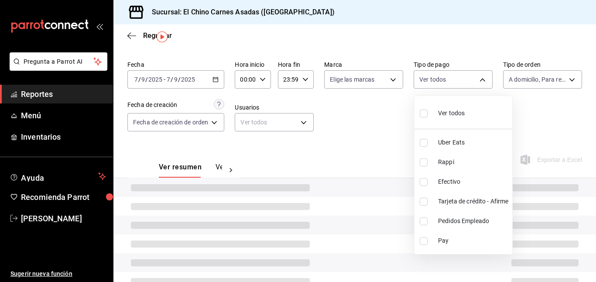
click at [426, 180] on input "checkbox" at bounding box center [423, 182] width 8 height 8
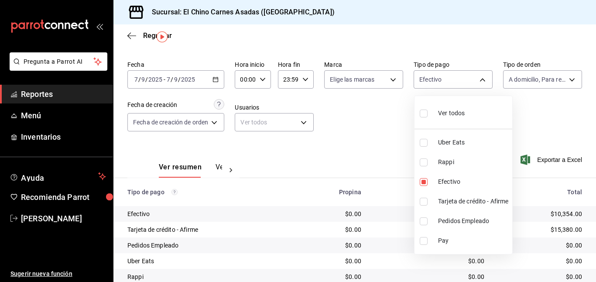
click at [368, 128] on div at bounding box center [298, 141] width 596 height 282
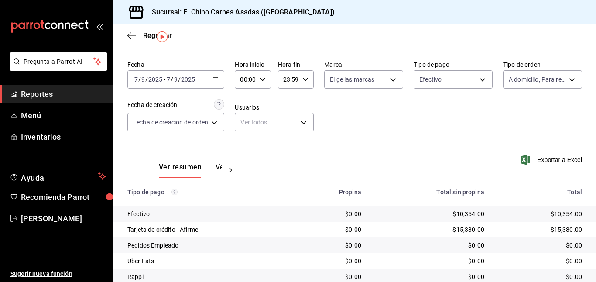
click at [526, 157] on icon "button" at bounding box center [525, 159] width 10 height 10
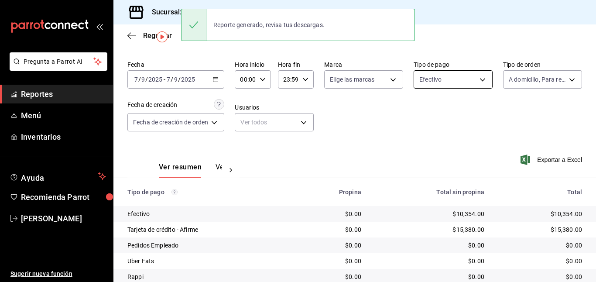
click at [425, 77] on body "Pregunta a Parrot AI Reportes Menú Inventarios Ayuda Recomienda Parrot [PERSON_…" at bounding box center [298, 141] width 596 height 282
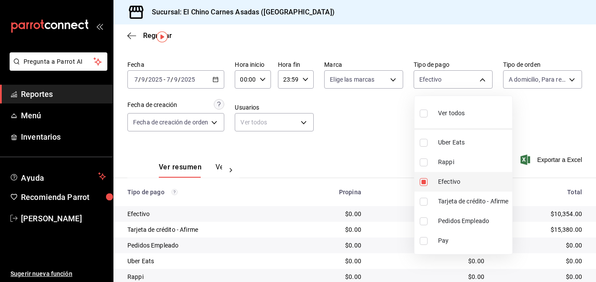
click at [424, 179] on input "checkbox" at bounding box center [423, 182] width 8 height 8
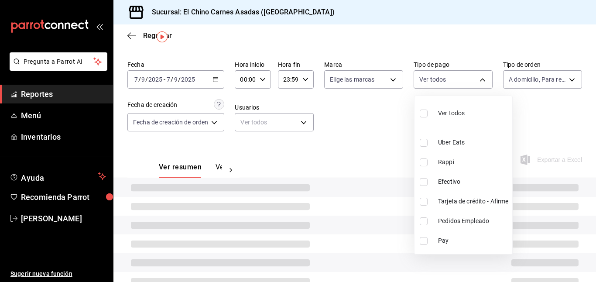
click at [423, 164] on input "checkbox" at bounding box center [423, 162] width 8 height 8
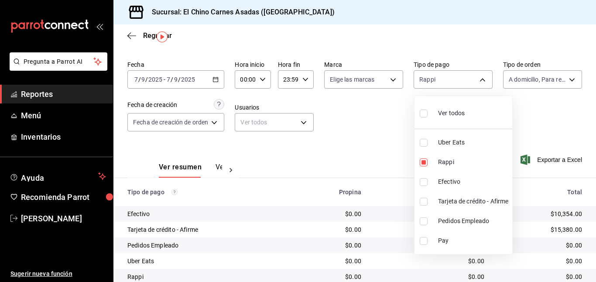
click at [425, 140] on input "checkbox" at bounding box center [423, 143] width 8 height 8
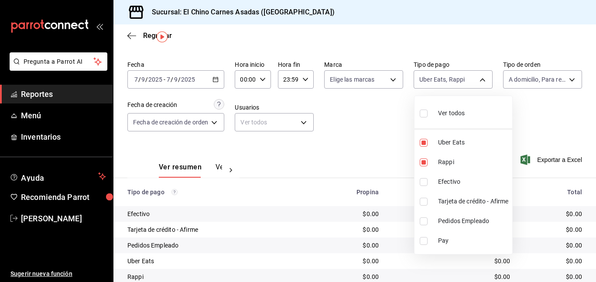
click at [359, 83] on div at bounding box center [298, 141] width 596 height 282
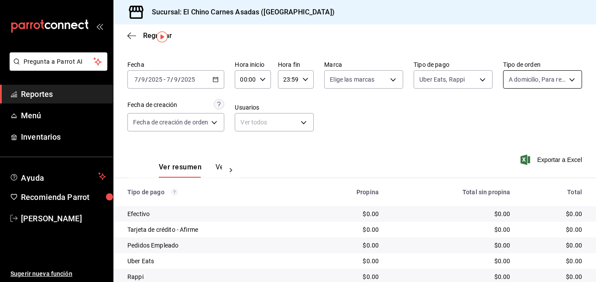
click at [535, 81] on body "Pregunta a Parrot AI Reportes Menú Inventarios Ayuda Recomienda Parrot [PERSON_…" at bounding box center [298, 141] width 596 height 282
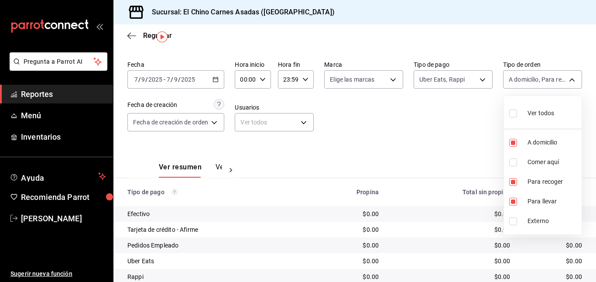
click at [513, 112] on input "checkbox" at bounding box center [513, 113] width 8 height 8
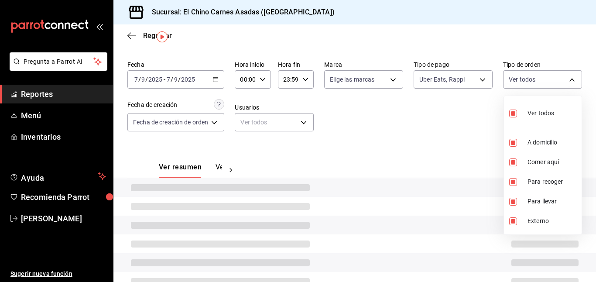
click at [462, 124] on div at bounding box center [298, 141] width 596 height 282
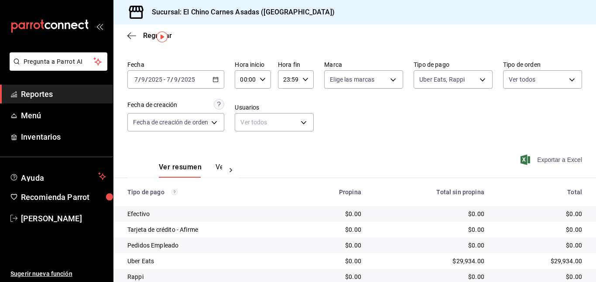
click at [540, 158] on span "Exportar a Excel" at bounding box center [552, 159] width 60 height 10
click at [447, 77] on body "Pregunta a Parrot AI Reportes Menú Inventarios Ayuda Recomienda Parrot [PERSON_…" at bounding box center [298, 141] width 596 height 282
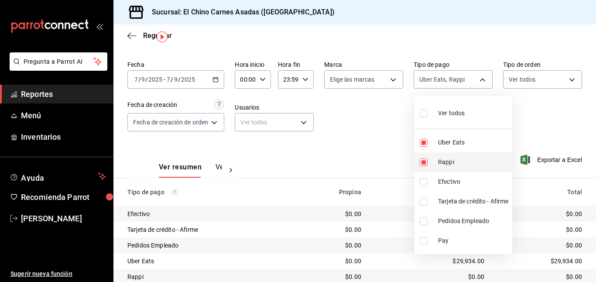
click at [423, 158] on input "checkbox" at bounding box center [423, 162] width 8 height 8
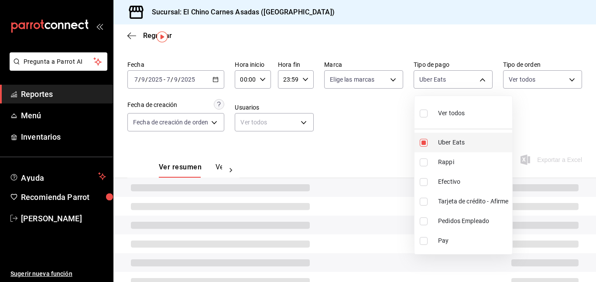
click at [423, 140] on input "checkbox" at bounding box center [423, 143] width 8 height 8
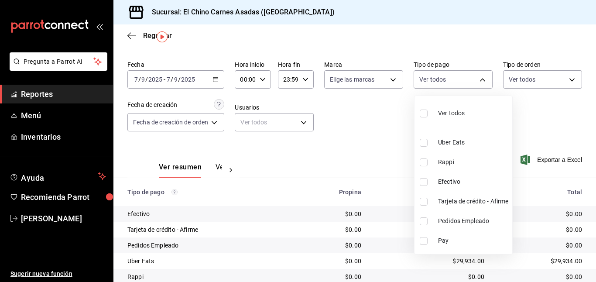
click at [424, 200] on input "checkbox" at bounding box center [423, 202] width 8 height 8
click at [518, 82] on div at bounding box center [298, 141] width 596 height 282
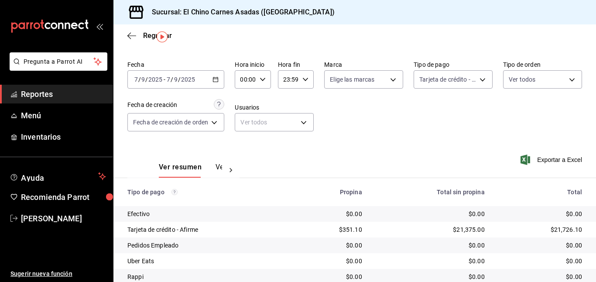
click at [518, 82] on body "Pregunta a Parrot AI Reportes Menú Inventarios Ayuda Recomienda Parrot [PERSON_…" at bounding box center [298, 141] width 596 height 282
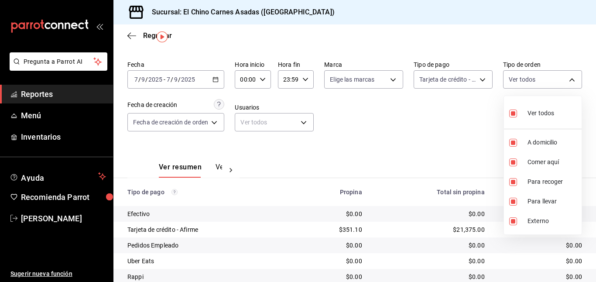
click at [514, 109] on input "checkbox" at bounding box center [513, 113] width 8 height 8
click at [510, 158] on input "checkbox" at bounding box center [513, 162] width 8 height 8
click at [474, 136] on div at bounding box center [298, 141] width 596 height 282
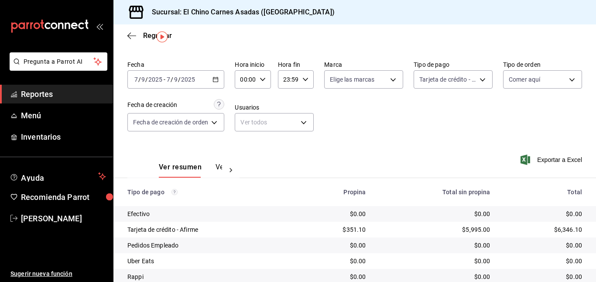
click at [528, 158] on icon "button" at bounding box center [525, 159] width 10 height 10
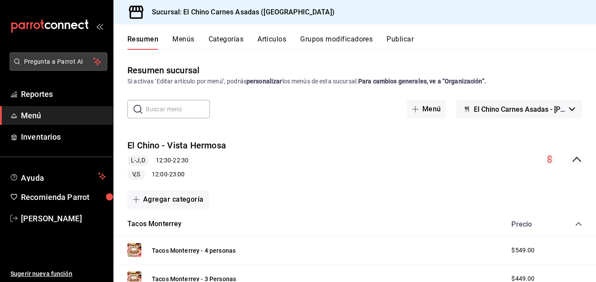
click at [76, 60] on span "Pregunta a Parrot AI" at bounding box center [58, 61] width 69 height 9
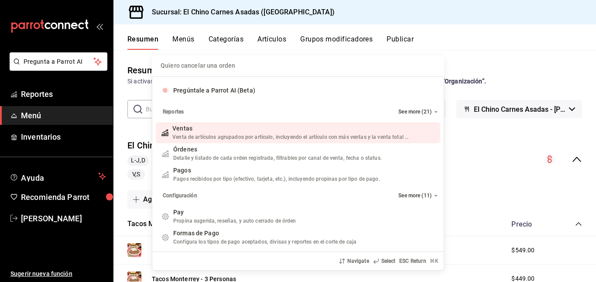
click at [69, 92] on div "Quiero cancelar una orden Pregúntale a Parrot AI (Beta) Reportes See more (21) …" at bounding box center [298, 141] width 596 height 282
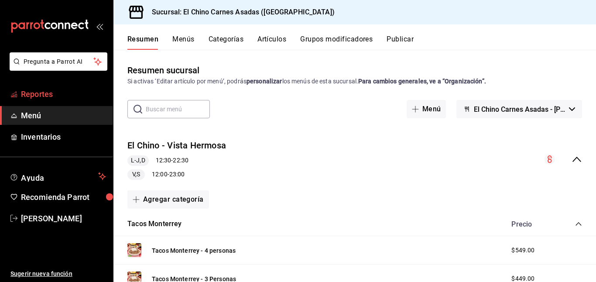
click at [42, 95] on span "Reportes" at bounding box center [63, 94] width 85 height 12
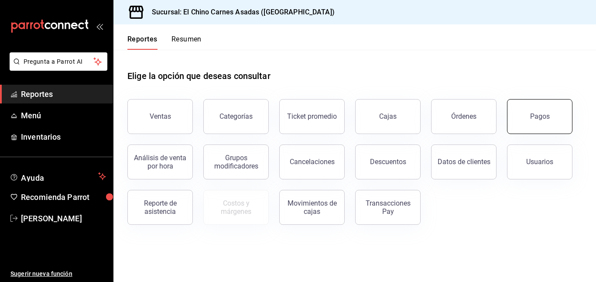
click at [523, 113] on button "Pagos" at bounding box center [539, 116] width 65 height 35
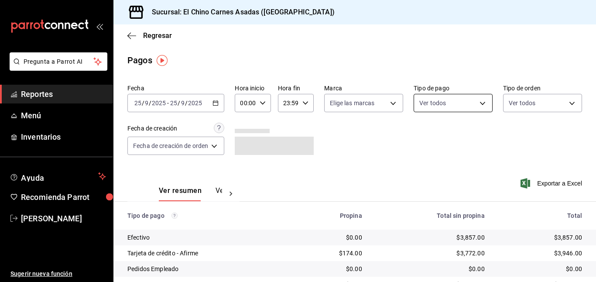
click at [433, 99] on body "Pregunta a Parrot AI Reportes Menú Inventarios Ayuda Recomienda Parrot Mayte To…" at bounding box center [298, 141] width 596 height 282
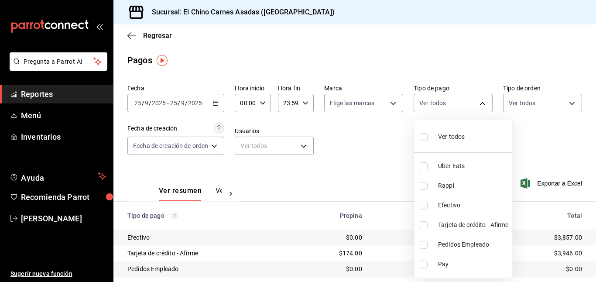
click at [422, 222] on input "checkbox" at bounding box center [423, 225] width 8 height 8
checkbox input "true"
type input "911facc3-db66-4f96-9396-e27ce013f68a"
click at [525, 99] on div at bounding box center [298, 141] width 596 height 282
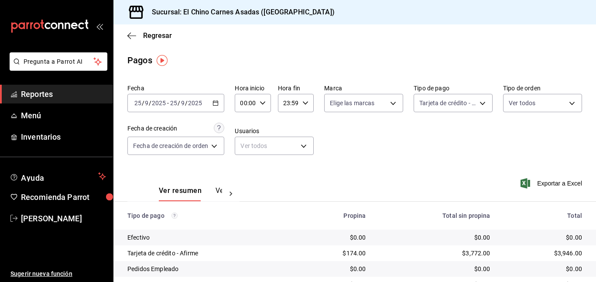
click at [525, 99] on body "Pregunta a Parrot AI Reportes Menú Inventarios Ayuda Recomienda Parrot Mayte To…" at bounding box center [298, 141] width 596 height 282
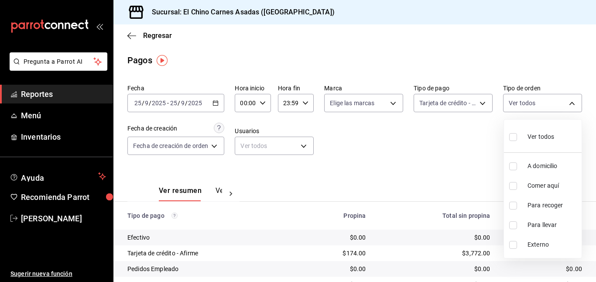
click at [510, 185] on input "checkbox" at bounding box center [513, 186] width 8 height 8
checkbox input "true"
type input "85e642e5-1fae-4f46-8d5d-6355efdb8fdd"
click at [443, 168] on div at bounding box center [298, 141] width 596 height 282
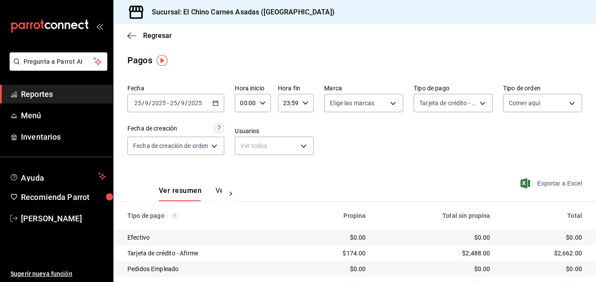
click at [526, 182] on icon "button" at bounding box center [525, 183] width 10 height 10
click at [215, 101] on \(Stroke\) "button" at bounding box center [215, 103] width 5 height 5
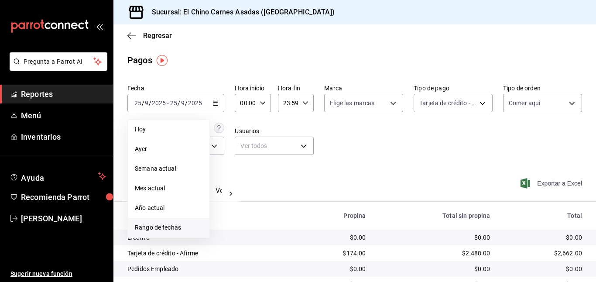
click at [170, 223] on span "Rango de fechas" at bounding box center [169, 227] width 68 height 9
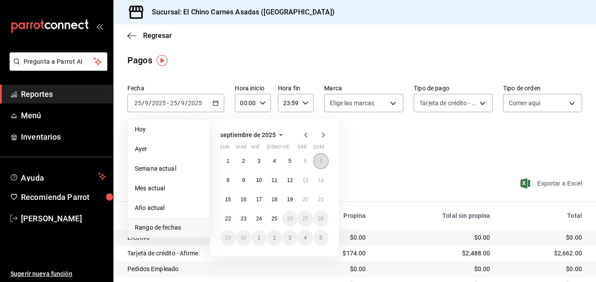
click at [318, 157] on button "7" at bounding box center [320, 161] width 15 height 16
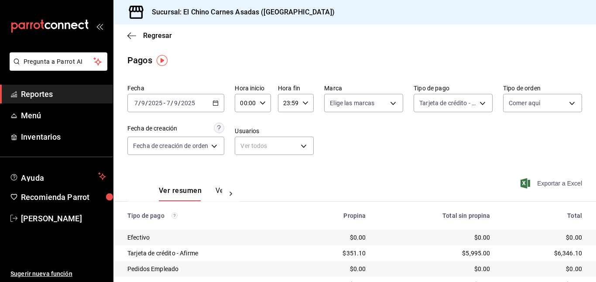
click at [525, 179] on icon "button" at bounding box center [525, 183] width 10 height 10
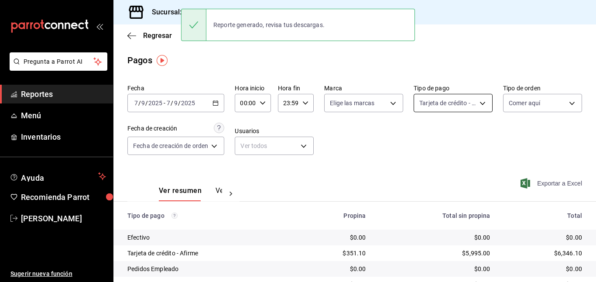
click at [442, 99] on body "Pregunta a Parrot AI Reportes Menú Inventarios Ayuda Recomienda Parrot Mayte To…" at bounding box center [298, 141] width 596 height 282
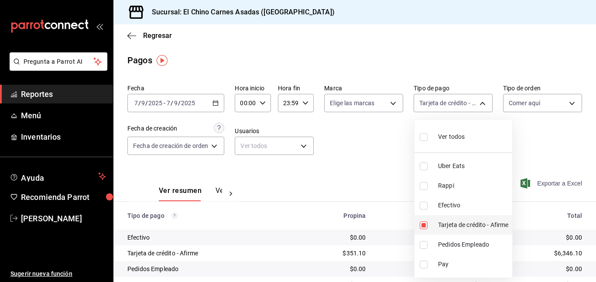
click at [421, 223] on input "checkbox" at bounding box center [423, 225] width 8 height 8
checkbox input "false"
click at [423, 207] on input "checkbox" at bounding box center [423, 205] width 8 height 8
checkbox input "true"
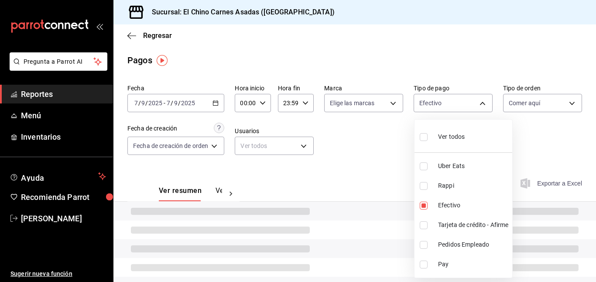
click at [392, 164] on div at bounding box center [298, 141] width 596 height 282
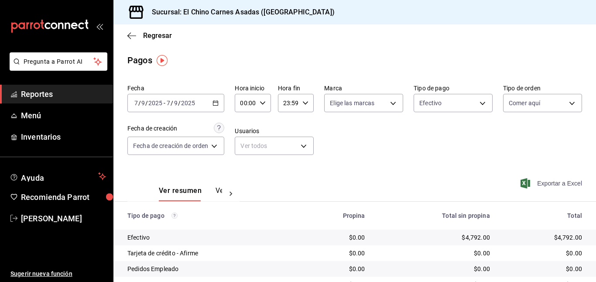
click at [540, 177] on div "Exportar a Excel" at bounding box center [538, 183] width 85 height 36
click at [540, 184] on span "Exportar a Excel" at bounding box center [552, 183] width 60 height 10
click at [439, 104] on body "Pregunta a Parrot AI Reportes Menú Inventarios Ayuda Recomienda Parrot Mayte To…" at bounding box center [298, 141] width 596 height 282
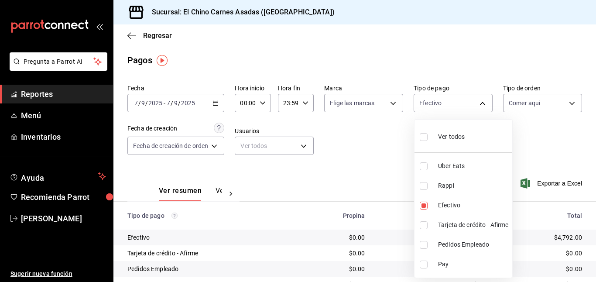
click at [445, 133] on span "Ver todos" at bounding box center [451, 136] width 27 height 9
type input "067e2e58-163f-431b-a29b-4254b34a315f,c4801f15-3c0b-449a-993a-8f6a6652c3e6,1ec4a…"
checkbox input "true"
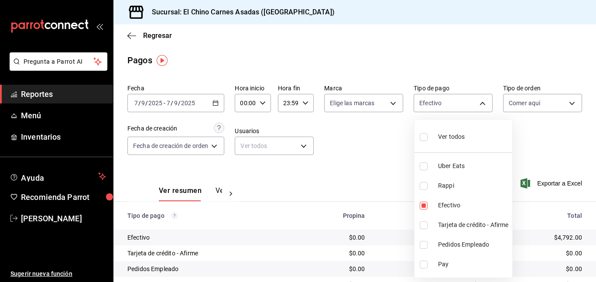
checkbox input "true"
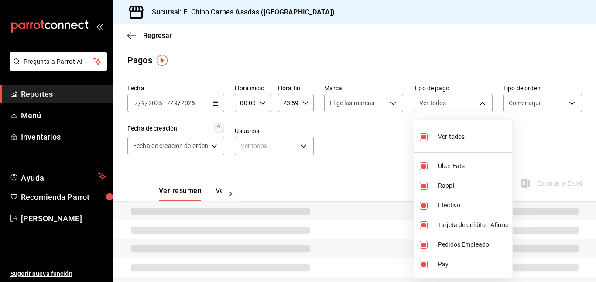
click at [532, 101] on div at bounding box center [298, 141] width 596 height 282
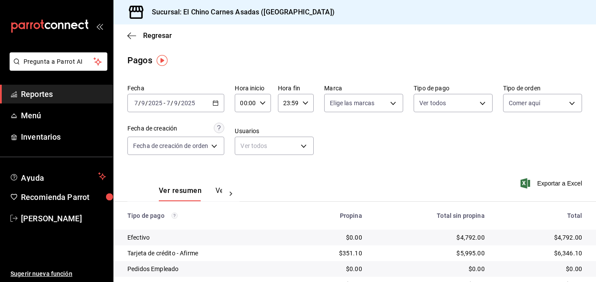
click at [532, 101] on body "Pregunta a Parrot AI Reportes Menú Inventarios Ayuda Recomienda Parrot Mayte To…" at bounding box center [298, 141] width 596 height 282
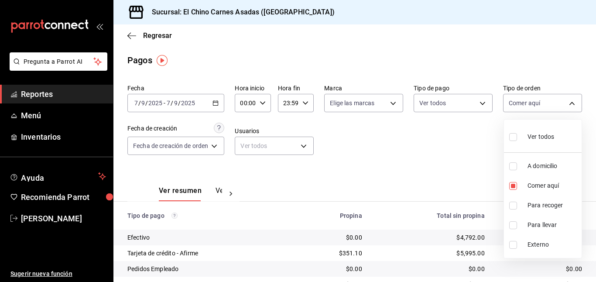
click at [535, 135] on span "Ver todos" at bounding box center [540, 136] width 27 height 9
type input "97cbf8b1-65ca-4e3d-86af-5eaa739a991f,85e642e5-1fae-4f46-8d5d-6355efdb8fdd,9184a…"
checkbox input "true"
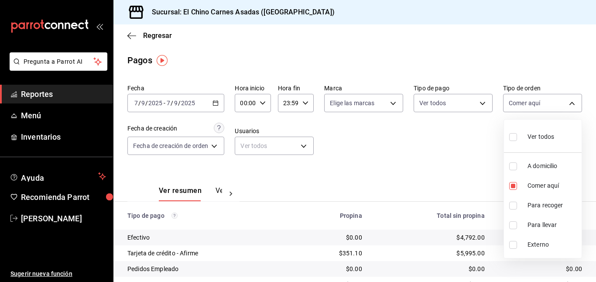
checkbox input "true"
click at [451, 135] on div at bounding box center [298, 141] width 596 height 282
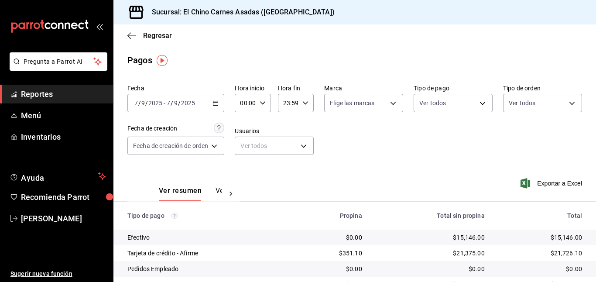
click at [218, 103] on icon "button" at bounding box center [215, 103] width 6 height 6
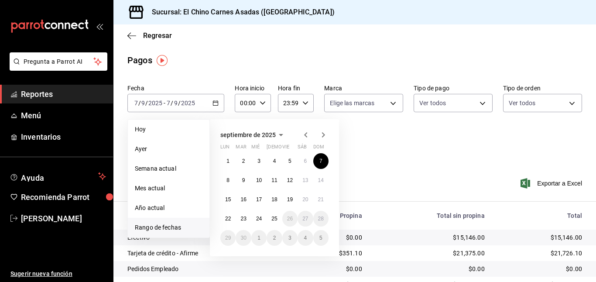
click at [300, 134] on icon "button" at bounding box center [305, 135] width 10 height 10
click at [289, 164] on abbr "1" at bounding box center [289, 161] width 3 height 6
drag, startPoint x: 293, startPoint y: 162, endPoint x: 321, endPoint y: 238, distance: 80.6
click at [321, 238] on div "28 29 30 31 1 2 3 4 5 6 7 8 9 10 11 12 13 14 15 16 17 18 19 20 21 22 23 24 25 2…" at bounding box center [274, 199] width 108 height 92
click at [321, 238] on abbr "31" at bounding box center [321, 238] width 6 height 6
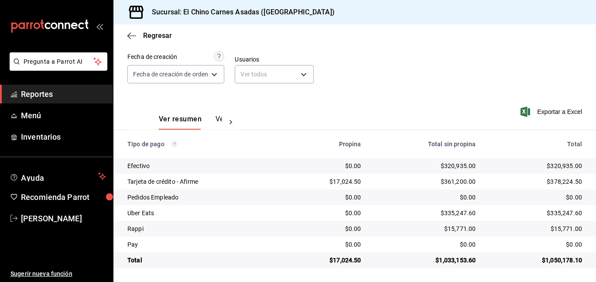
scroll to position [72, 0]
